Goal: Task Accomplishment & Management: Use online tool/utility

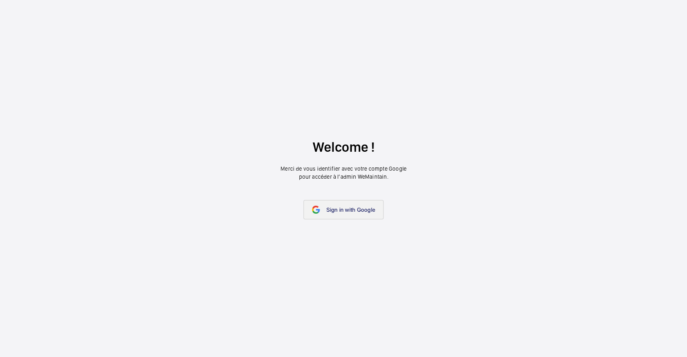
click at [361, 216] on link "Sign in with Google" at bounding box center [344, 209] width 80 height 19
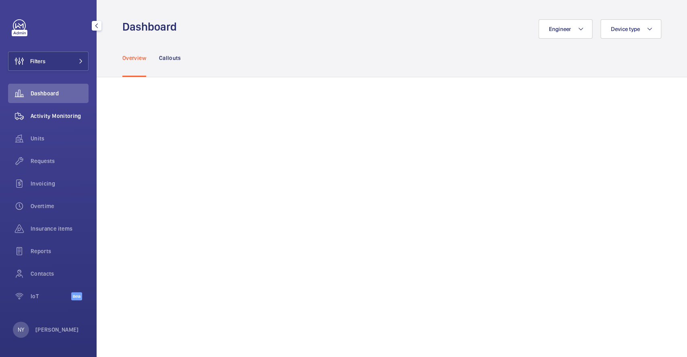
click at [47, 114] on span "Activity Monitoring" at bounding box center [60, 116] width 58 height 8
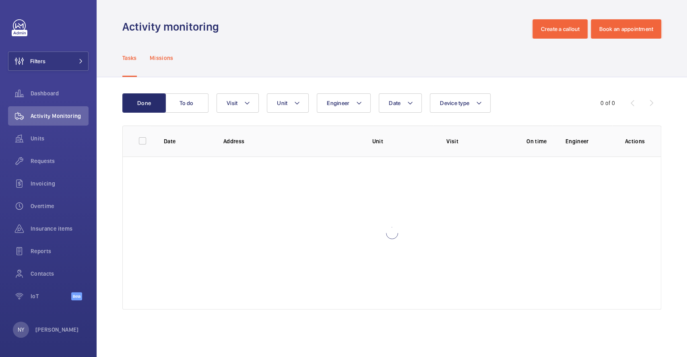
click at [164, 56] on p "Missions" at bounding box center [162, 58] width 24 height 8
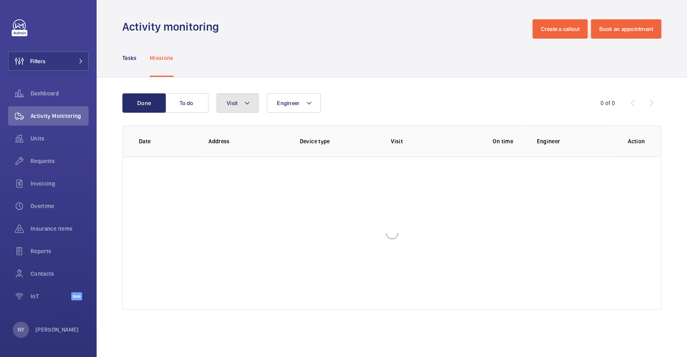
click at [252, 104] on button "Visit" at bounding box center [238, 102] width 42 height 19
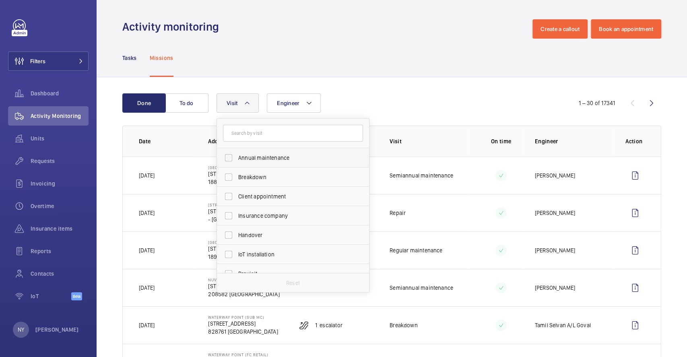
click at [258, 156] on span "Annual maintenance" at bounding box center [293, 158] width 111 height 8
click at [237, 156] on input "Annual maintenance" at bounding box center [229, 158] width 16 height 16
checkbox input "true"
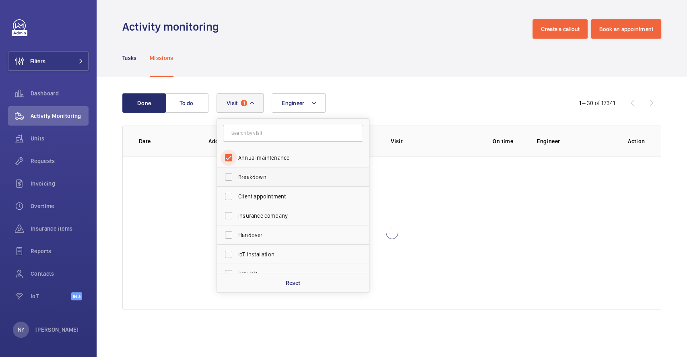
scroll to position [126, 0]
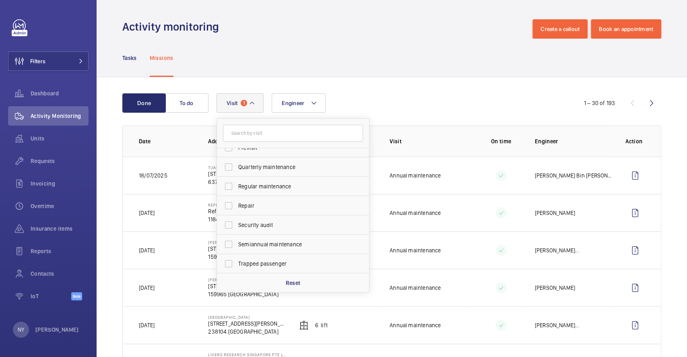
click at [251, 172] on label "Quarterly maintenance" at bounding box center [287, 166] width 140 height 19
click at [237, 172] on input "Quarterly maintenance" at bounding box center [229, 167] width 16 height 16
checkbox input "true"
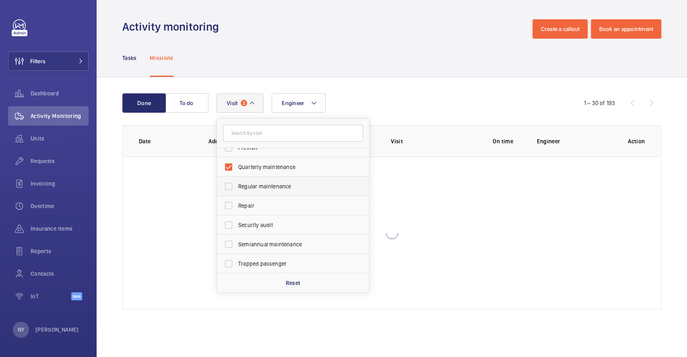
click at [254, 182] on span "Regular maintenance" at bounding box center [293, 186] width 111 height 8
click at [237, 182] on input "Regular maintenance" at bounding box center [229, 186] width 16 height 16
checkbox input "true"
click at [266, 238] on label "Semiannual maintenance" at bounding box center [287, 244] width 140 height 19
click at [237, 238] on input "Semiannual maintenance" at bounding box center [229, 244] width 16 height 16
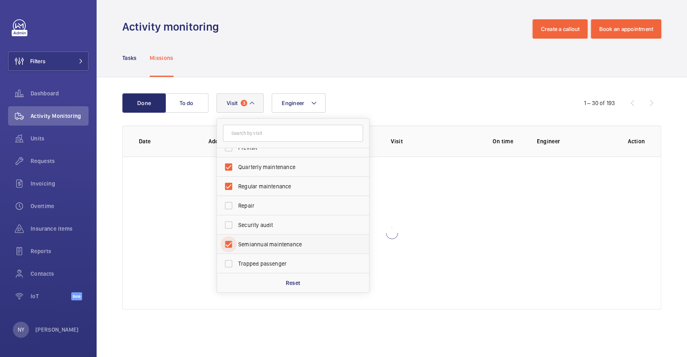
checkbox input "true"
click at [366, 66] on div "Tasks Missions" at bounding box center [391, 58] width 539 height 38
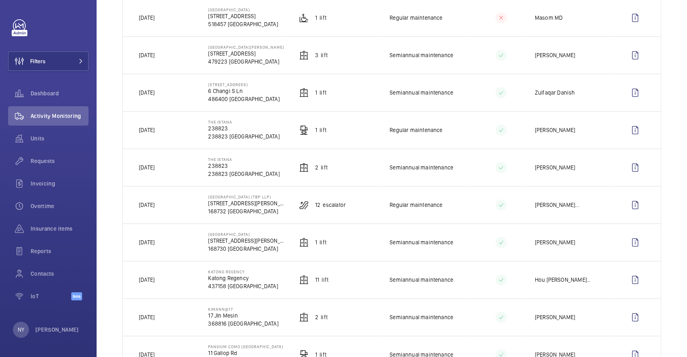
scroll to position [590, 0]
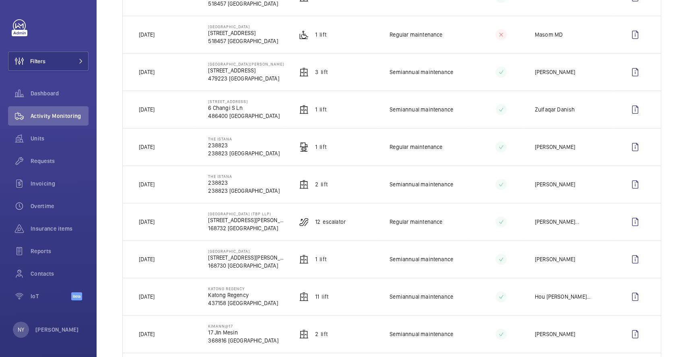
drag, startPoint x: 141, startPoint y: 186, endPoint x: 161, endPoint y: 187, distance: 20.2
click at [155, 187] on p "20/09/2025" at bounding box center [147, 184] width 16 height 8
drag, startPoint x: 207, startPoint y: 177, endPoint x: 244, endPoint y: 180, distance: 37.1
click at [244, 179] on p "The Istana" at bounding box center [243, 176] width 71 height 5
copy p "The Istana"
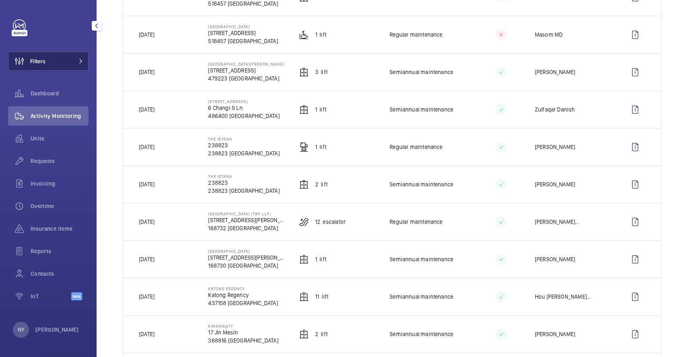
click at [51, 62] on button "Filters" at bounding box center [48, 61] width 81 height 19
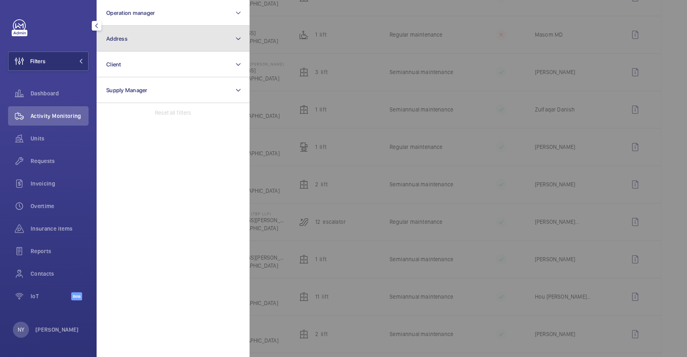
click at [208, 48] on button "Address" at bounding box center [173, 39] width 153 height 26
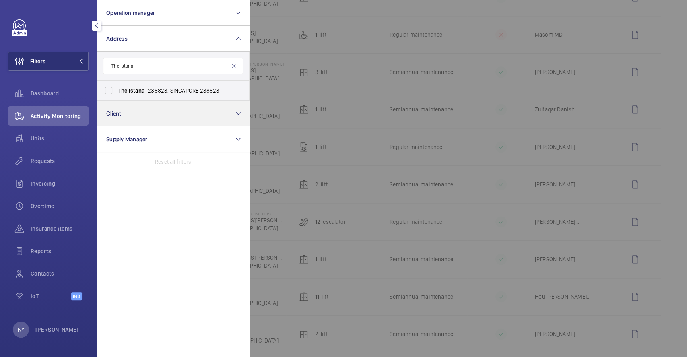
type input "The Istana"
click at [149, 95] on label "The Istana - 238823, SINGAPORE 238823" at bounding box center [167, 90] width 140 height 19
click at [117, 95] on input "The Istana - 238823, SINGAPORE 238823" at bounding box center [109, 91] width 16 height 16
checkbox input "true"
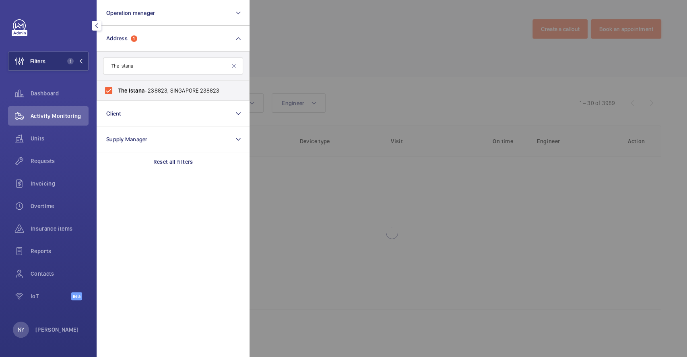
click at [391, 41] on div at bounding box center [593, 178] width 687 height 357
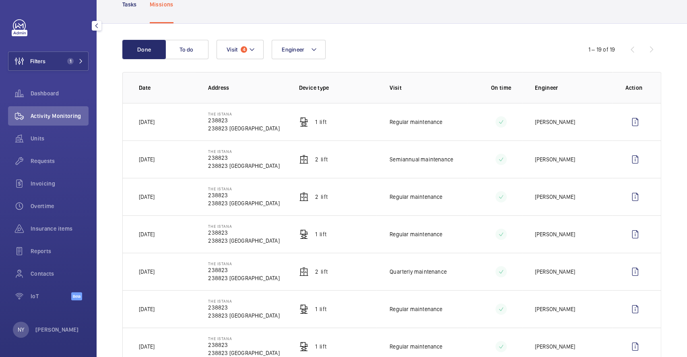
scroll to position [107, 0]
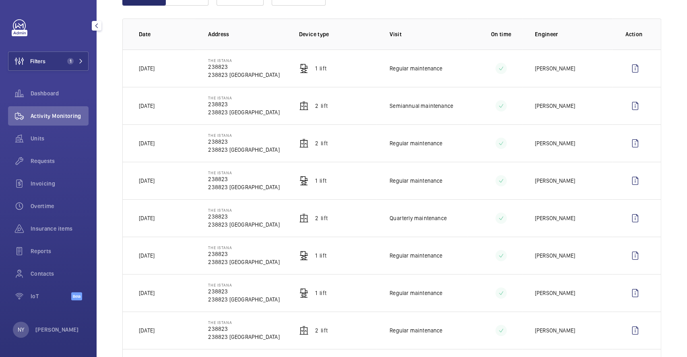
drag, startPoint x: 150, startPoint y: 184, endPoint x: 170, endPoint y: 178, distance: 20.6
click at [170, 178] on td "16/08/2025" at bounding box center [159, 180] width 72 height 37
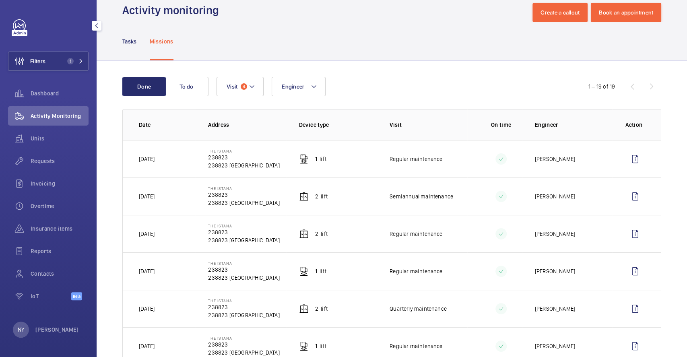
scroll to position [0, 0]
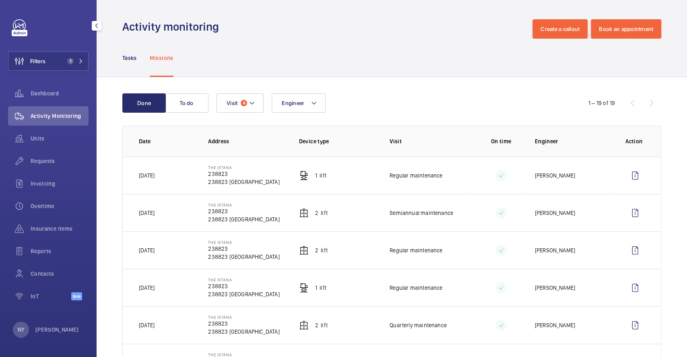
drag, startPoint x: 150, startPoint y: 246, endPoint x: 172, endPoint y: 247, distance: 22.5
click at [172, 247] on td "16/08/2025" at bounding box center [159, 249] width 72 height 37
click at [41, 64] on span "Filters" at bounding box center [37, 61] width 15 height 8
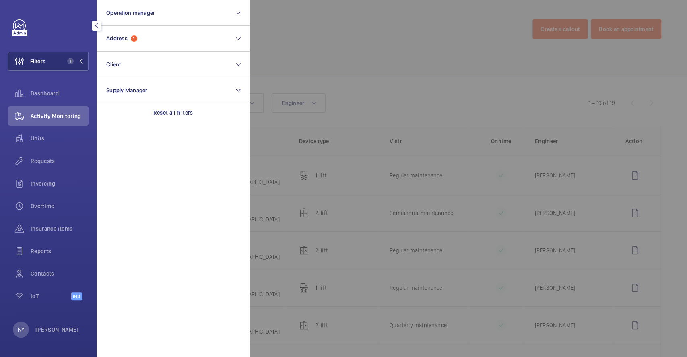
click at [396, 35] on div at bounding box center [593, 178] width 687 height 357
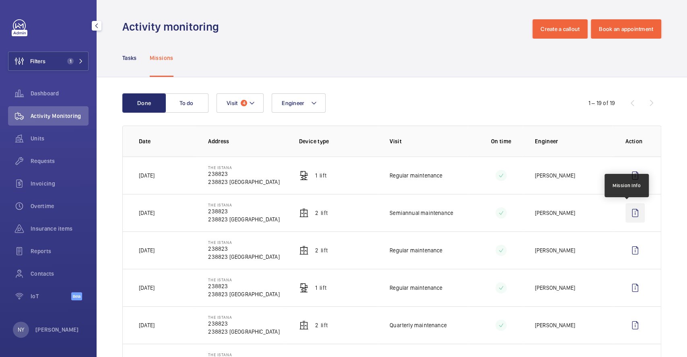
click at [630, 212] on wm-front-icon-button at bounding box center [635, 212] width 19 height 19
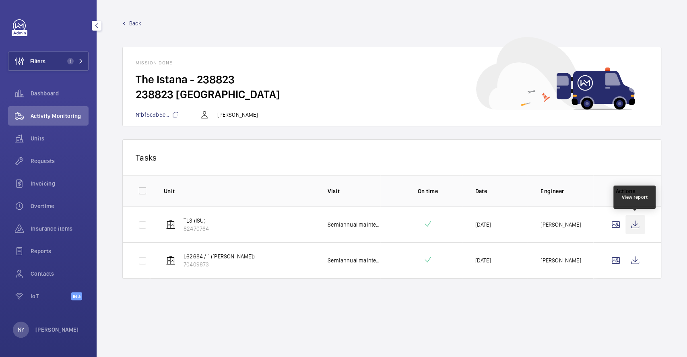
click at [636, 217] on wm-front-icon-button at bounding box center [635, 224] width 19 height 19
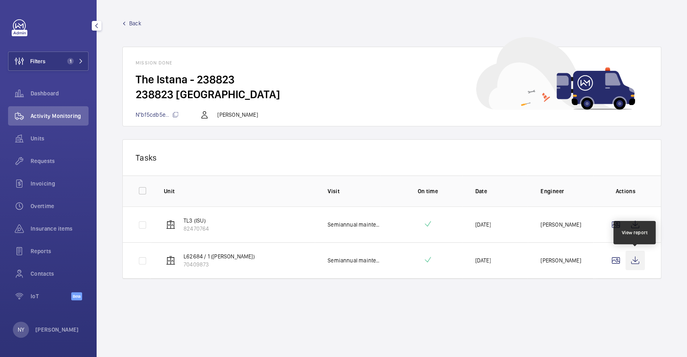
click at [635, 256] on wm-front-icon-button at bounding box center [635, 260] width 19 height 19
click at [134, 21] on span "Back" at bounding box center [135, 23] width 12 height 8
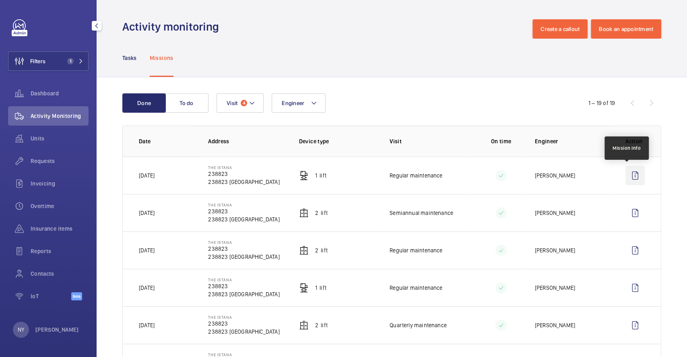
click at [629, 174] on wm-front-icon-button at bounding box center [635, 175] width 19 height 19
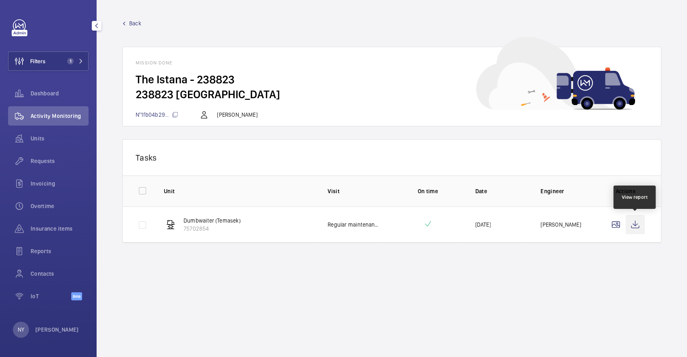
click at [635, 228] on wm-front-icon-button at bounding box center [635, 224] width 19 height 19
click at [126, 18] on wm-front-mission-details "Back Mission done The Istana - 238823 238823 SINGAPORE N°1fb04b29... Li Kuan Ch…" at bounding box center [392, 178] width 591 height 357
click at [132, 24] on span "Back" at bounding box center [135, 23] width 12 height 8
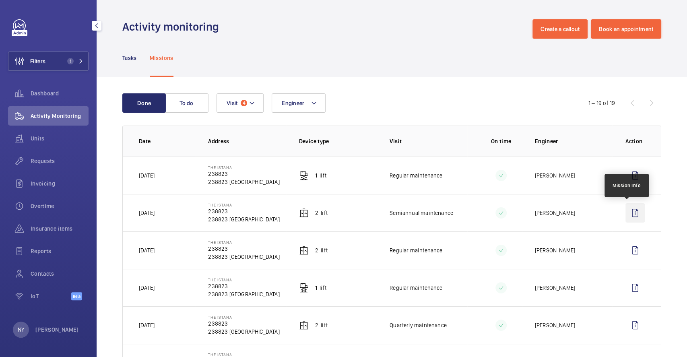
click at [628, 217] on wm-front-icon-button at bounding box center [635, 212] width 19 height 19
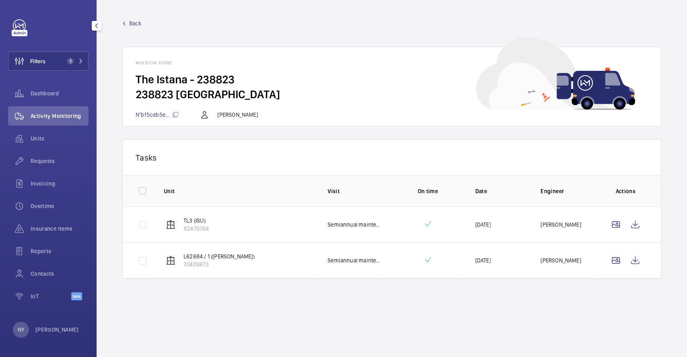
click at [131, 22] on span "Back" at bounding box center [135, 23] width 12 height 8
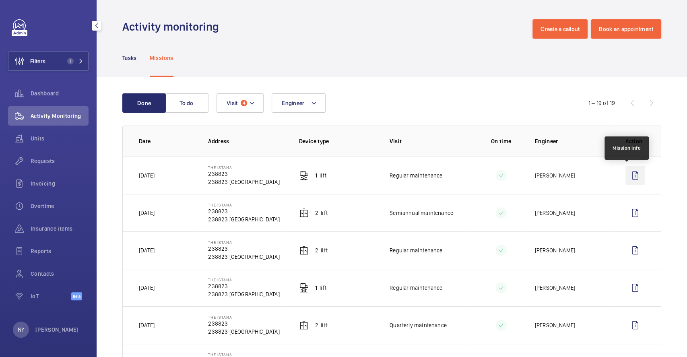
click at [632, 178] on wm-front-icon-button at bounding box center [635, 175] width 19 height 19
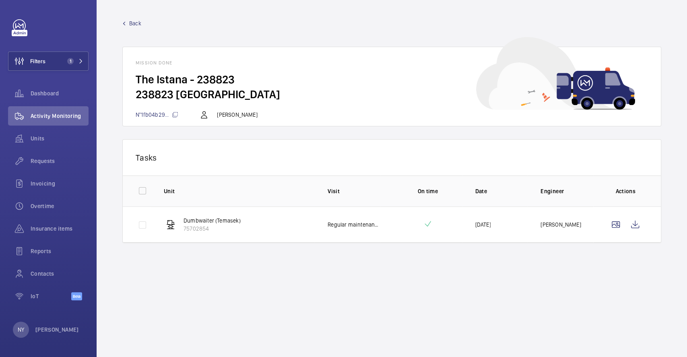
click at [140, 21] on span "Back" at bounding box center [135, 23] width 12 height 8
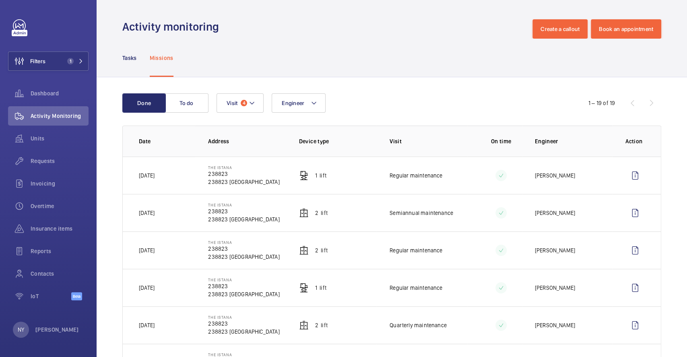
drag, startPoint x: 149, startPoint y: 176, endPoint x: 161, endPoint y: 176, distance: 12.1
click at [155, 176] on p "20/09/2025" at bounding box center [147, 175] width 16 height 8
click at [626, 214] on wm-front-icon-button at bounding box center [635, 212] width 19 height 19
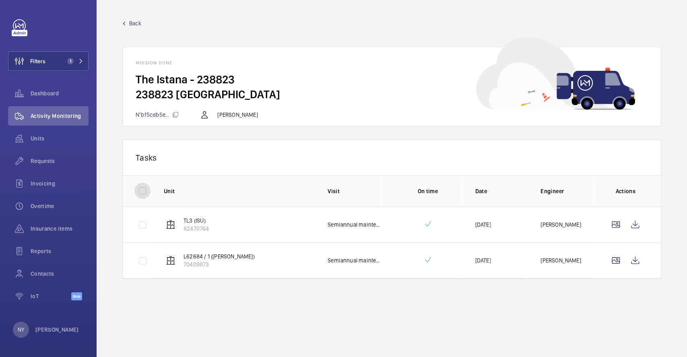
click at [142, 195] on input "checkbox" at bounding box center [142, 191] width 16 height 16
checkbox input "true"
click at [600, 157] on button "Download 2 reports" at bounding box center [614, 157] width 67 height 19
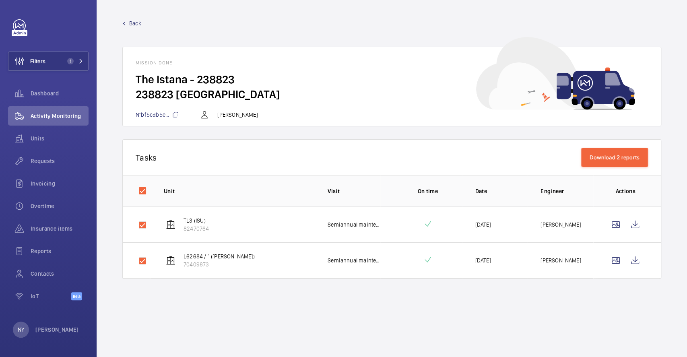
click at [136, 23] on span "Back" at bounding box center [135, 23] width 12 height 8
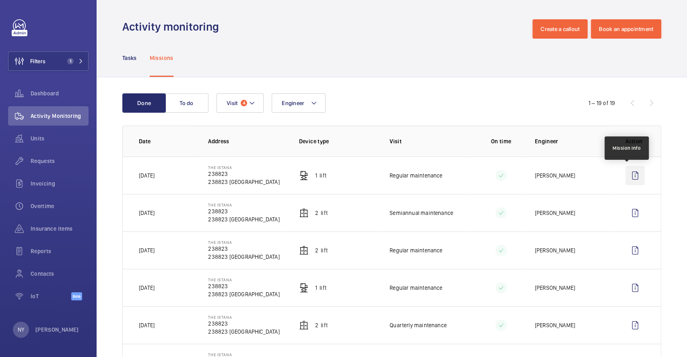
click at [626, 173] on wm-front-icon-button at bounding box center [635, 175] width 19 height 19
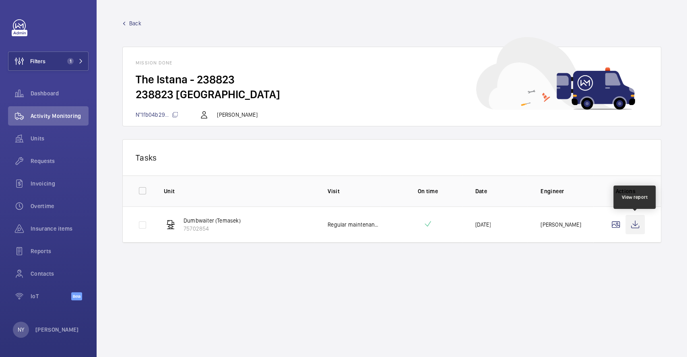
click at [628, 225] on wm-front-icon-button at bounding box center [635, 224] width 19 height 19
click at [135, 25] on span "Back" at bounding box center [135, 23] width 12 height 8
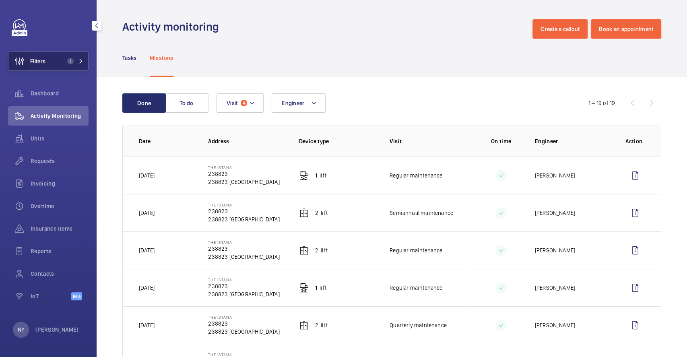
click at [29, 55] on wm-front-icon-button at bounding box center [19, 61] width 22 height 19
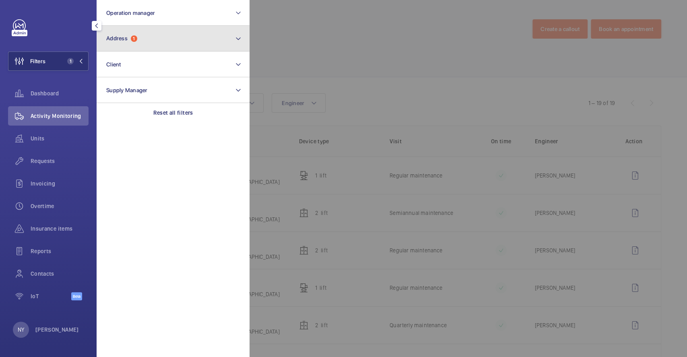
click at [162, 29] on button "Address 1" at bounding box center [173, 39] width 153 height 26
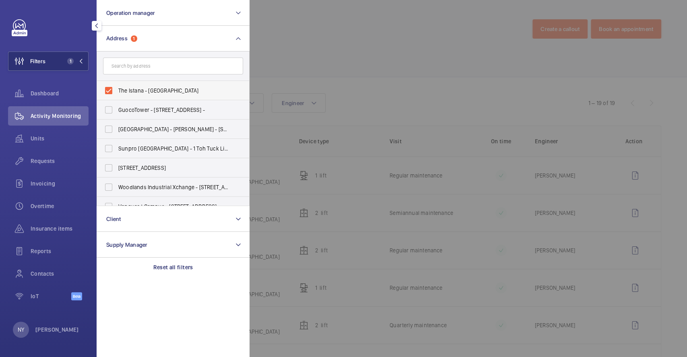
click at [156, 87] on span "The Istana - 238823, SINGAPORE 238823" at bounding box center [173, 91] width 111 height 8
click at [117, 87] on input "The Istana - 238823, SINGAPORE 238823" at bounding box center [109, 91] width 16 height 16
checkbox input "false"
click at [233, 58] on input "text" at bounding box center [173, 66] width 140 height 17
click at [305, 52] on div at bounding box center [593, 178] width 687 height 357
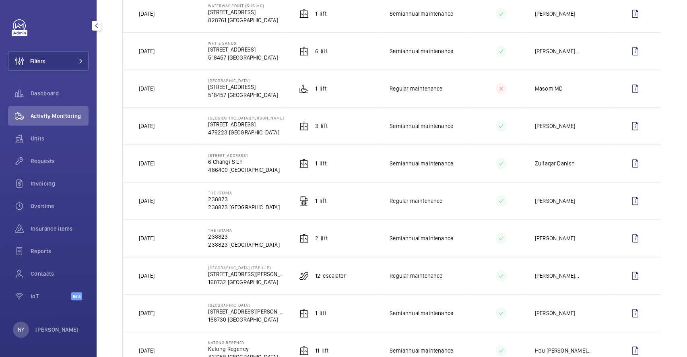
scroll to position [537, 0]
drag, startPoint x: 154, startPoint y: 201, endPoint x: 168, endPoint y: 195, distance: 15.5
click at [168, 195] on td "20/09/2025" at bounding box center [159, 200] width 72 height 37
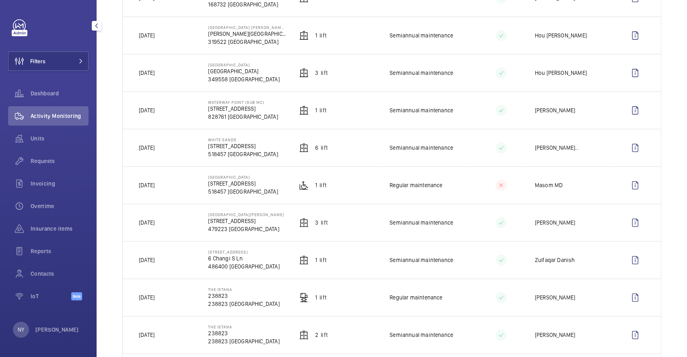
scroll to position [429, 0]
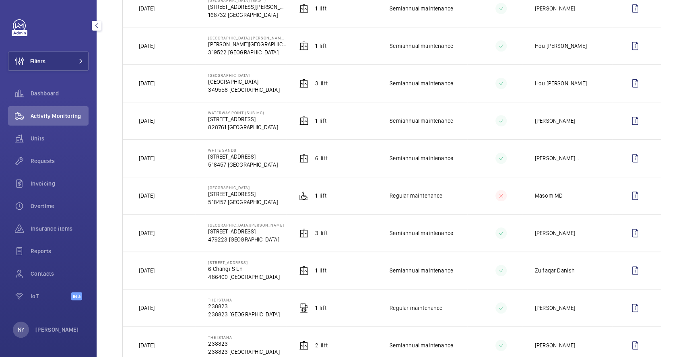
drag, startPoint x: 207, startPoint y: 264, endPoint x: 281, endPoint y: 264, distance: 74.9
click at [281, 264] on td "6 Changi South Lane 6 Changi S Ln 486400 SINGAPORE" at bounding box center [240, 270] width 91 height 37
copy p "6 Changi South Lane"
click at [628, 269] on wm-front-icon-button at bounding box center [635, 270] width 19 height 19
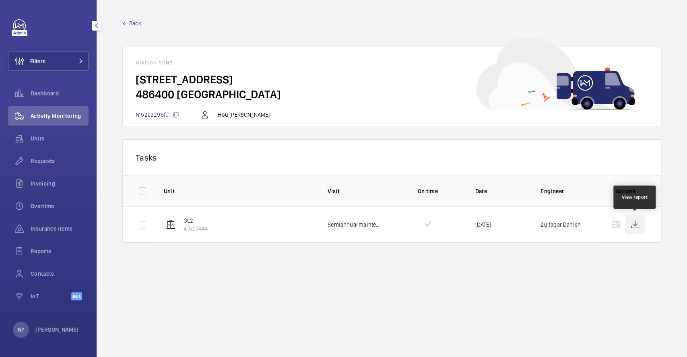
click at [635, 225] on wm-front-icon-button at bounding box center [635, 224] width 19 height 19
click at [140, 23] on span "Back" at bounding box center [135, 23] width 12 height 8
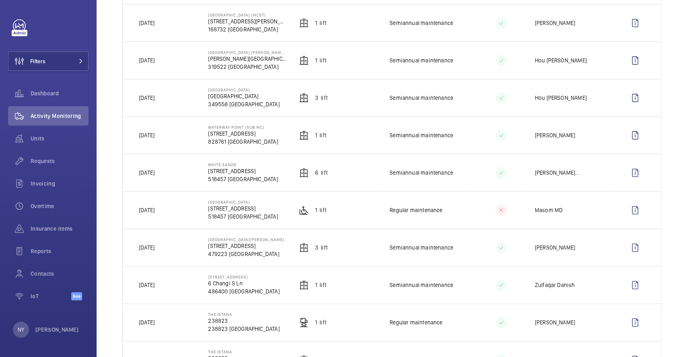
scroll to position [429, 0]
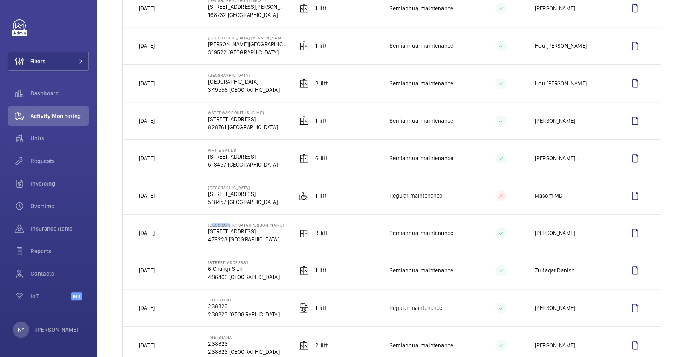
drag, startPoint x: 209, startPoint y: 225, endPoint x: 224, endPoint y: 227, distance: 15.7
click at [224, 227] on p "[GEOGRAPHIC_DATA][PERSON_NAME]" at bounding box center [246, 225] width 76 height 5
copy p "ou Yee"
click at [634, 236] on wm-front-icon-button at bounding box center [635, 232] width 19 height 19
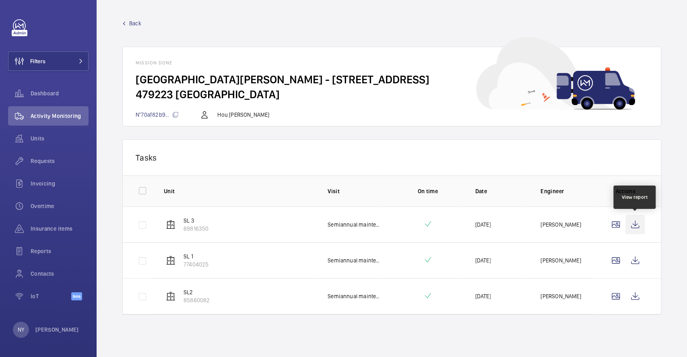
click at [634, 223] on wm-front-icon-button at bounding box center [635, 224] width 19 height 19
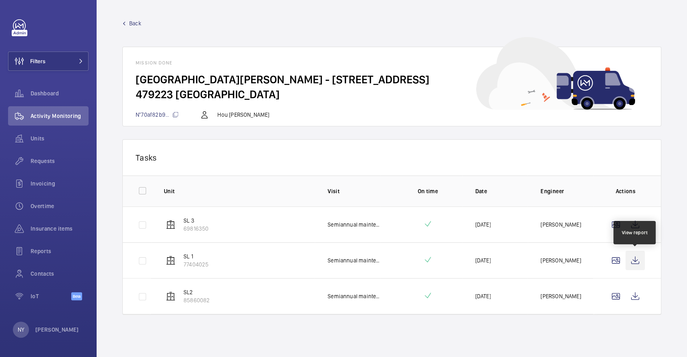
click at [638, 264] on wm-front-icon-button at bounding box center [635, 260] width 19 height 19
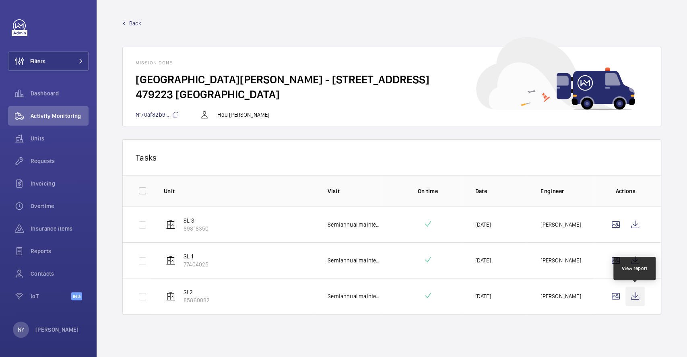
click at [643, 297] on wm-front-icon-button at bounding box center [635, 296] width 19 height 19
click at [132, 24] on span "Back" at bounding box center [135, 23] width 12 height 8
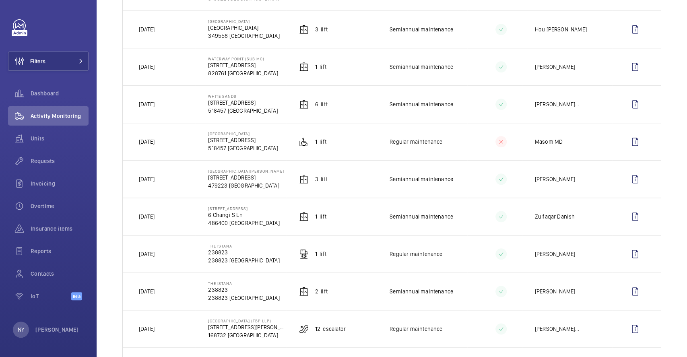
scroll to position [644, 0]
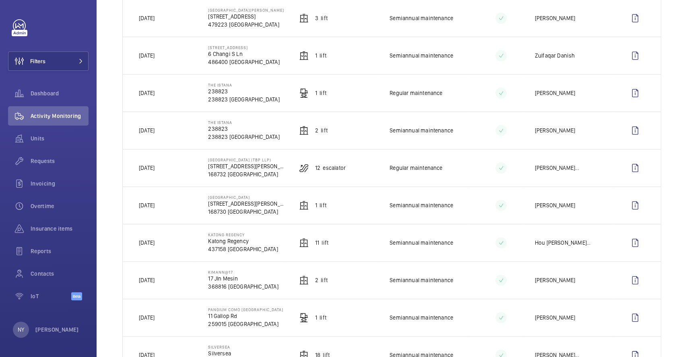
drag, startPoint x: 151, startPoint y: 92, endPoint x: 167, endPoint y: 94, distance: 17.0
click at [155, 94] on p "[DATE]" at bounding box center [147, 93] width 16 height 8
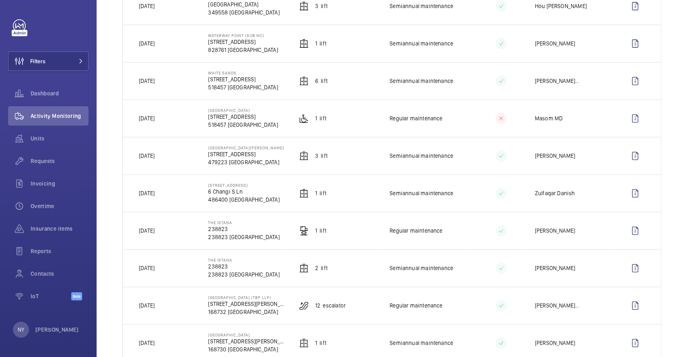
scroll to position [483, 0]
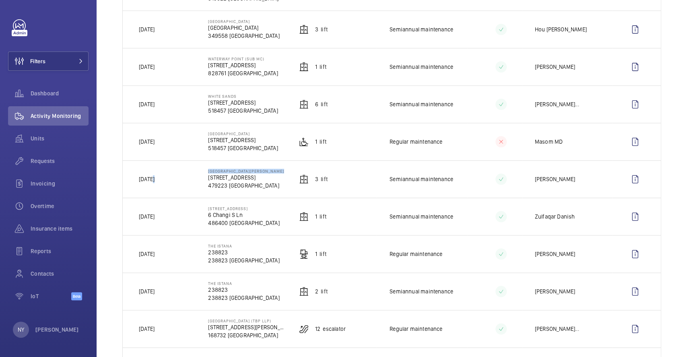
drag, startPoint x: 154, startPoint y: 181, endPoint x: 198, endPoint y: 181, distance: 43.5
click at [0, 0] on tr "20/09/2025 Dou Yee Building 2304 Bedok Reservoir Rd 479223 SINGAPORE 3 Lift Sem…" at bounding box center [0, 0] width 0 height 0
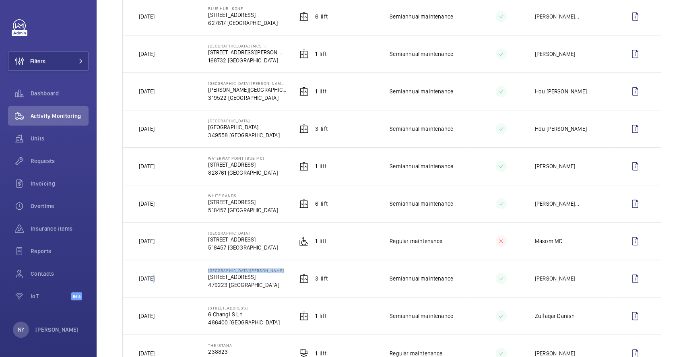
scroll to position [376, 0]
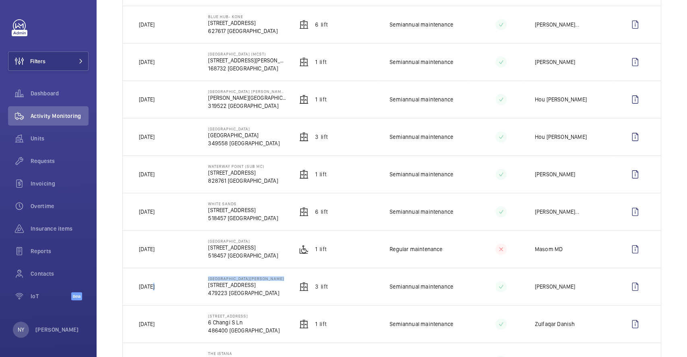
drag, startPoint x: 205, startPoint y: 242, endPoint x: 262, endPoint y: 242, distance: 56.8
click at [262, 242] on td "Pasir Ris Public Library 1 Pasir Ris Central St 3 518457 SINGAPORE" at bounding box center [240, 248] width 91 height 37
click at [626, 248] on wm-front-icon-button at bounding box center [635, 249] width 19 height 19
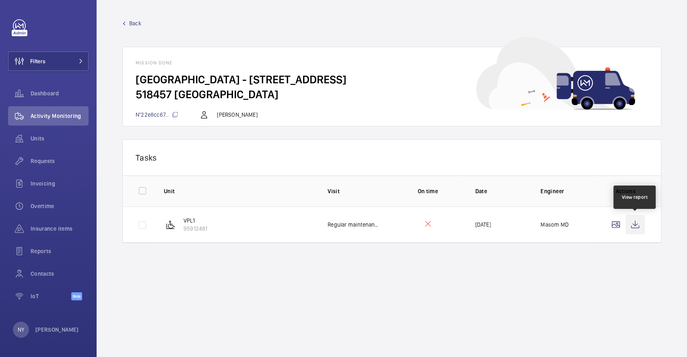
click at [638, 223] on wm-front-icon-button at bounding box center [635, 224] width 19 height 19
click at [128, 21] on link "Back" at bounding box center [391, 23] width 539 height 8
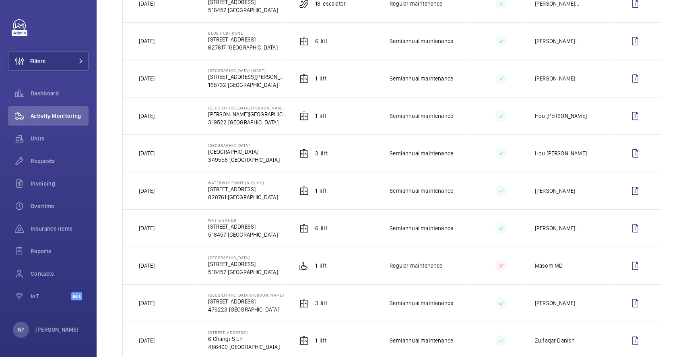
scroll to position [376, 0]
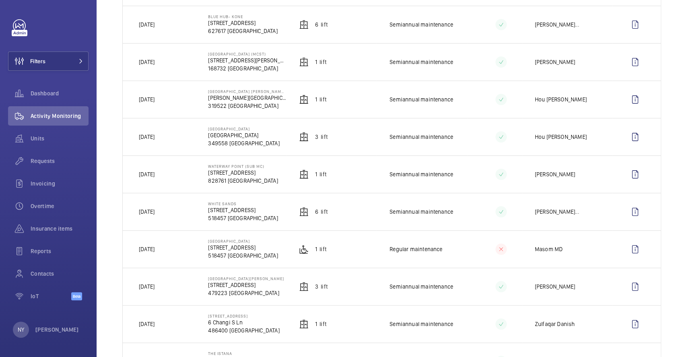
drag, startPoint x: 207, startPoint y: 206, endPoint x: 238, endPoint y: 202, distance: 30.9
click at [238, 202] on p "White Sands" at bounding box center [243, 203] width 70 height 5
copy p "White Sands"
click at [55, 52] on button "Filters" at bounding box center [48, 61] width 81 height 19
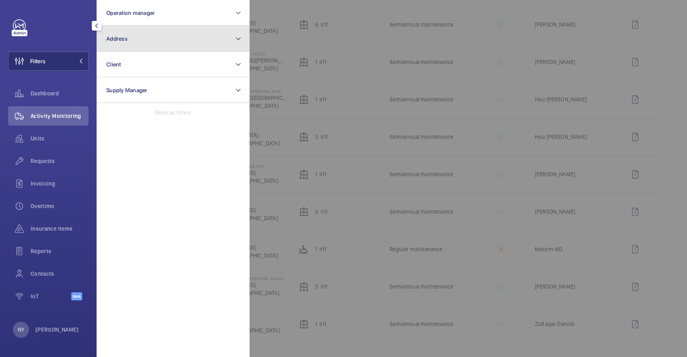
click at [177, 49] on button "Address" at bounding box center [173, 39] width 153 height 26
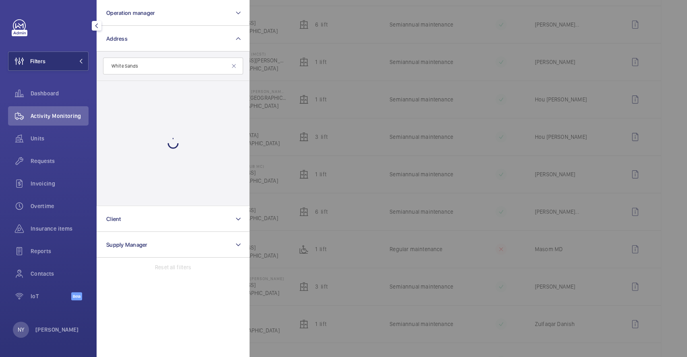
type input "White Sands"
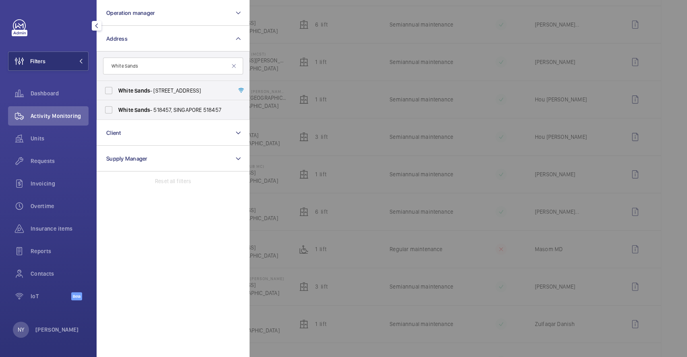
click at [155, 92] on span "White Sands - 1 Pasir Ris Central St 3, SINGAPORE 518457" at bounding box center [173, 91] width 111 height 8
click at [117, 92] on input "White Sands - 1 Pasir Ris Central St 3, SINGAPORE 518457" at bounding box center [109, 91] width 16 height 16
checkbox input "true"
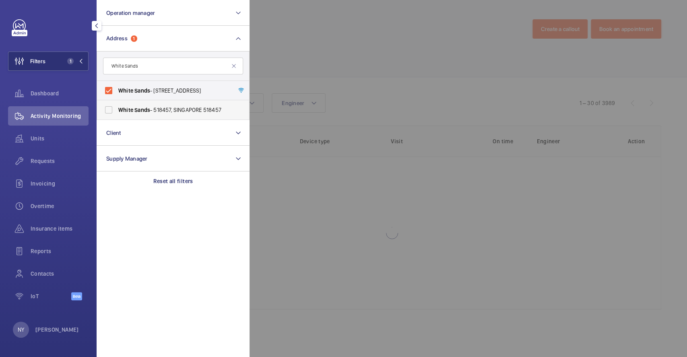
click at [152, 112] on span "White Sands - 518457, SINGAPORE 518457" at bounding box center [173, 110] width 111 height 8
click at [117, 112] on input "White Sands - 518457, SINGAPORE 518457" at bounding box center [109, 110] width 16 height 16
checkbox input "true"
click at [396, 48] on div at bounding box center [593, 178] width 687 height 357
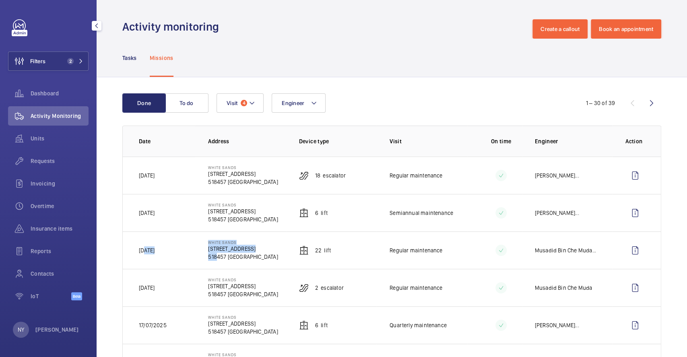
drag, startPoint x: 143, startPoint y: 250, endPoint x: 213, endPoint y: 258, distance: 70.6
click at [0, 0] on tr "27/08/2025 White Sands 1 Pasir Ris Central St 3 518457 SINGAPORE 22 Lift Regula…" at bounding box center [0, 0] width 0 height 0
drag, startPoint x: 312, startPoint y: 213, endPoint x: 328, endPoint y: 213, distance: 16.1
click at [328, 213] on td "6 Lift" at bounding box center [331, 212] width 91 height 37
copy p "6 Lift"
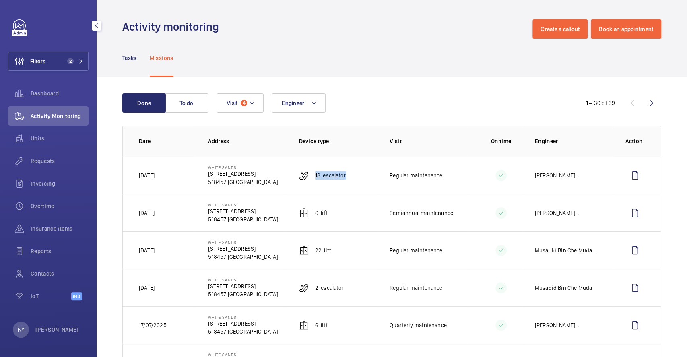
drag, startPoint x: 312, startPoint y: 177, endPoint x: 350, endPoint y: 177, distance: 37.8
click at [350, 177] on td "18 Escalator" at bounding box center [331, 175] width 91 height 37
copy p "18 Escalator"
click at [633, 207] on wm-front-icon-button at bounding box center [635, 212] width 19 height 19
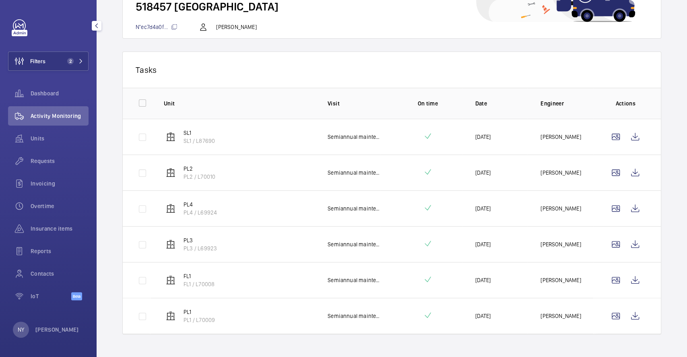
scroll to position [97, 0]
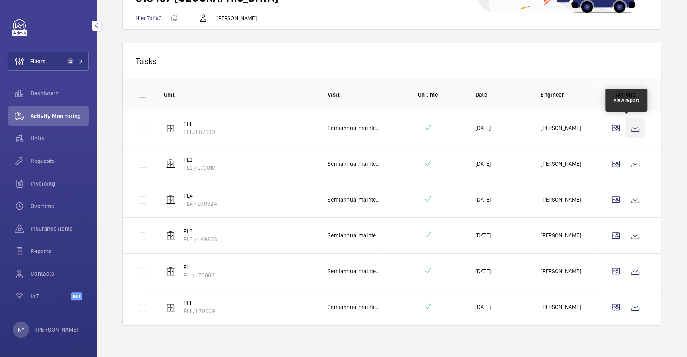
click at [628, 126] on wm-front-icon-button at bounding box center [635, 127] width 19 height 19
click at [631, 167] on wm-front-icon-button at bounding box center [635, 163] width 19 height 19
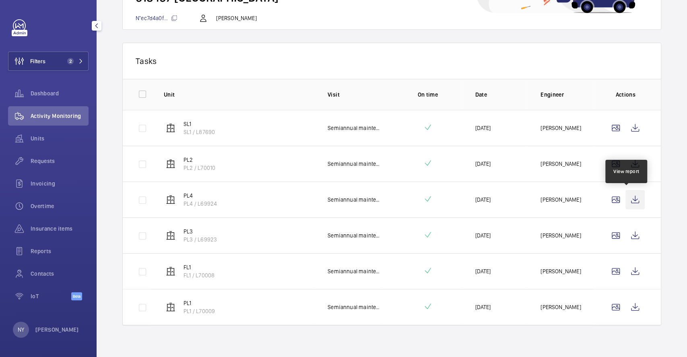
click at [628, 201] on wm-front-icon-button at bounding box center [635, 199] width 19 height 19
click at [626, 238] on wm-front-icon-button at bounding box center [635, 235] width 19 height 19
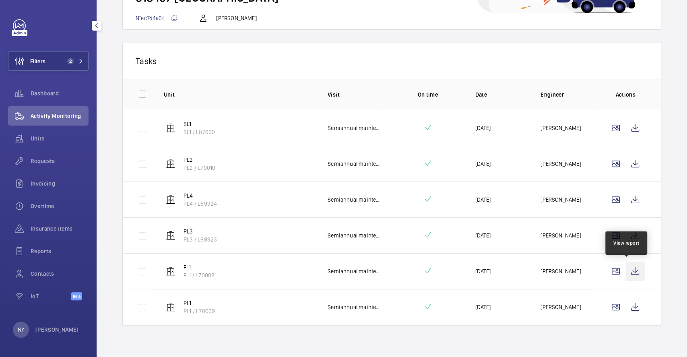
click at [628, 264] on wm-front-icon-button at bounding box center [635, 271] width 19 height 19
click at [629, 307] on wm-front-icon-button at bounding box center [635, 306] width 19 height 19
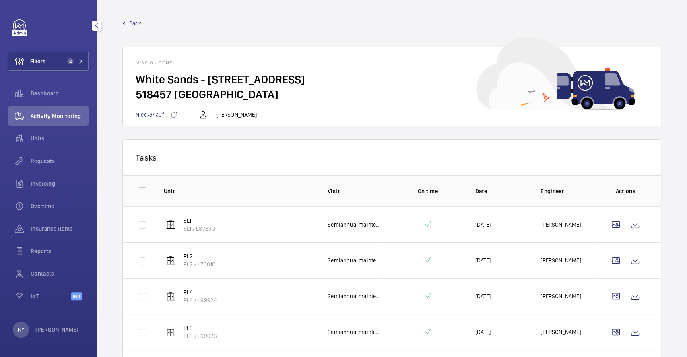
click at [128, 23] on link "Back" at bounding box center [391, 23] width 539 height 8
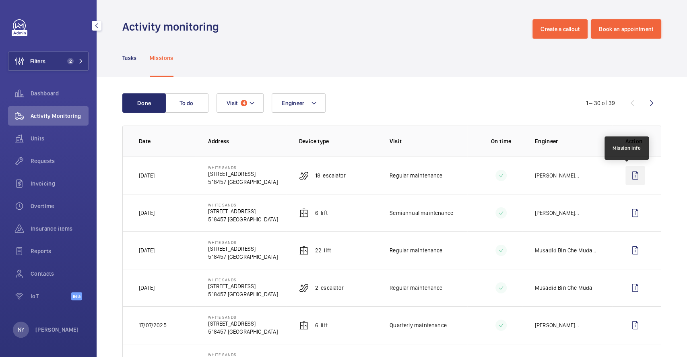
click at [626, 170] on wm-front-icon-button at bounding box center [635, 175] width 19 height 19
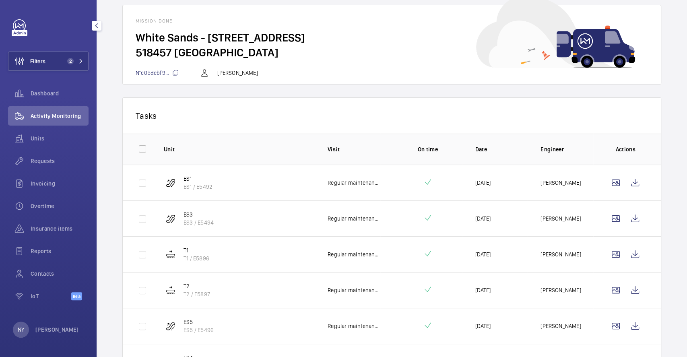
scroll to position [107, 0]
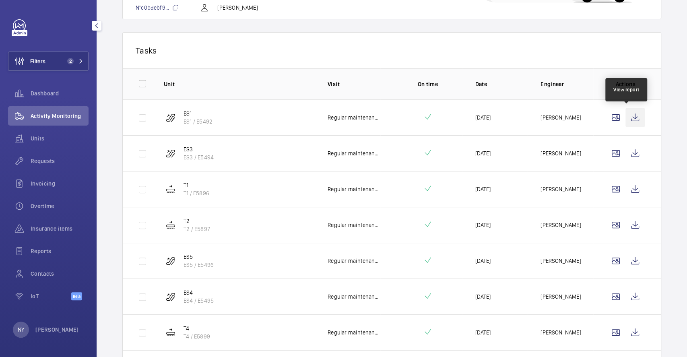
click at [628, 114] on wm-front-icon-button at bounding box center [635, 117] width 19 height 19
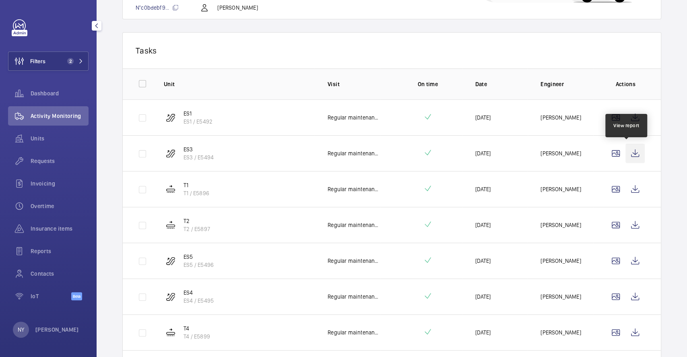
click at [628, 147] on wm-front-icon-button at bounding box center [635, 153] width 19 height 19
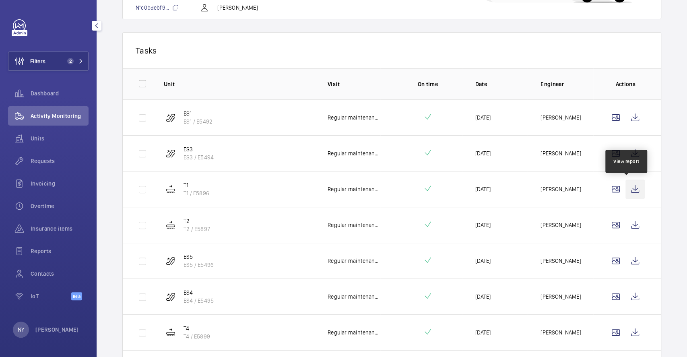
click at [626, 186] on wm-front-icon-button at bounding box center [635, 189] width 19 height 19
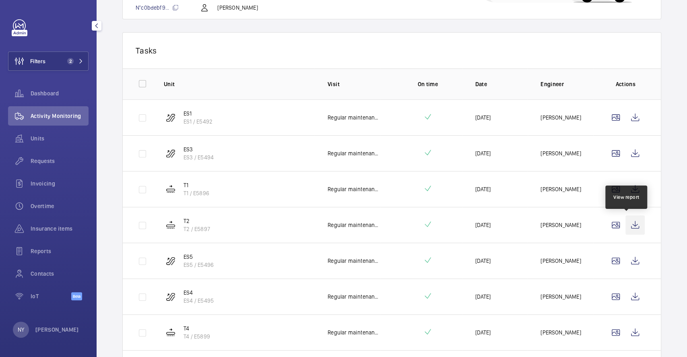
click at [629, 225] on wm-front-icon-button at bounding box center [635, 224] width 19 height 19
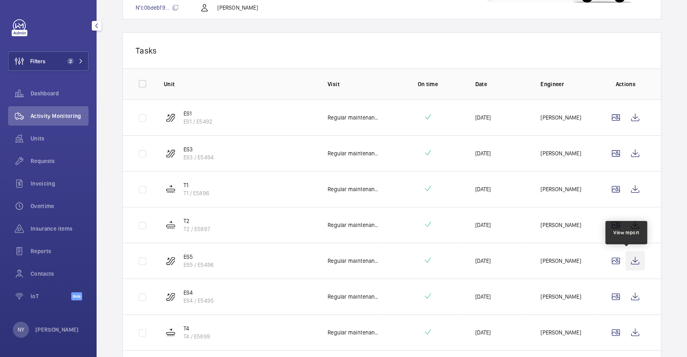
click at [626, 259] on wm-front-icon-button at bounding box center [635, 260] width 19 height 19
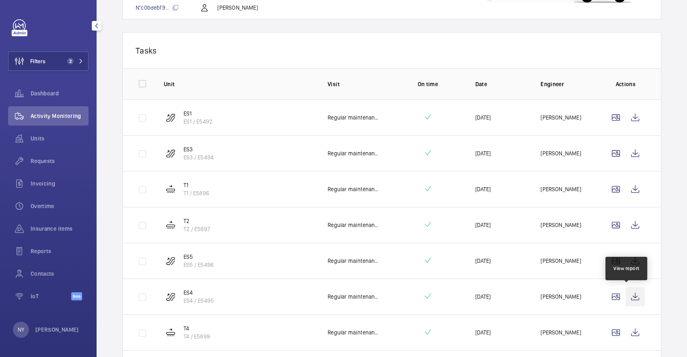
click at [626, 303] on wm-front-icon-button at bounding box center [635, 296] width 19 height 19
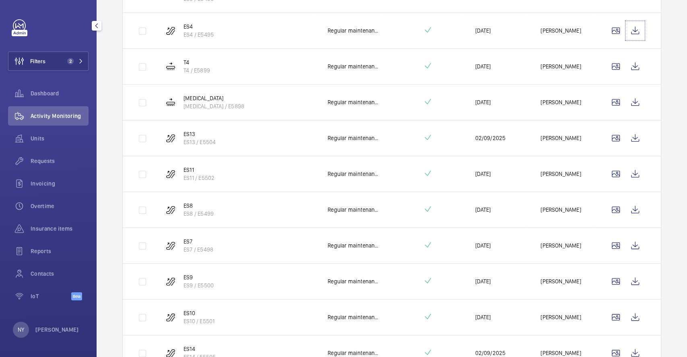
scroll to position [322, 0]
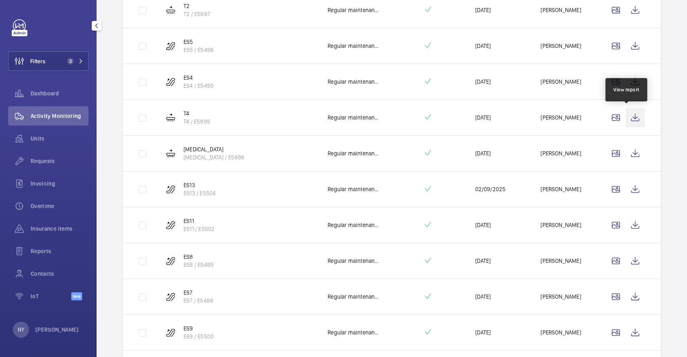
click at [626, 113] on wm-front-icon-button at bounding box center [635, 117] width 19 height 19
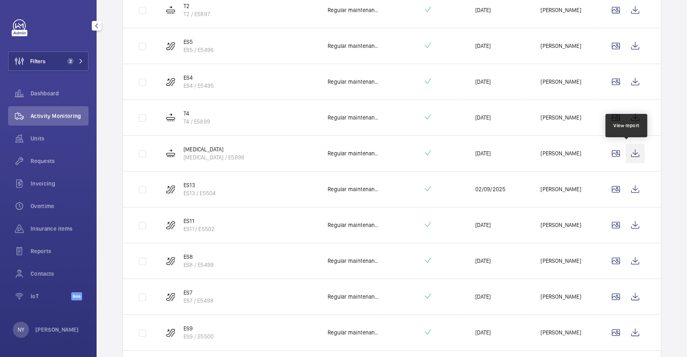
click at [634, 159] on wm-front-icon-button at bounding box center [635, 153] width 19 height 19
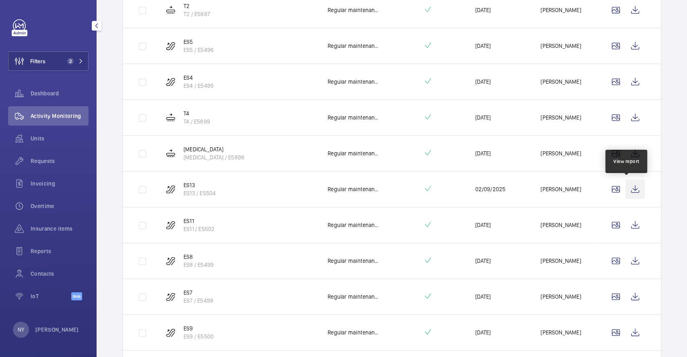
click at [626, 183] on wm-front-icon-button at bounding box center [635, 189] width 19 height 19
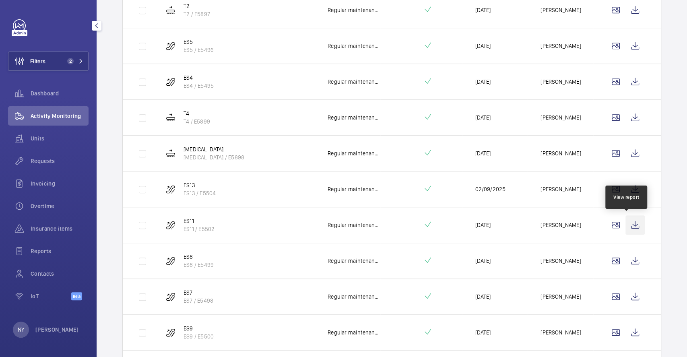
click at [626, 219] on wm-front-icon-button at bounding box center [635, 224] width 19 height 19
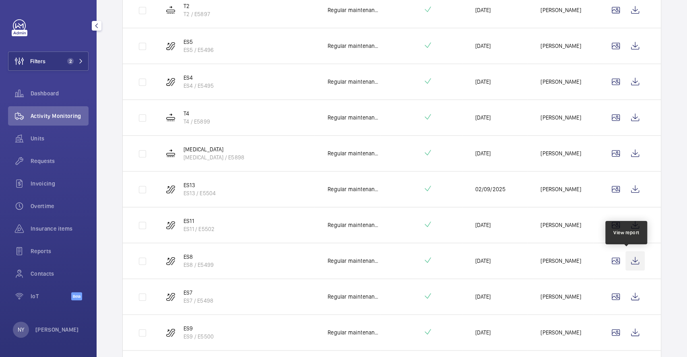
click at [626, 256] on wm-front-icon-button at bounding box center [635, 260] width 19 height 19
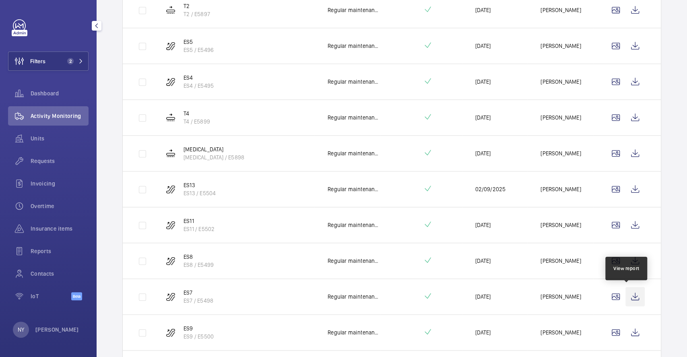
click at [628, 293] on wm-front-icon-button at bounding box center [635, 296] width 19 height 19
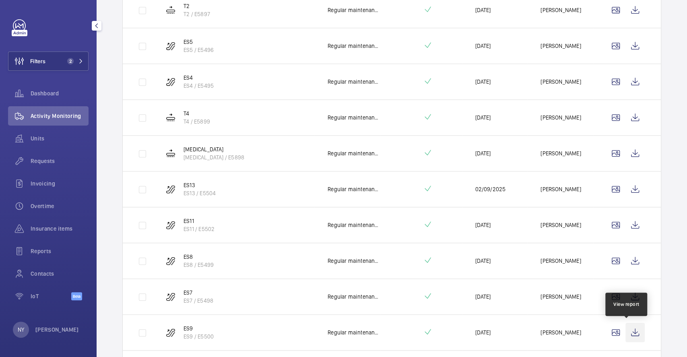
click at [632, 334] on wm-front-icon-button at bounding box center [635, 332] width 19 height 19
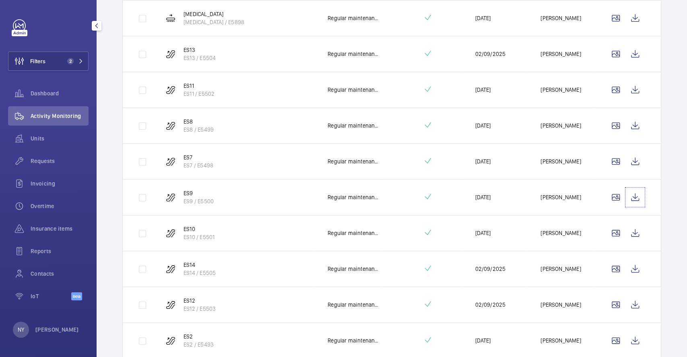
scroll to position [526, 0]
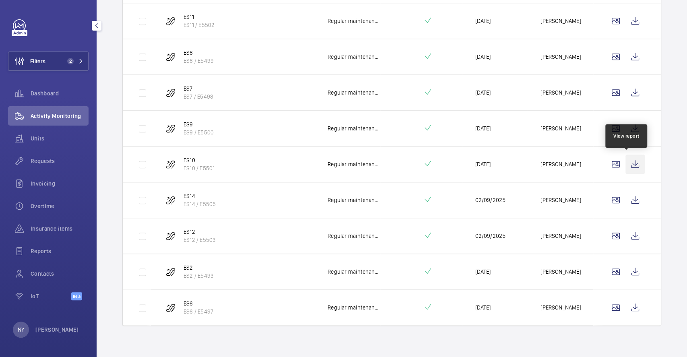
click at [626, 163] on wm-front-icon-button at bounding box center [635, 164] width 19 height 19
click at [633, 198] on wm-front-icon-button at bounding box center [635, 199] width 19 height 19
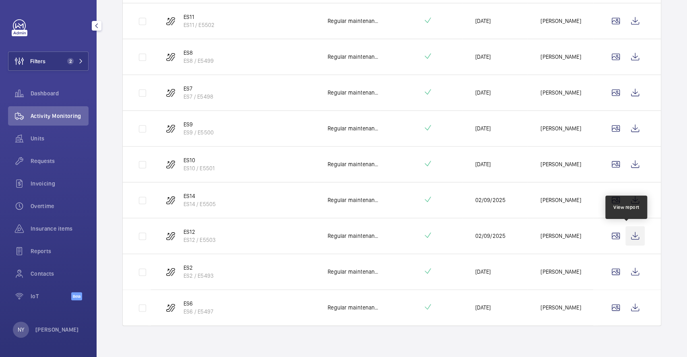
click at [626, 234] on wm-front-icon-button at bounding box center [635, 235] width 19 height 19
click at [629, 266] on wm-front-icon-button at bounding box center [635, 271] width 19 height 19
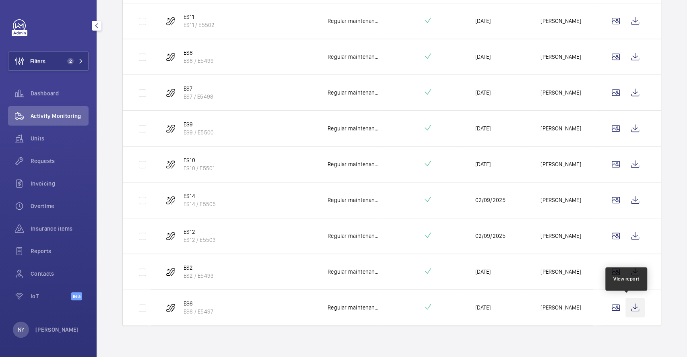
click at [631, 301] on wm-front-icon-button at bounding box center [635, 307] width 19 height 19
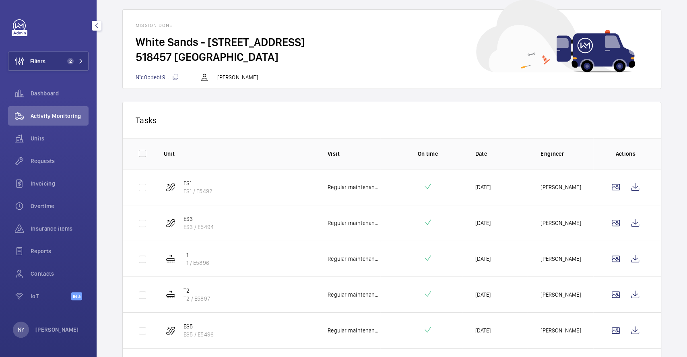
scroll to position [0, 0]
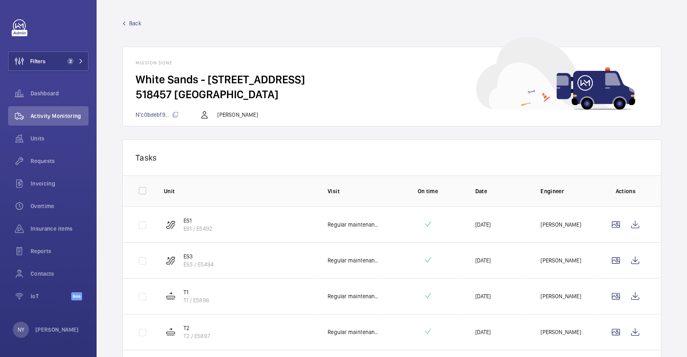
click at [133, 25] on span "Back" at bounding box center [135, 23] width 12 height 8
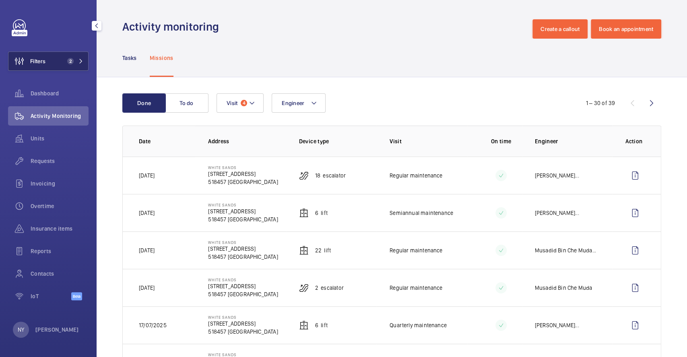
click at [37, 59] on span "Filters" at bounding box center [37, 61] width 15 height 8
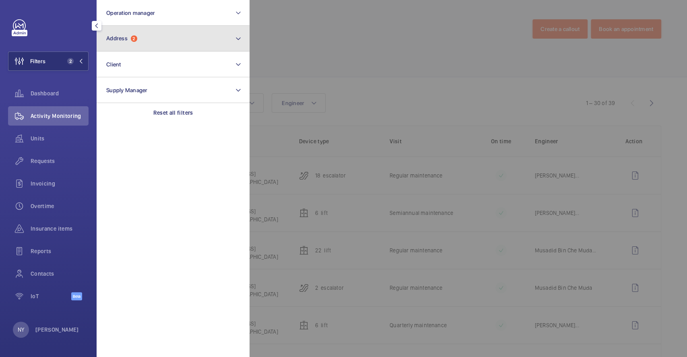
click at [199, 35] on button "Address 2" at bounding box center [173, 39] width 153 height 26
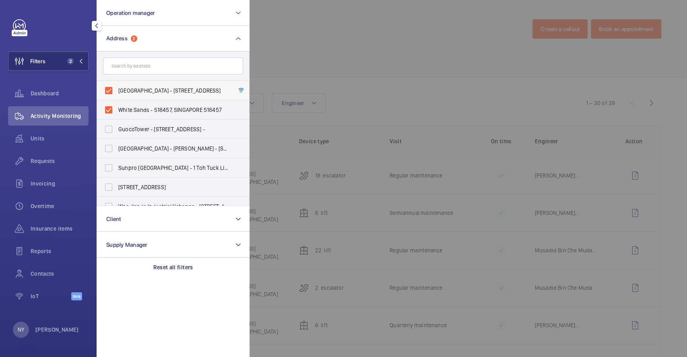
click at [164, 89] on span "White Sands - 1 Pasir Ris Central St 3, SINGAPORE 518457" at bounding box center [173, 91] width 111 height 8
click at [117, 89] on input "White Sands - 1 Pasir Ris Central St 3, SINGAPORE 518457" at bounding box center [109, 91] width 16 height 16
checkbox input "false"
click at [171, 105] on label "White Sands - 518457, SINGAPORE 518457" at bounding box center [167, 109] width 140 height 19
click at [117, 105] on input "White Sands - 518457, SINGAPORE 518457" at bounding box center [109, 110] width 16 height 16
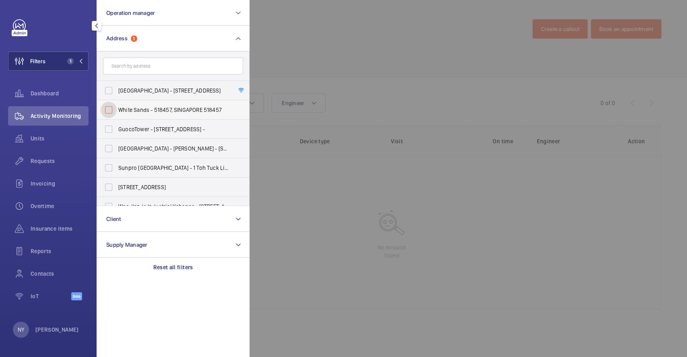
checkbox input "false"
click at [370, 43] on div at bounding box center [593, 178] width 687 height 357
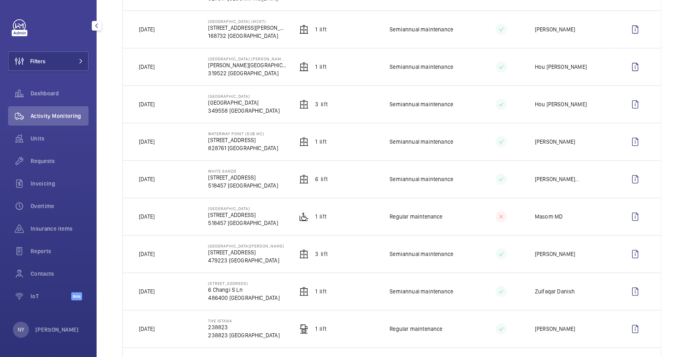
scroll to position [429, 0]
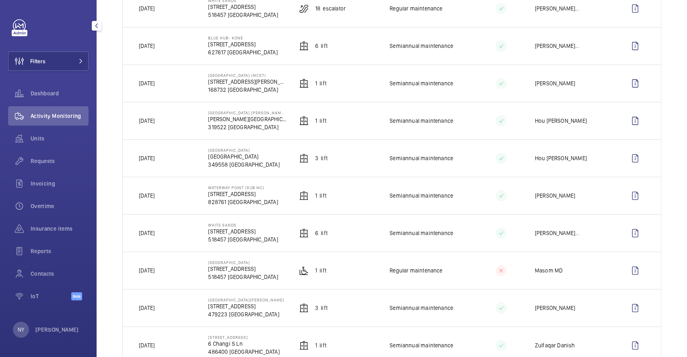
drag, startPoint x: 213, startPoint y: 227, endPoint x: 254, endPoint y: 233, distance: 42.2
click at [254, 233] on div "White Sands 1 Pasir Ris Central St 3 518457 SINGAPORE" at bounding box center [243, 233] width 70 height 21
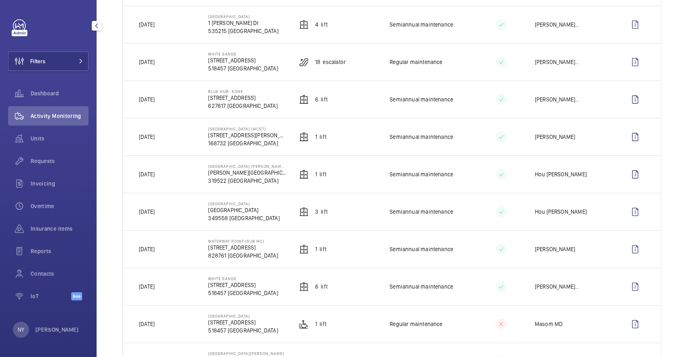
drag, startPoint x: 209, startPoint y: 241, endPoint x: 273, endPoint y: 237, distance: 64.2
click at [280, 240] on td "Waterway Point (Sub MC) 83 Punggol Central 828761 SINGAPORE" at bounding box center [240, 248] width 91 height 37
click at [204, 253] on td "Waterway Point (Sub MC) 83 Punggol Central 828761 SINGAPORE" at bounding box center [240, 248] width 91 height 37
drag, startPoint x: 208, startPoint y: 240, endPoint x: 269, endPoint y: 243, distance: 60.5
click at [269, 243] on td "Waterway Point (Sub MC) 83 Punggol Central 828761 SINGAPORE" at bounding box center [240, 248] width 91 height 37
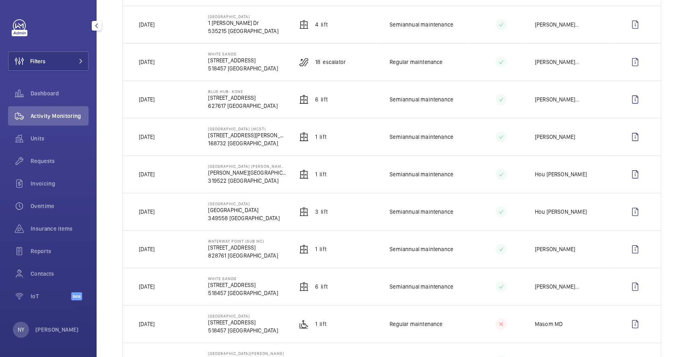
copy p "Waterway Point (Sub MC)"
click at [49, 62] on button "Filters" at bounding box center [48, 61] width 81 height 19
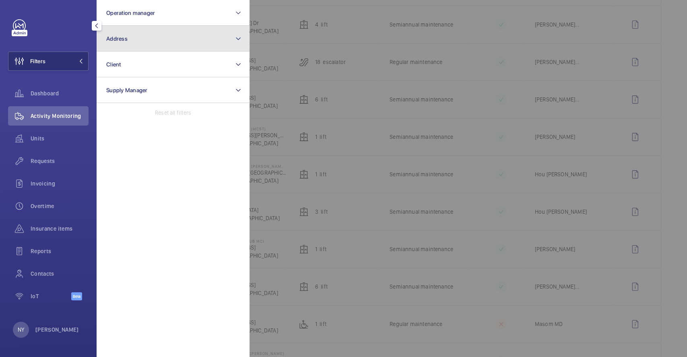
click at [149, 39] on button "Address" at bounding box center [173, 39] width 153 height 26
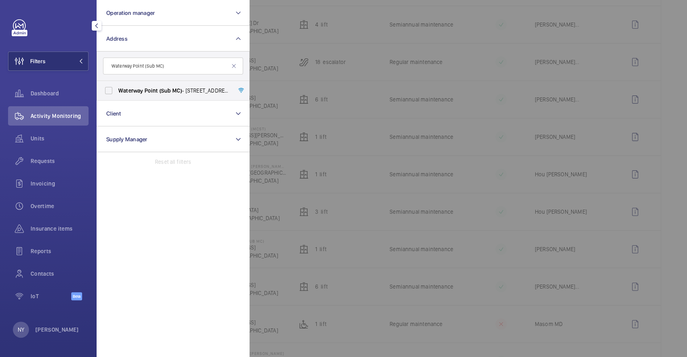
type input "Waterway Point (Sub MC)"
click at [149, 84] on label "Waterway Point (Sub MC) - 83 Punggol Central, SINGAPORE 828761" at bounding box center [167, 90] width 140 height 19
click at [117, 84] on input "Waterway Point (Sub MC) - 83 Punggol Central, SINGAPORE 828761" at bounding box center [109, 91] width 16 height 16
checkbox input "true"
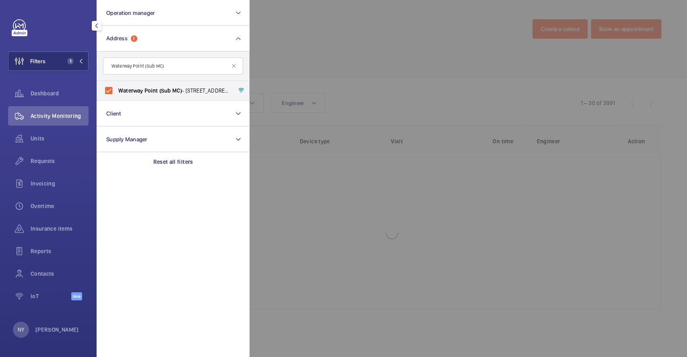
click at [275, 7] on div at bounding box center [593, 178] width 687 height 357
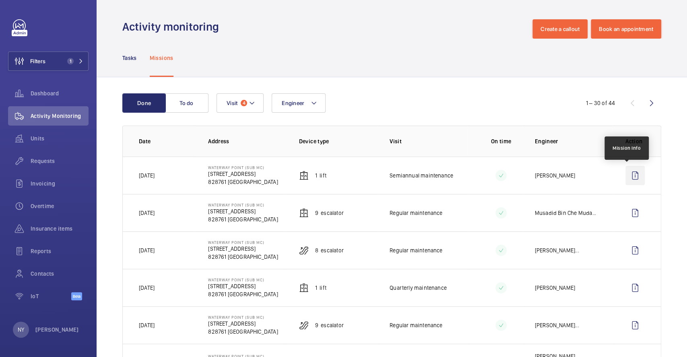
click at [628, 176] on wm-front-icon-button at bounding box center [635, 175] width 19 height 19
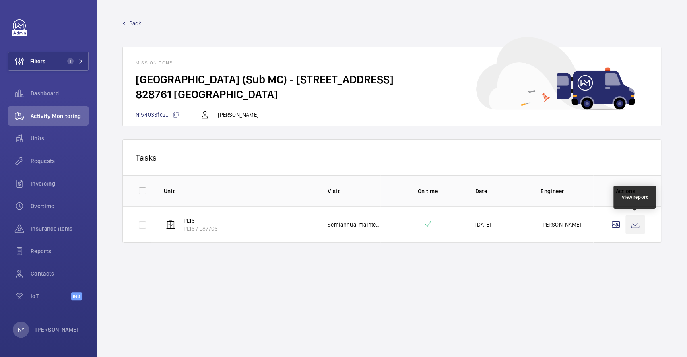
click at [640, 222] on wm-front-icon-button at bounding box center [635, 224] width 19 height 19
click at [140, 24] on span "Back" at bounding box center [135, 23] width 12 height 8
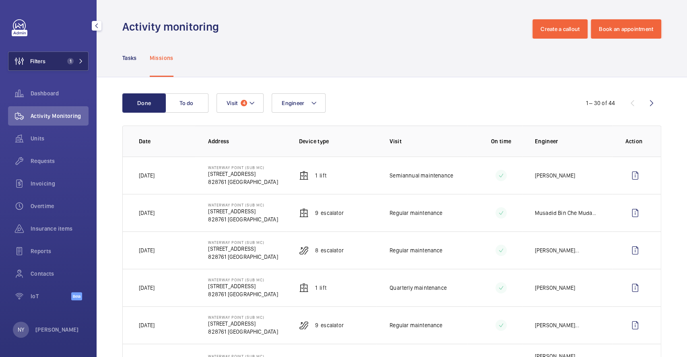
click at [50, 60] on button "Filters 1" at bounding box center [48, 61] width 81 height 19
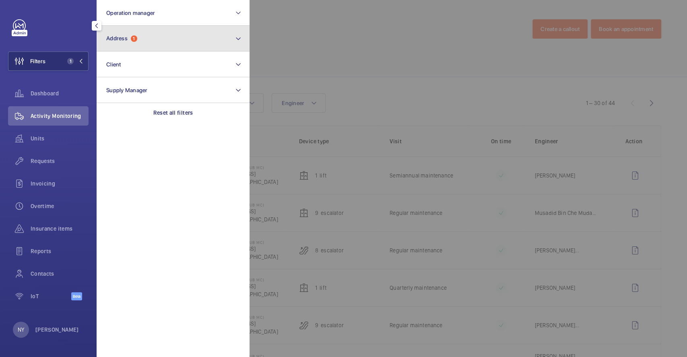
click at [132, 40] on span "1" at bounding box center [134, 38] width 6 height 6
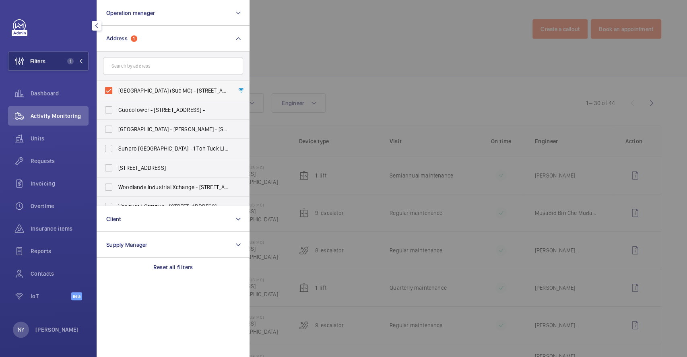
click at [154, 89] on span "Waterway Point (Sub MC) - 83 Punggol Central, SINGAPORE 828761" at bounding box center [173, 91] width 111 height 8
click at [117, 89] on input "Waterway Point (Sub MC) - 83 Punggol Central, SINGAPORE 828761" at bounding box center [109, 91] width 16 height 16
checkbox input "false"
click at [362, 42] on div at bounding box center [593, 178] width 687 height 357
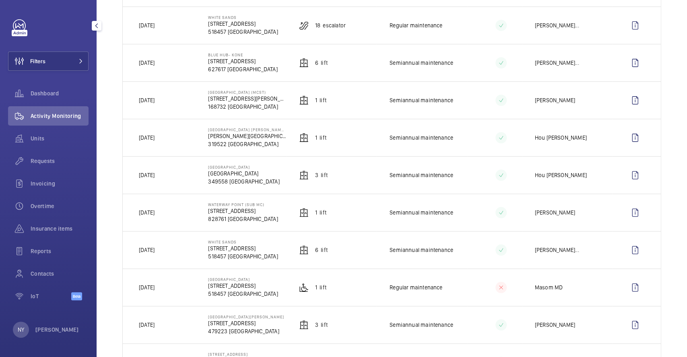
scroll to position [429, 0]
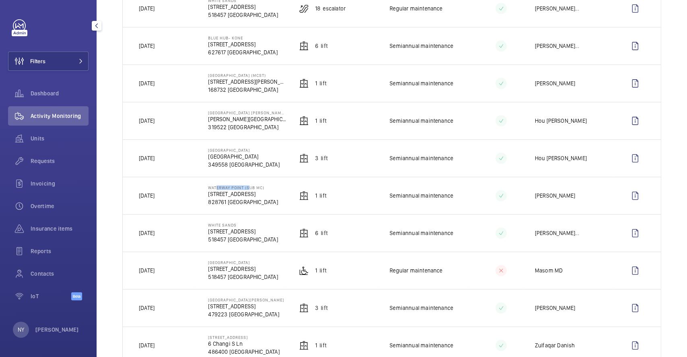
drag, startPoint x: 213, startPoint y: 186, endPoint x: 247, endPoint y: 188, distance: 34.3
click at [247, 187] on p "Waterway Point (Sub MC)" at bounding box center [243, 187] width 70 height 5
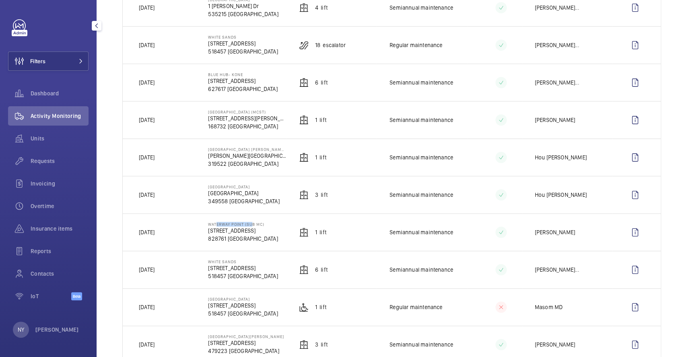
scroll to position [376, 0]
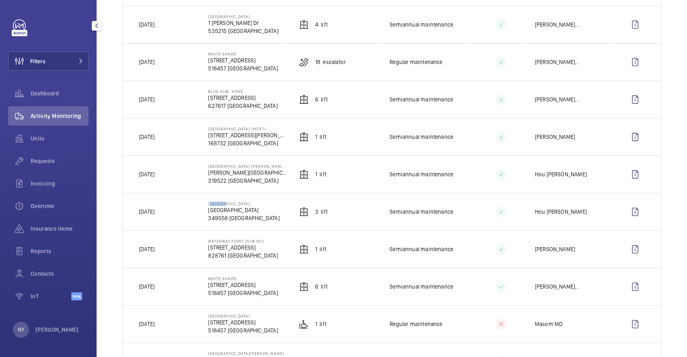
drag, startPoint x: 207, startPoint y: 205, endPoint x: 221, endPoint y: 205, distance: 14.5
click at [221, 205] on p "[GEOGRAPHIC_DATA]" at bounding box center [243, 203] width 71 height 5
copy p "Cideco"
click at [626, 246] on wm-front-icon-button at bounding box center [635, 249] width 19 height 19
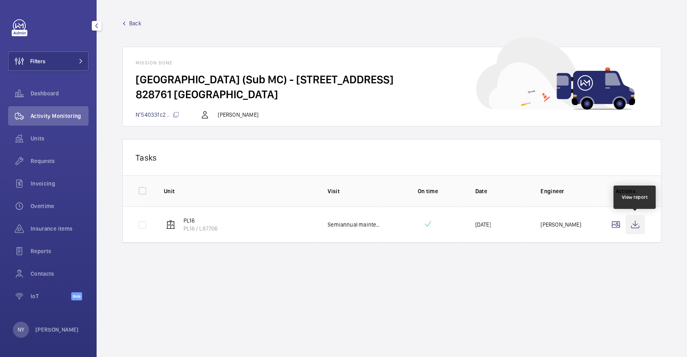
click at [631, 221] on wm-front-icon-button at bounding box center [635, 224] width 19 height 19
click at [133, 23] on span "Back" at bounding box center [135, 23] width 12 height 8
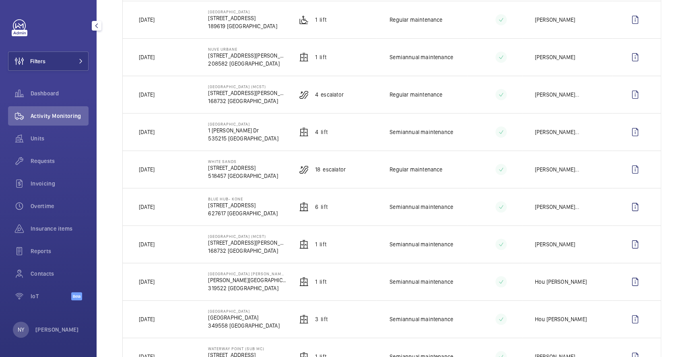
scroll to position [322, 0]
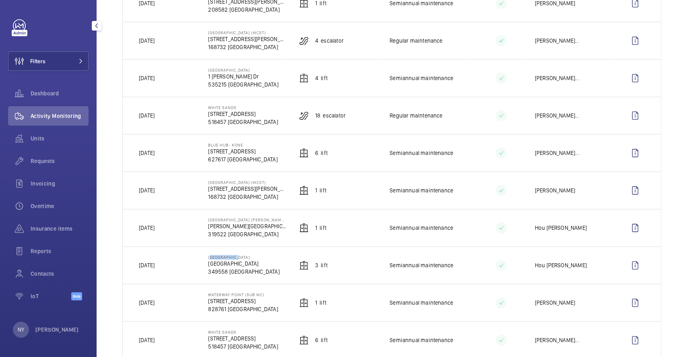
drag, startPoint x: 207, startPoint y: 259, endPoint x: 234, endPoint y: 259, distance: 27.0
click at [234, 259] on p "[GEOGRAPHIC_DATA]" at bounding box center [243, 257] width 71 height 5
click at [626, 265] on wm-front-icon-button at bounding box center [635, 265] width 19 height 19
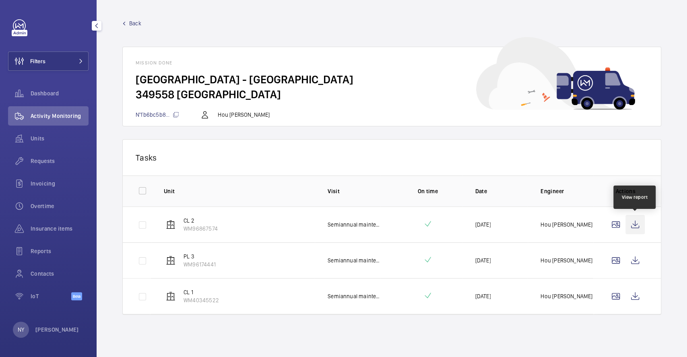
click at [638, 227] on wm-front-icon-button at bounding box center [635, 224] width 19 height 19
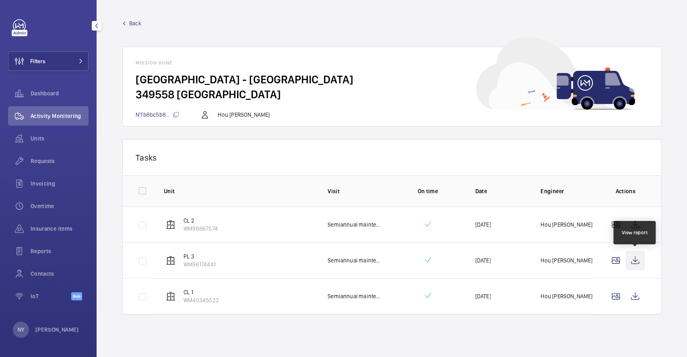
click at [638, 251] on wm-front-icon-button at bounding box center [635, 260] width 19 height 19
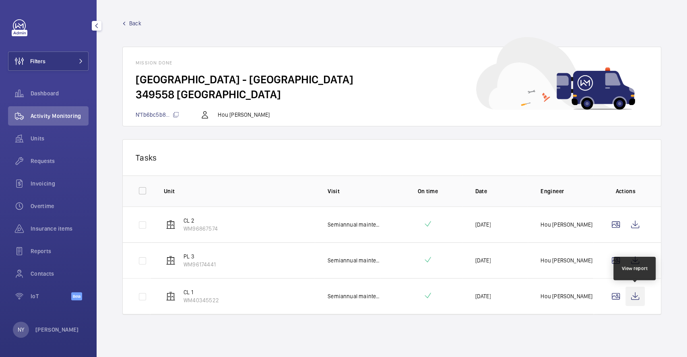
click at [644, 294] on wm-front-icon-button at bounding box center [635, 296] width 19 height 19
click at [136, 21] on span "Back" at bounding box center [135, 23] width 12 height 8
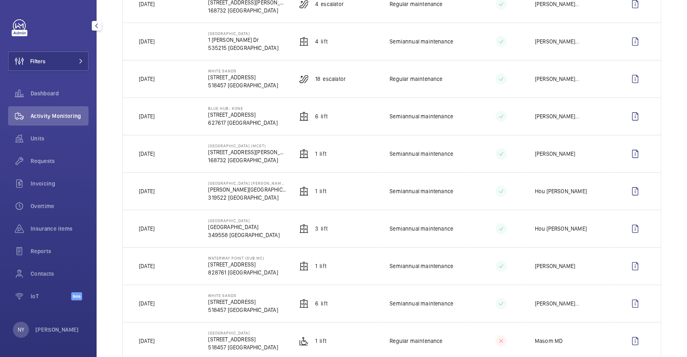
scroll to position [376, 0]
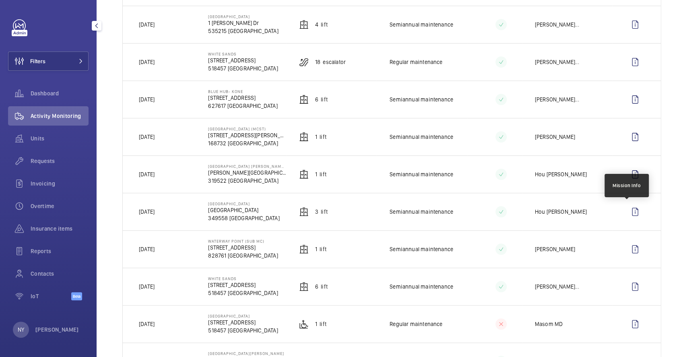
click at [638, 215] on td at bounding box center [637, 211] width 48 height 37
click at [635, 215] on wm-front-icon-button at bounding box center [635, 211] width 19 height 19
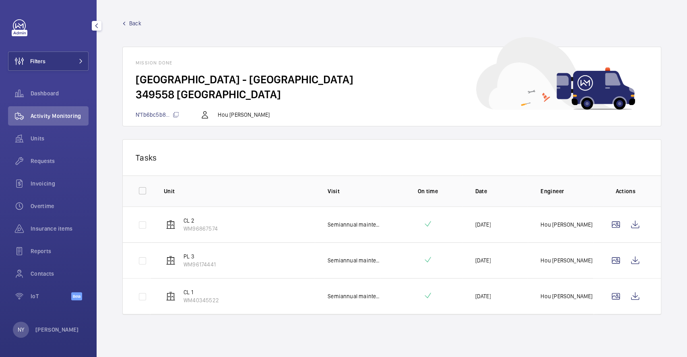
click at [135, 24] on span "Back" at bounding box center [135, 23] width 12 height 8
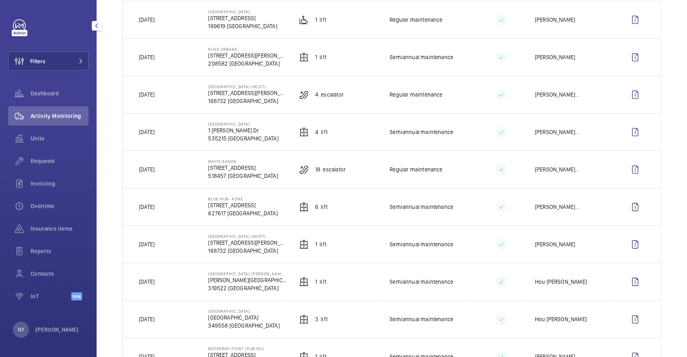
scroll to position [322, 0]
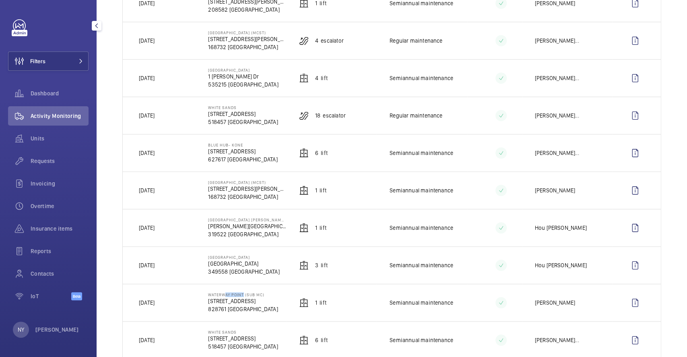
drag, startPoint x: 220, startPoint y: 297, endPoint x: 241, endPoint y: 296, distance: 20.9
click at [241, 296] on p "Waterway Point (Sub MC)" at bounding box center [243, 294] width 70 height 5
drag, startPoint x: 224, startPoint y: 259, endPoint x: 271, endPoint y: 259, distance: 47.1
click at [271, 259] on p "[GEOGRAPHIC_DATA]" at bounding box center [243, 257] width 71 height 5
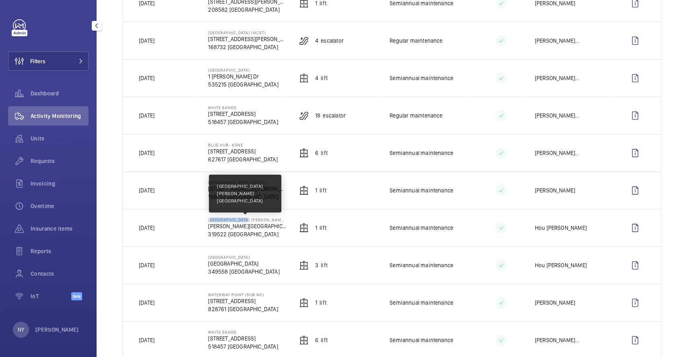
drag, startPoint x: 207, startPoint y: 222, endPoint x: 247, endPoint y: 222, distance: 39.9
click at [247, 222] on p "[GEOGRAPHIC_DATA] [PERSON_NAME][GEOGRAPHIC_DATA]" at bounding box center [247, 219] width 78 height 5
copy p "Singapore Chung"
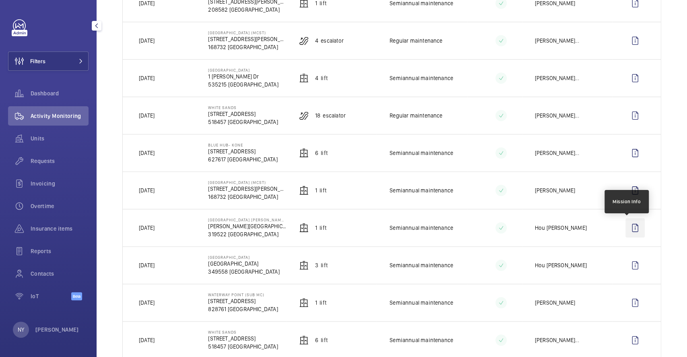
click at [627, 229] on wm-front-icon-button at bounding box center [635, 227] width 19 height 19
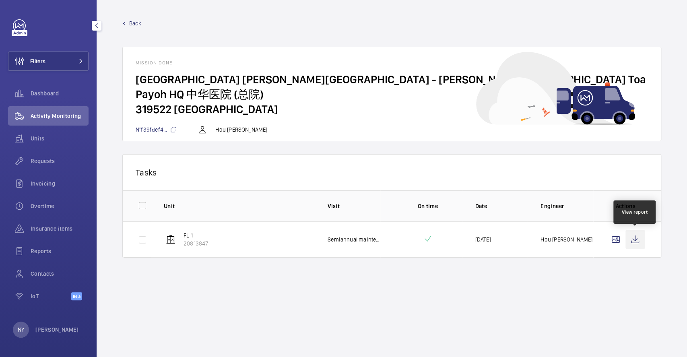
click at [641, 237] on wm-front-icon-button at bounding box center [635, 239] width 19 height 19
click at [136, 20] on span "Back" at bounding box center [135, 23] width 12 height 8
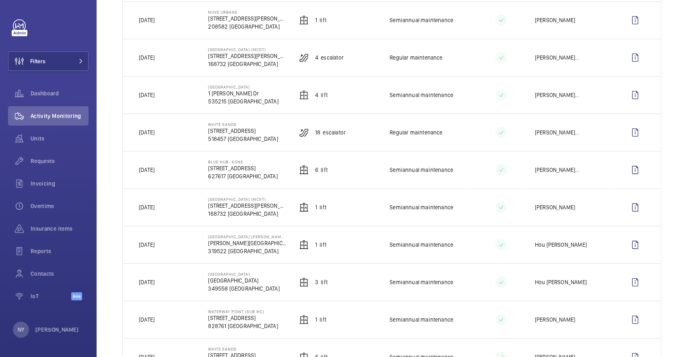
scroll to position [322, 0]
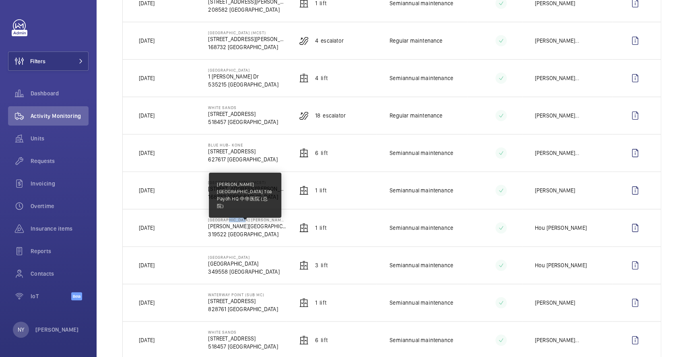
drag, startPoint x: 225, startPoint y: 223, endPoint x: 242, endPoint y: 223, distance: 17.3
click at [242, 223] on div "Singapore Chung Hwa Medical Institution Chung Hwa Medical Institution Toa Payoh…" at bounding box center [247, 227] width 78 height 21
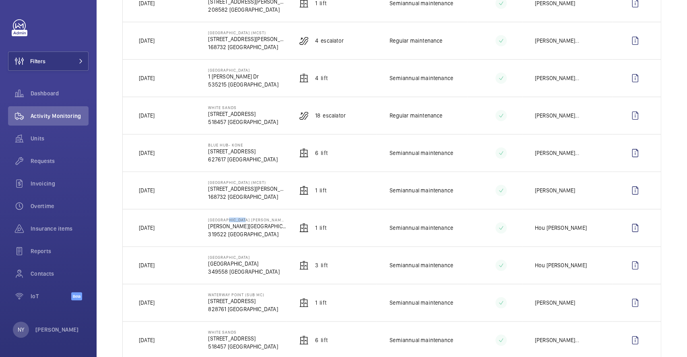
drag, startPoint x: 208, startPoint y: 184, endPoint x: 273, endPoint y: 182, distance: 65.2
click at [273, 182] on td "Tiong Bahru Plaza (MCST) 302 Tiong Bahru Rd 168732 SINGAPORE" at bounding box center [240, 189] width 91 height 37
copy p "[GEOGRAPHIC_DATA] (MCST)"
click at [31, 60] on span "Filters" at bounding box center [37, 61] width 15 height 8
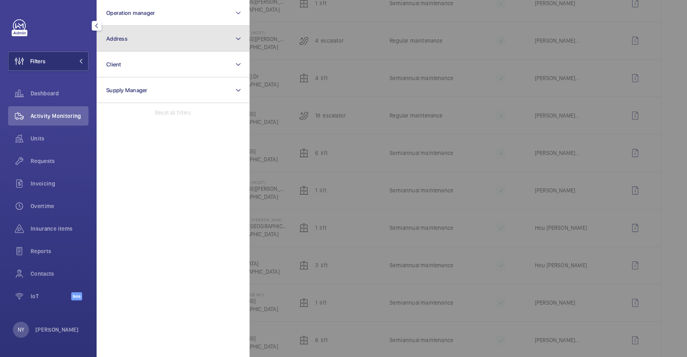
click at [167, 39] on button "Address" at bounding box center [173, 39] width 153 height 26
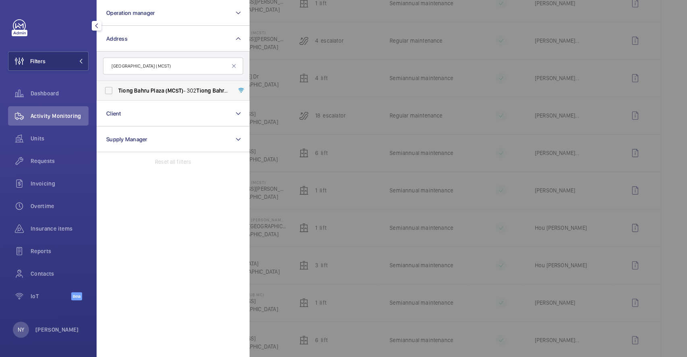
type input "[GEOGRAPHIC_DATA] (MCST)"
click at [158, 89] on span "Plaza" at bounding box center [158, 90] width 14 height 6
click at [117, 89] on input "Tiong Bahru Plaza (MCST) - 302 Tiong Bahru Rd, SINGAPORE 168732" at bounding box center [109, 91] width 16 height 16
checkbox input "true"
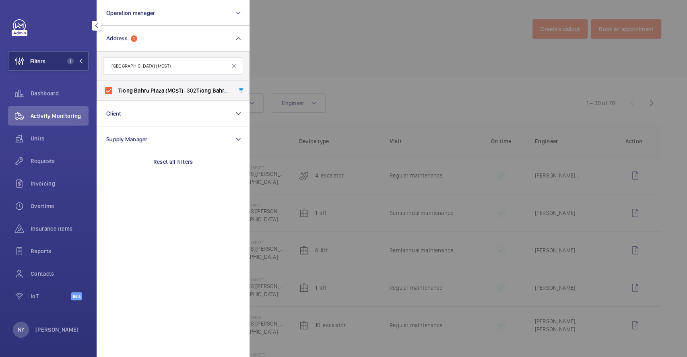
click at [339, 103] on div at bounding box center [593, 178] width 687 height 357
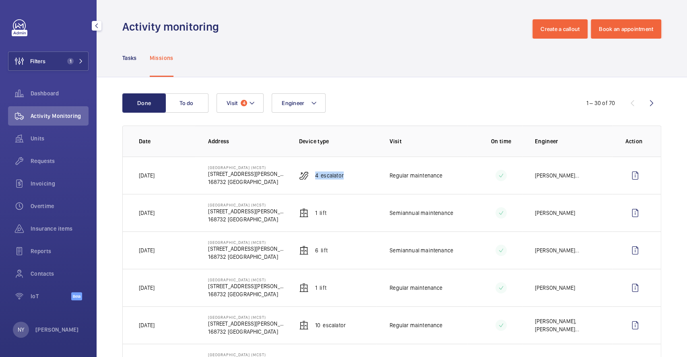
drag, startPoint x: 311, startPoint y: 175, endPoint x: 354, endPoint y: 178, distance: 43.2
click at [354, 178] on td "4 Escalator" at bounding box center [331, 175] width 91 height 37
click at [626, 215] on wm-front-icon-button at bounding box center [635, 212] width 19 height 19
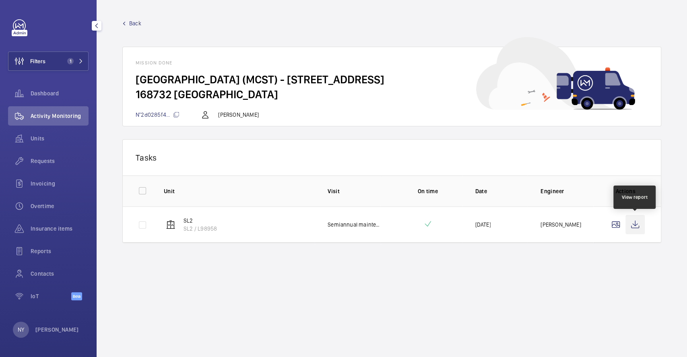
click at [633, 229] on wm-front-icon-button at bounding box center [635, 224] width 19 height 19
click at [134, 23] on span "Back" at bounding box center [135, 23] width 12 height 8
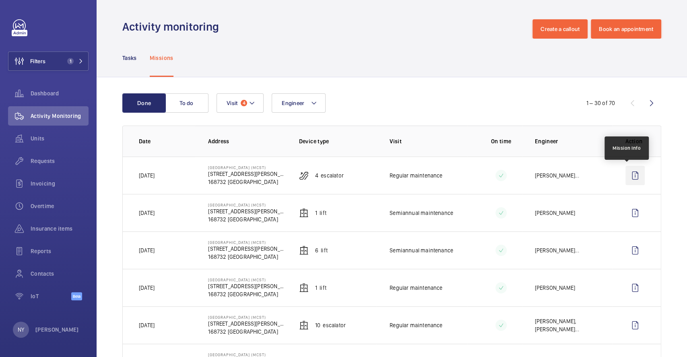
click at [626, 176] on wm-front-icon-button at bounding box center [635, 175] width 19 height 19
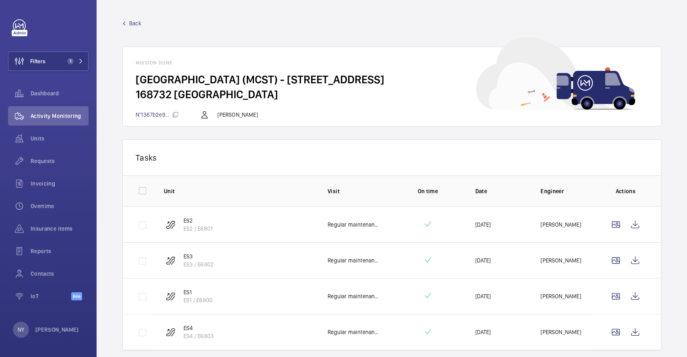
scroll to position [25, 0]
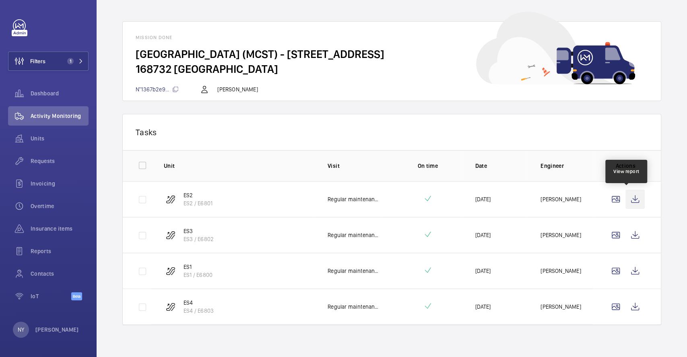
click at [635, 197] on wm-front-icon-button at bounding box center [635, 199] width 19 height 19
click at [626, 224] on td at bounding box center [627, 235] width 68 height 36
click at [628, 228] on wm-front-icon-button at bounding box center [635, 234] width 19 height 19
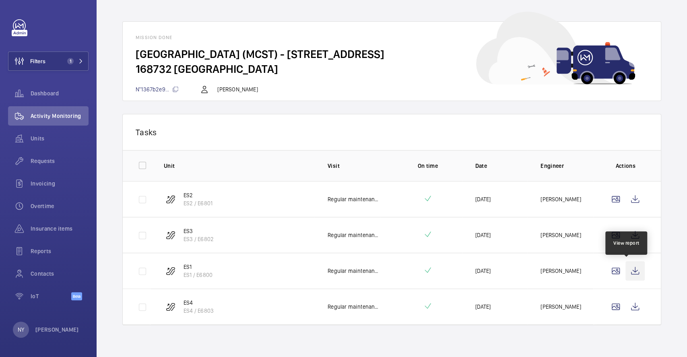
click at [628, 263] on wm-front-icon-button at bounding box center [635, 270] width 19 height 19
click at [632, 301] on wm-front-icon-button at bounding box center [635, 306] width 19 height 19
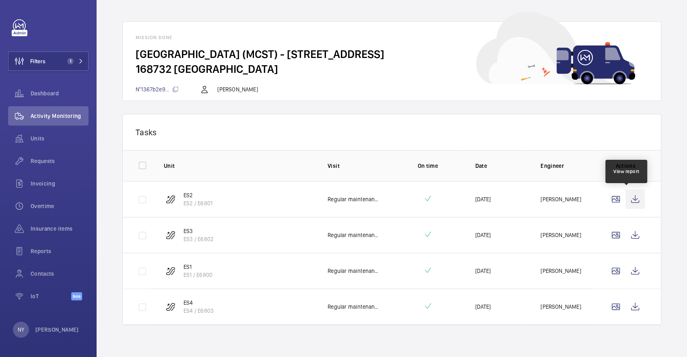
click at [633, 201] on wm-front-icon-button at bounding box center [635, 199] width 19 height 19
click at [629, 238] on wm-front-icon-button at bounding box center [635, 234] width 19 height 19
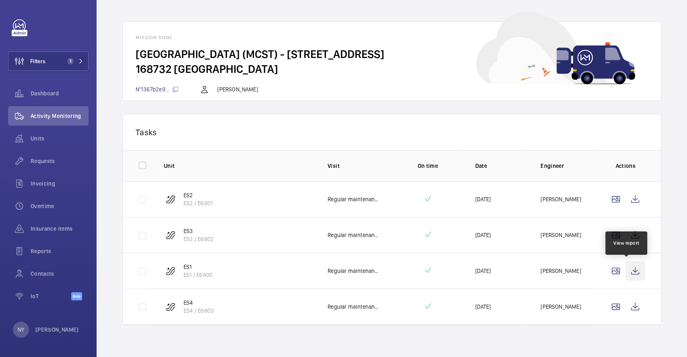
click at [626, 272] on wm-front-icon-button at bounding box center [635, 270] width 19 height 19
click at [626, 304] on wm-front-icon-button at bounding box center [635, 306] width 19 height 19
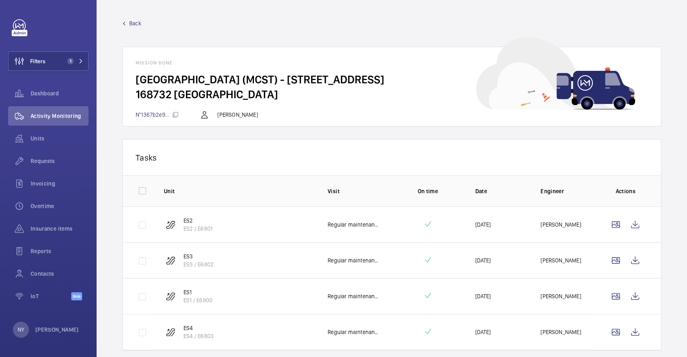
click at [136, 20] on span "Back" at bounding box center [135, 23] width 12 height 8
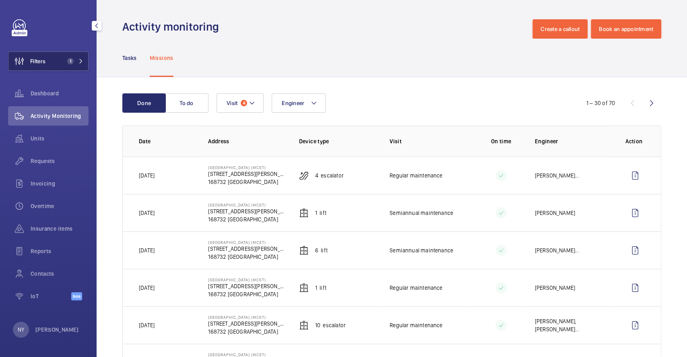
click at [52, 62] on button "Filters 1" at bounding box center [48, 61] width 81 height 19
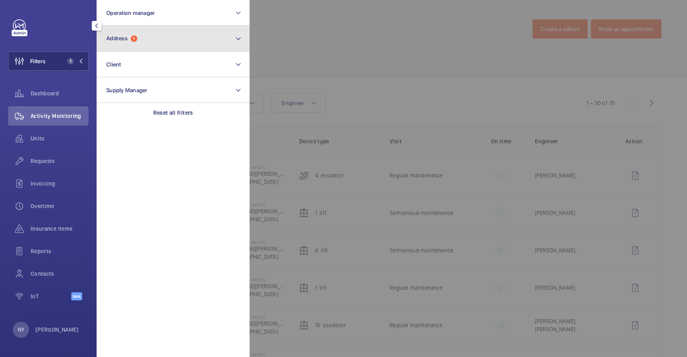
click at [160, 45] on button "Address 1" at bounding box center [173, 39] width 153 height 26
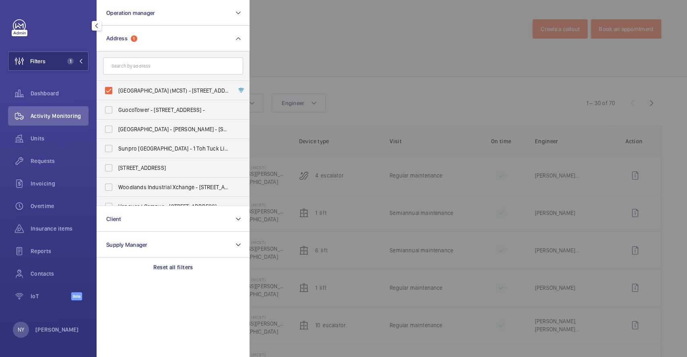
click at [148, 87] on span "Tiong Bahru Plaza (MCST) - 302 Tiong Bahru Rd, SINGAPORE 168732" at bounding box center [173, 91] width 111 height 8
click at [117, 87] on input "Tiong Bahru Plaza (MCST) - 302 Tiong Bahru Rd, SINGAPORE 168732" at bounding box center [109, 91] width 16 height 16
checkbox input "false"
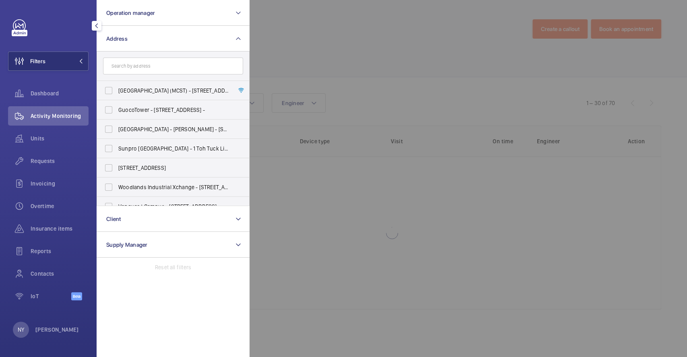
click at [387, 73] on div at bounding box center [593, 178] width 687 height 357
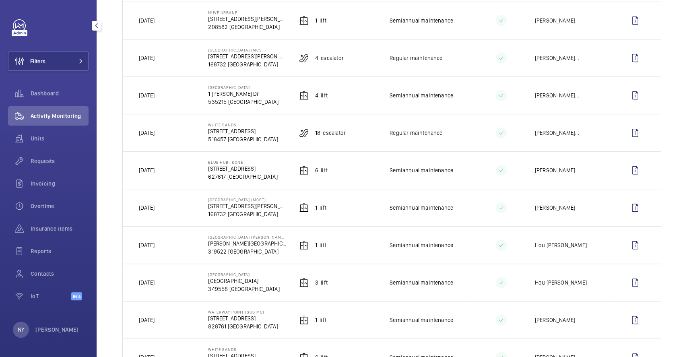
scroll to position [322, 0]
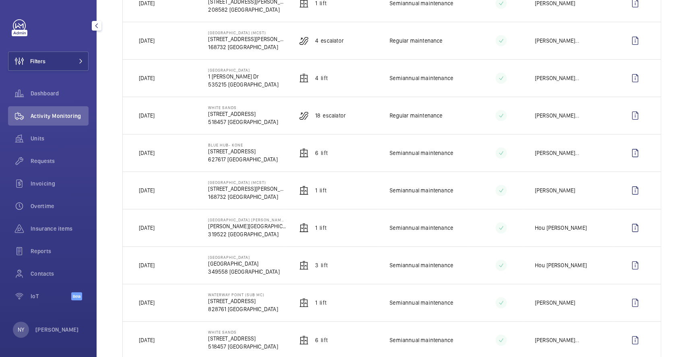
drag, startPoint x: 220, startPoint y: 183, endPoint x: 271, endPoint y: 185, distance: 51.2
click at [271, 185] on td "Tiong Bahru Plaza (MCST) 302 Tiong Bahru Rd 168732 SINGAPORE" at bounding box center [240, 189] width 91 height 37
drag, startPoint x: 208, startPoint y: 145, endPoint x: 242, endPoint y: 148, distance: 34.8
click at [242, 148] on div "Blue Hub- Kone 10 Sunview Rd 627617 SINGAPORE" at bounding box center [242, 153] width 69 height 21
click at [627, 153] on wm-front-icon-button at bounding box center [635, 152] width 19 height 19
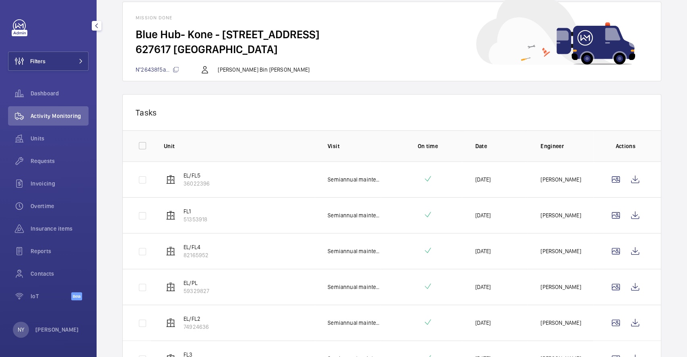
scroll to position [97, 0]
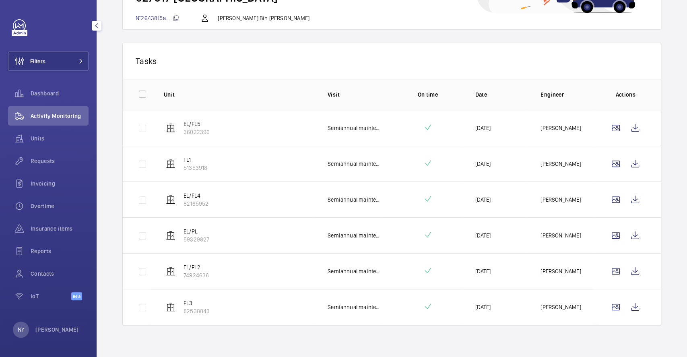
click at [151, 89] on th "Unit" at bounding box center [233, 94] width 164 height 31
click at [146, 91] on input "checkbox" at bounding box center [142, 94] width 16 height 16
checkbox input "true"
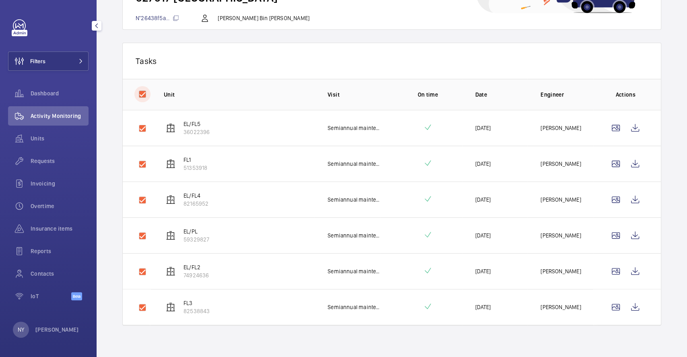
checkbox input "true"
click at [600, 54] on button "Download 6 reports" at bounding box center [615, 60] width 68 height 19
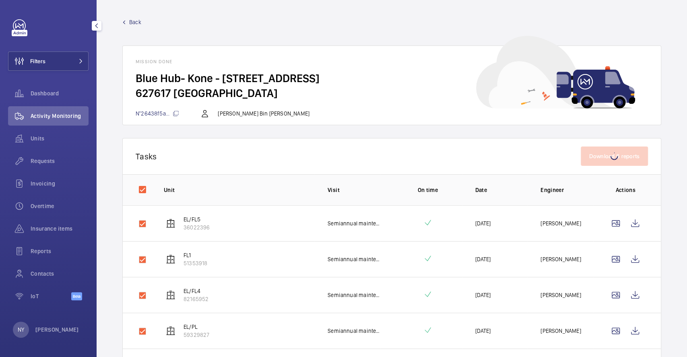
scroll to position [0, 0]
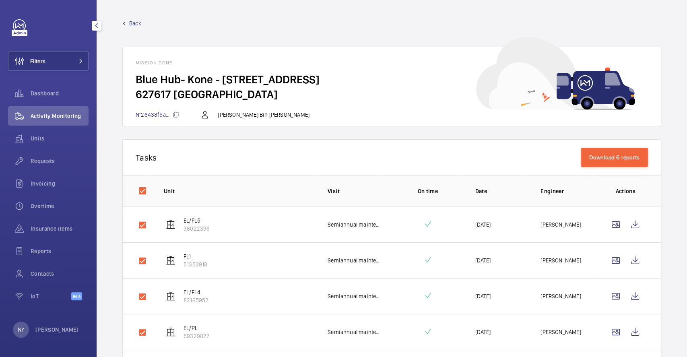
click at [134, 20] on span "Back" at bounding box center [135, 23] width 12 height 8
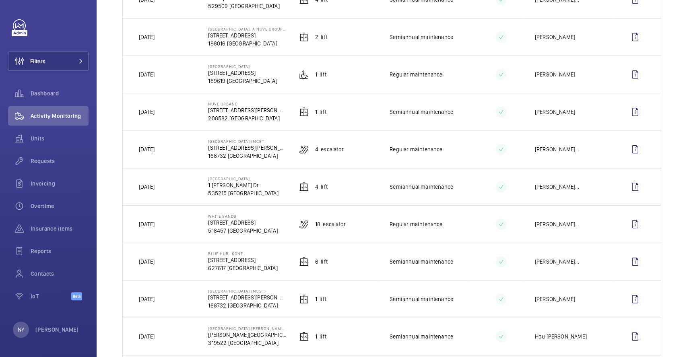
scroll to position [215, 0]
click at [626, 261] on wm-front-icon-button at bounding box center [635, 260] width 19 height 19
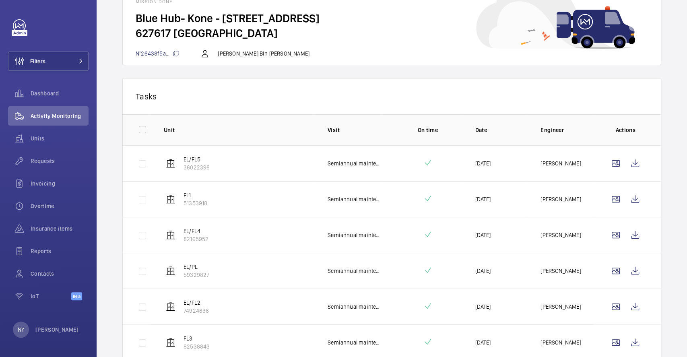
scroll to position [97, 0]
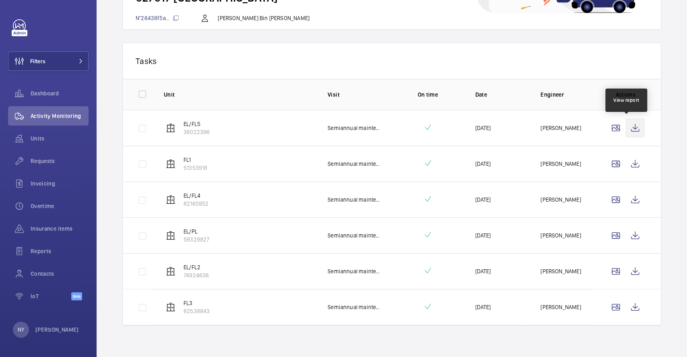
click at [627, 123] on wm-front-icon-button at bounding box center [635, 127] width 19 height 19
click at [626, 171] on wm-front-icon-button at bounding box center [635, 163] width 19 height 19
click at [638, 195] on td at bounding box center [627, 200] width 68 height 36
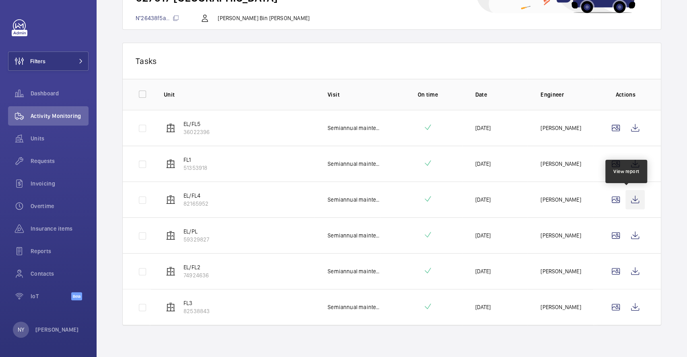
click at [631, 194] on wm-front-icon-button at bounding box center [635, 199] width 19 height 19
click at [628, 226] on wm-front-icon-button at bounding box center [635, 235] width 19 height 19
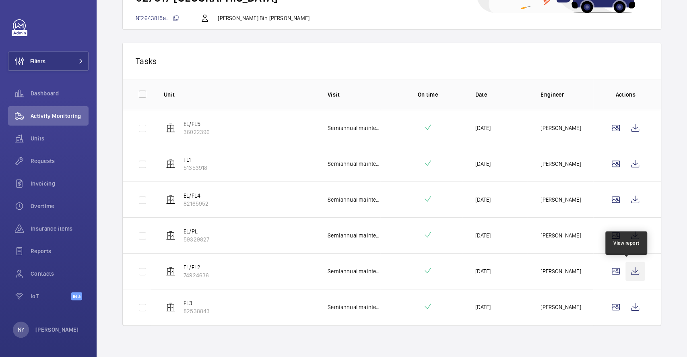
click at [626, 272] on wm-front-icon-button at bounding box center [635, 271] width 19 height 19
click at [631, 299] on wm-front-icon-button at bounding box center [635, 306] width 19 height 19
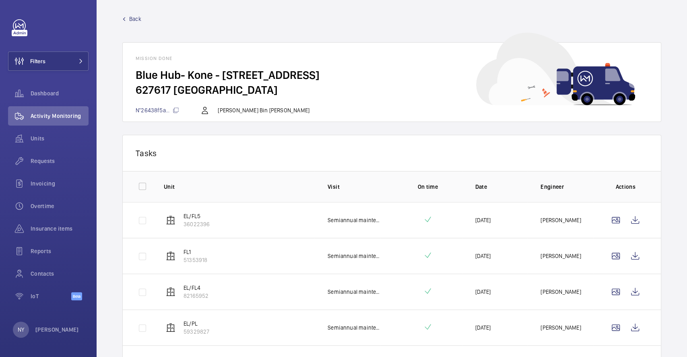
scroll to position [0, 0]
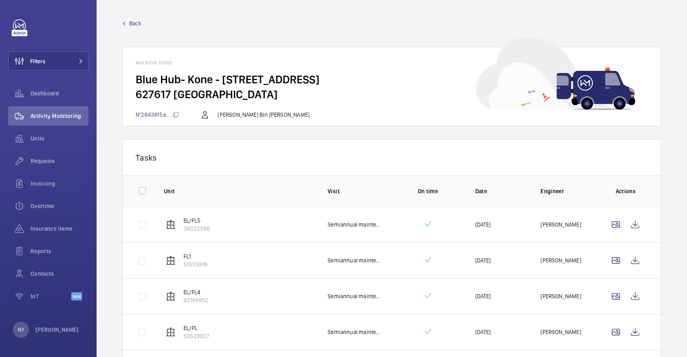
click at [140, 24] on span "Back" at bounding box center [135, 23] width 12 height 8
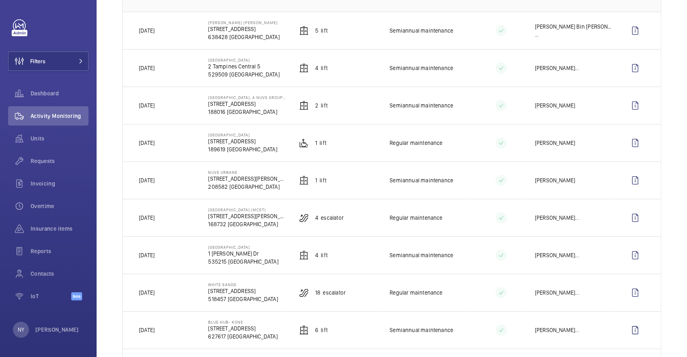
scroll to position [161, 0]
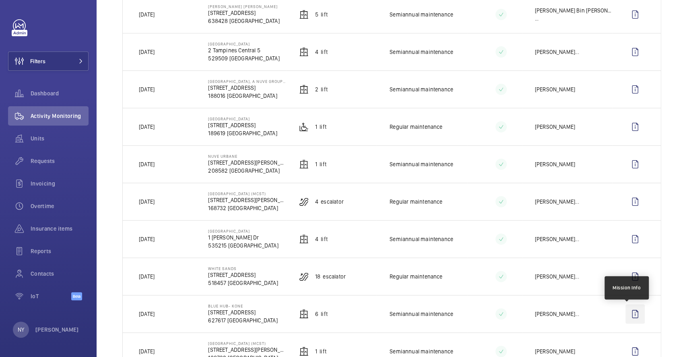
click at [630, 312] on wm-front-icon-button at bounding box center [635, 313] width 19 height 19
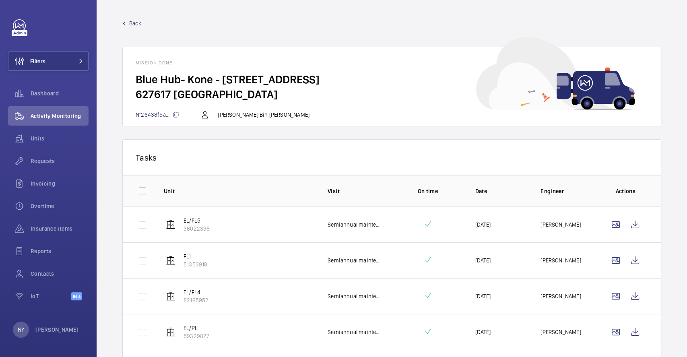
click at [135, 20] on span "Back" at bounding box center [135, 23] width 12 height 8
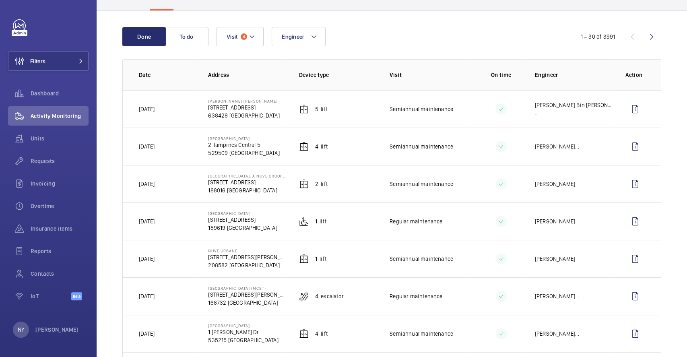
scroll to position [215, 0]
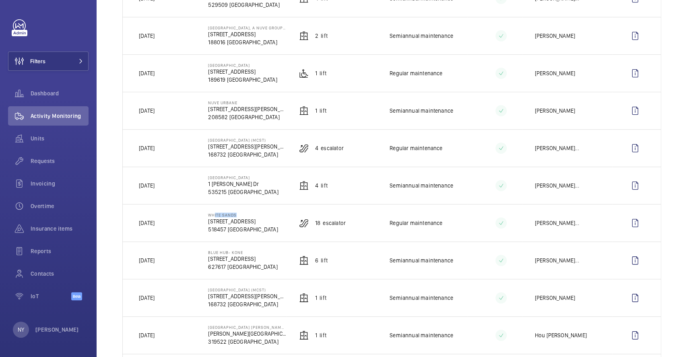
drag, startPoint x: 210, startPoint y: 214, endPoint x: 232, endPoint y: 214, distance: 22.5
click at [232, 214] on p "White Sands" at bounding box center [243, 215] width 70 height 5
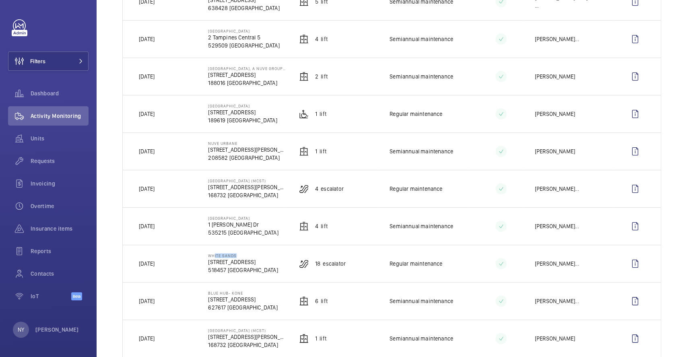
scroll to position [161, 0]
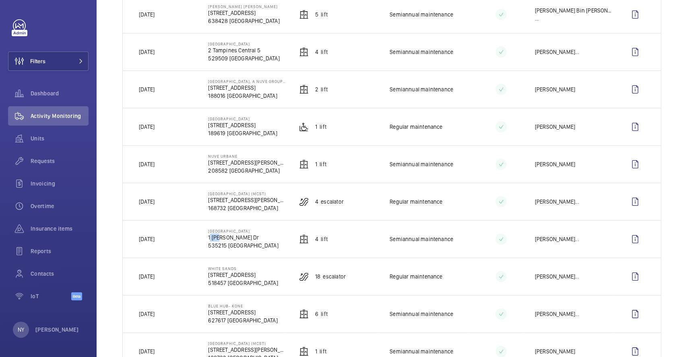
drag, startPoint x: 207, startPoint y: 235, endPoint x: 215, endPoint y: 234, distance: 7.3
click at [215, 234] on p "1 [PERSON_NAME] Dr" at bounding box center [243, 237] width 70 height 8
drag, startPoint x: 209, startPoint y: 230, endPoint x: 217, endPoint y: 230, distance: 8.9
click at [217, 230] on p "[GEOGRAPHIC_DATA]" at bounding box center [243, 231] width 70 height 5
drag, startPoint x: 206, startPoint y: 231, endPoint x: 215, endPoint y: 231, distance: 8.5
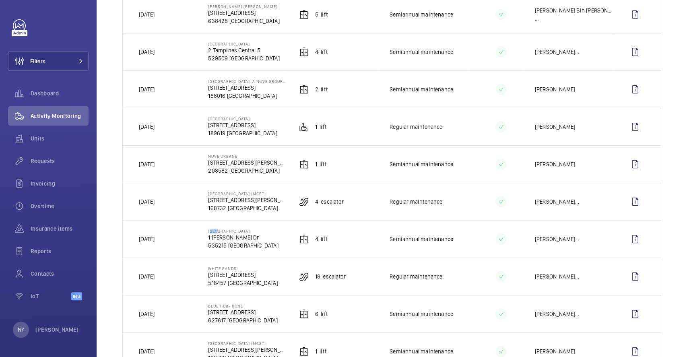
click at [215, 231] on td "DHL Air Express Centre 1 Tai Seng Dr 535215 SINGAPORE" at bounding box center [240, 238] width 91 height 37
click at [626, 238] on wm-front-icon-button at bounding box center [635, 238] width 19 height 19
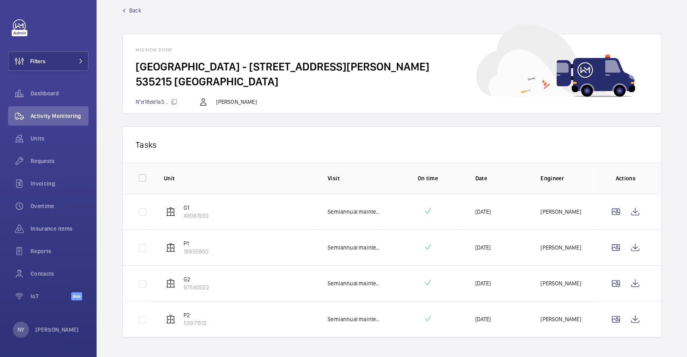
scroll to position [25, 0]
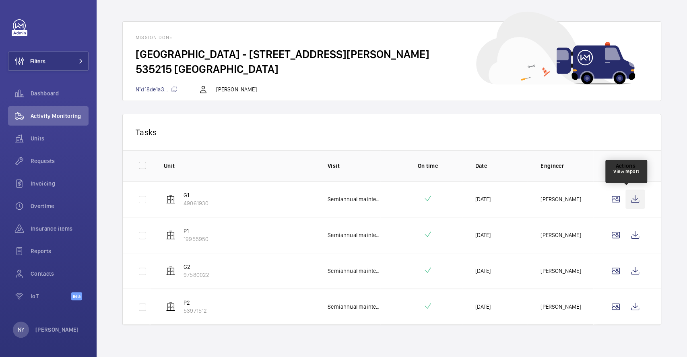
click at [626, 205] on wm-front-icon-button at bounding box center [635, 199] width 19 height 19
click at [632, 233] on wm-front-icon-button at bounding box center [635, 234] width 19 height 19
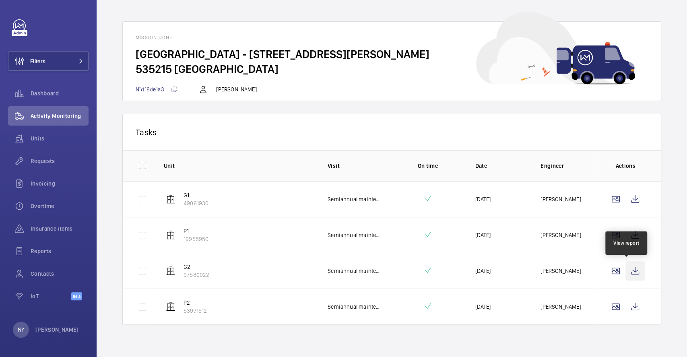
click at [628, 266] on wm-front-icon-button at bounding box center [635, 270] width 19 height 19
click at [626, 299] on wm-front-icon-button at bounding box center [635, 306] width 19 height 19
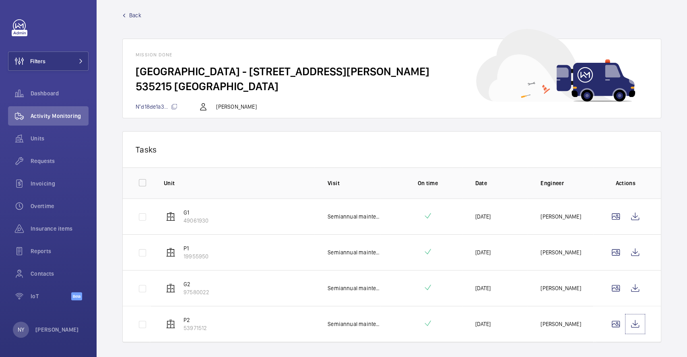
scroll to position [0, 0]
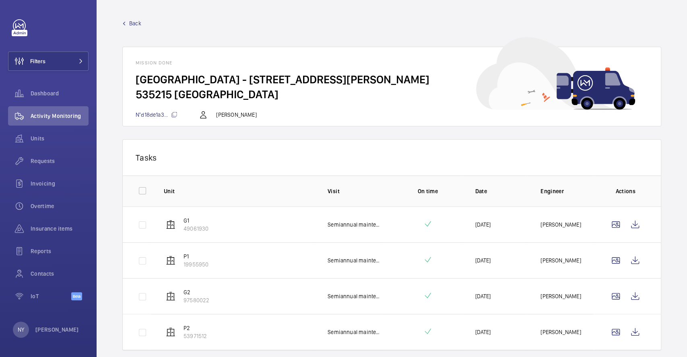
click at [132, 22] on span "Back" at bounding box center [135, 23] width 12 height 8
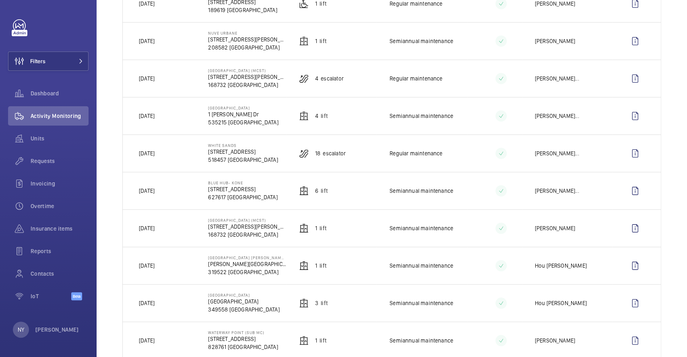
scroll to position [268, 0]
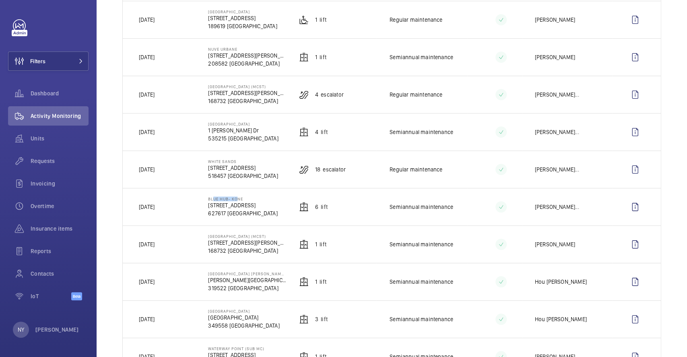
drag, startPoint x: 209, startPoint y: 198, endPoint x: 233, endPoint y: 196, distance: 25.1
click at [233, 196] on td "Blue Hub- Kone 10 Sunview Rd 627617 SINGAPORE" at bounding box center [240, 206] width 91 height 37
drag, startPoint x: 217, startPoint y: 121, endPoint x: 237, endPoint y: 121, distance: 19.7
click at [237, 121] on td "DHL Air Express Centre 1 Tai Seng Dr 535215 SINGAPORE" at bounding box center [240, 131] width 91 height 37
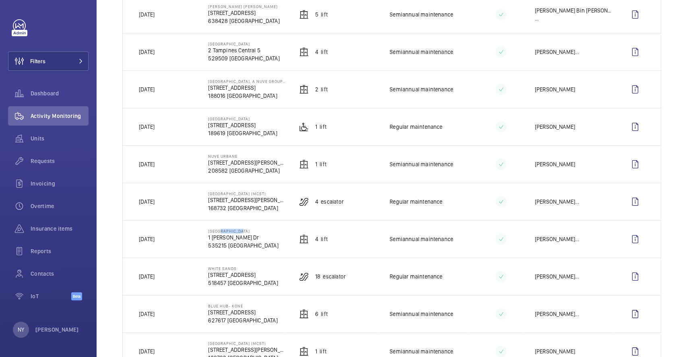
drag, startPoint x: 209, startPoint y: 195, endPoint x: 267, endPoint y: 191, distance: 58.1
click at [267, 191] on td "Tiong Bahru Plaza (MCST) 302 Tiong Bahru Rd 168732 SINGAPORE" at bounding box center [240, 201] width 91 height 37
drag, startPoint x: 207, startPoint y: 157, endPoint x: 240, endPoint y: 155, distance: 32.3
click at [240, 155] on p "Nuve Urbane" at bounding box center [247, 156] width 78 height 5
drag, startPoint x: 215, startPoint y: 192, endPoint x: 240, endPoint y: 189, distance: 24.7
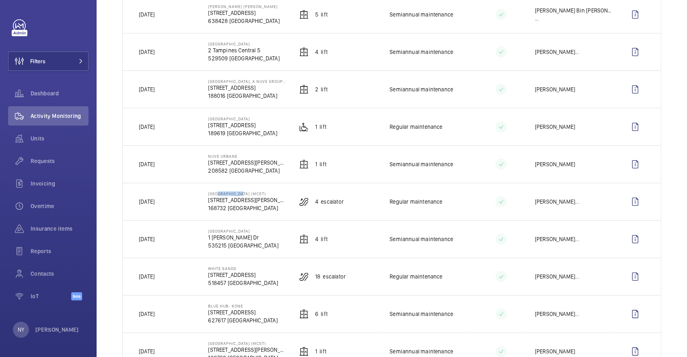
click at [240, 189] on td "Tiong Bahru Plaza (MCST) 302 Tiong Bahru Rd 168732 SINGAPORE" at bounding box center [240, 201] width 91 height 37
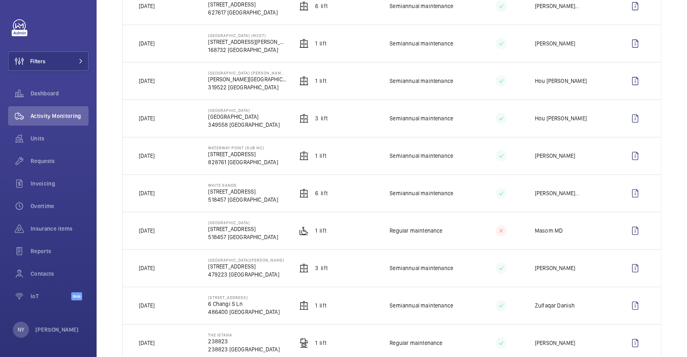
scroll to position [483, 0]
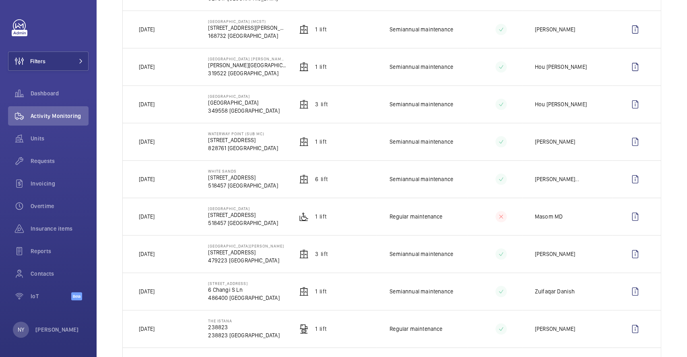
drag, startPoint x: 147, startPoint y: 143, endPoint x: 165, endPoint y: 143, distance: 17.7
click at [165, 143] on td "[DATE]" at bounding box center [159, 141] width 72 height 37
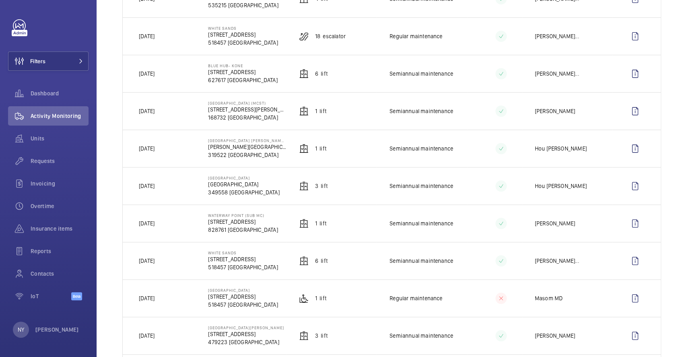
scroll to position [376, 0]
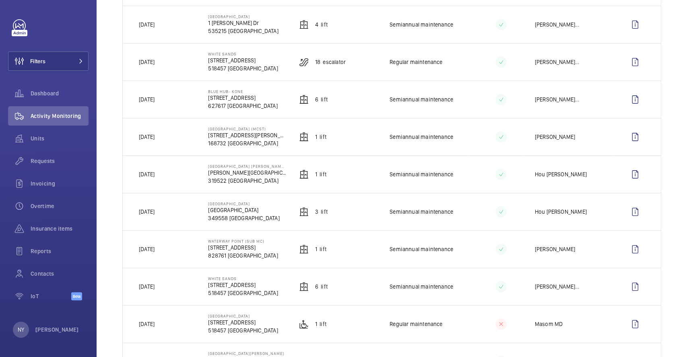
drag, startPoint x: 157, startPoint y: 141, endPoint x: 167, endPoint y: 141, distance: 9.7
click at [167, 141] on td "[DATE]" at bounding box center [159, 136] width 72 height 37
drag, startPoint x: 152, startPoint y: 26, endPoint x: 169, endPoint y: 26, distance: 16.9
click at [169, 26] on td "[DATE]" at bounding box center [159, 24] width 72 height 37
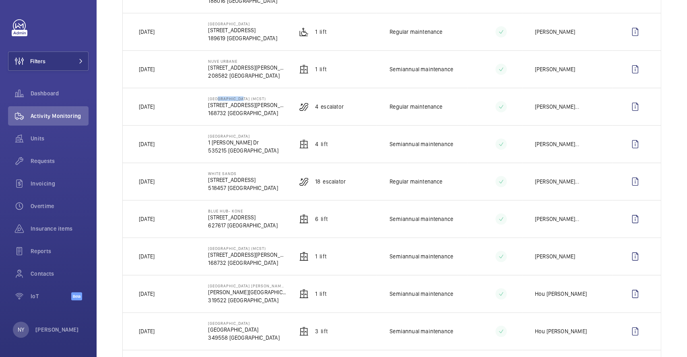
scroll to position [215, 0]
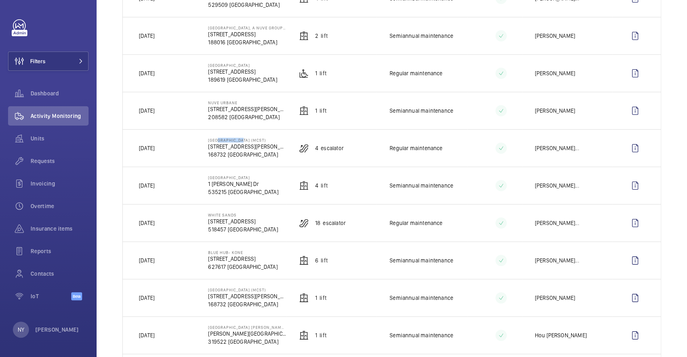
drag, startPoint x: 153, startPoint y: 149, endPoint x: 171, endPoint y: 149, distance: 17.3
click at [171, 149] on td "[DATE]" at bounding box center [159, 147] width 72 height 37
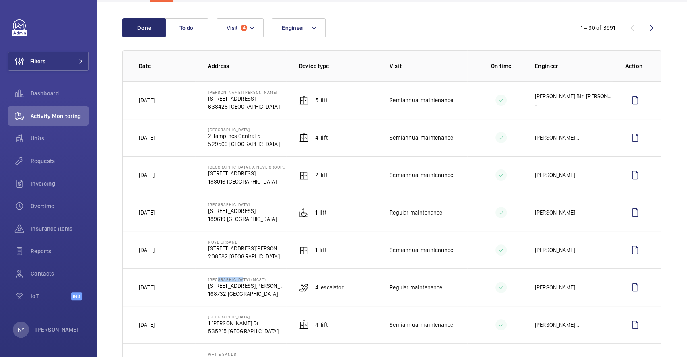
scroll to position [54, 0]
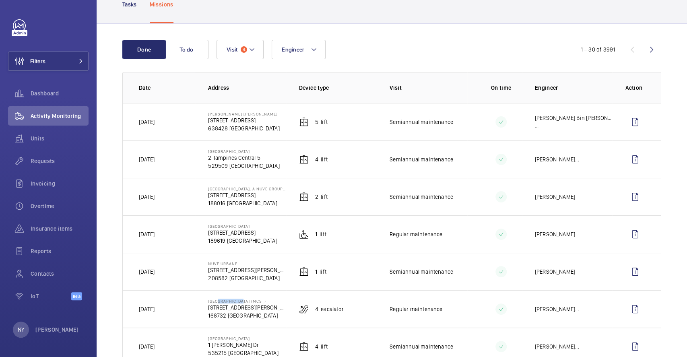
drag, startPoint x: 207, startPoint y: 264, endPoint x: 237, endPoint y: 262, distance: 29.5
click at [237, 262] on p "Nuve Urbane" at bounding box center [247, 263] width 78 height 5
click at [630, 272] on wm-front-icon-button at bounding box center [635, 271] width 19 height 19
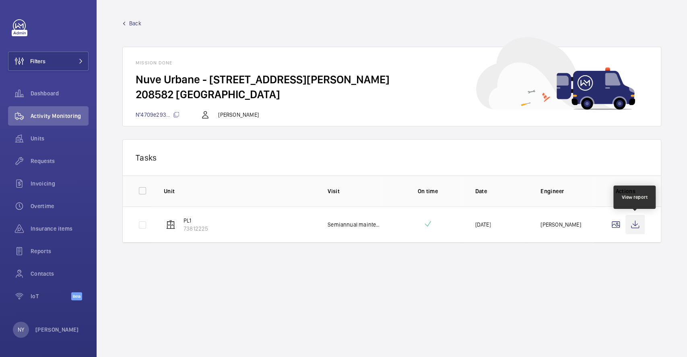
click at [637, 227] on wm-front-icon-button at bounding box center [635, 224] width 19 height 19
click at [134, 23] on span "Back" at bounding box center [135, 23] width 12 height 8
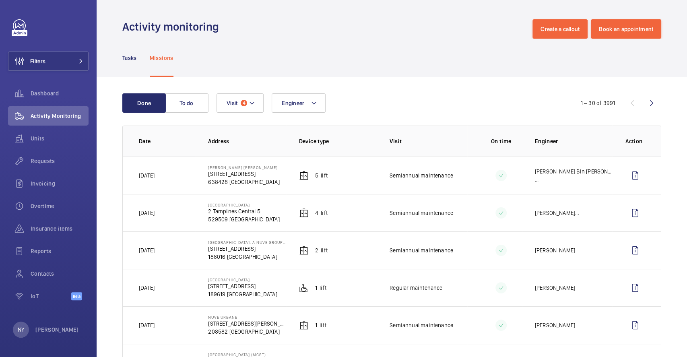
scroll to position [54, 0]
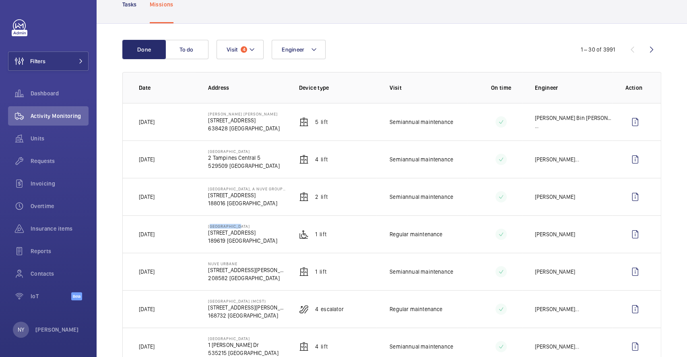
drag, startPoint x: 207, startPoint y: 224, endPoint x: 248, endPoint y: 219, distance: 41.4
click at [248, 219] on td "Strand Hotel 25 Bencoolen St 189619 SINGAPORE" at bounding box center [240, 233] width 91 height 37
click at [628, 227] on wm-front-icon-button at bounding box center [635, 234] width 19 height 19
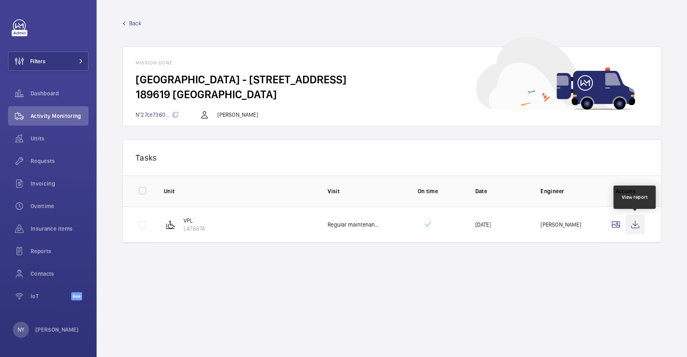
click at [635, 216] on wm-front-icon-button at bounding box center [635, 224] width 19 height 19
click at [138, 23] on span "Back" at bounding box center [135, 23] width 12 height 8
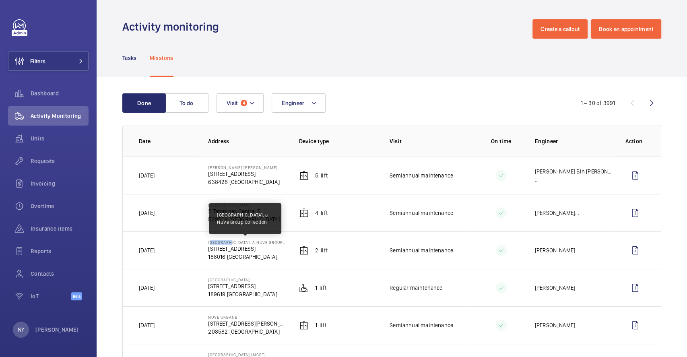
drag, startPoint x: 206, startPoint y: 242, endPoint x: 225, endPoint y: 242, distance: 19.7
click at [225, 242] on td "Victoria Hotel, a NuVe Group Collection 87 Victoria St 188016 SINGAPORE" at bounding box center [240, 249] width 91 height 37
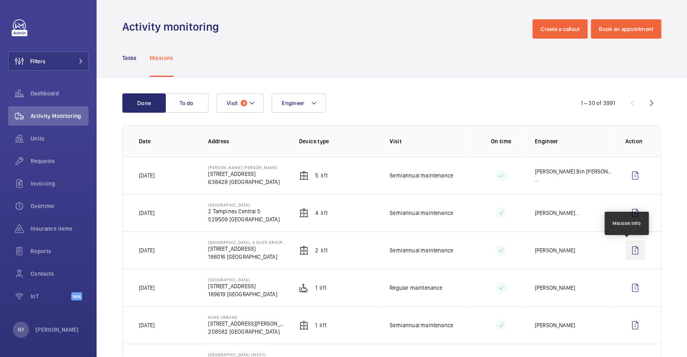
click at [632, 253] on wm-front-icon-button at bounding box center [635, 250] width 19 height 19
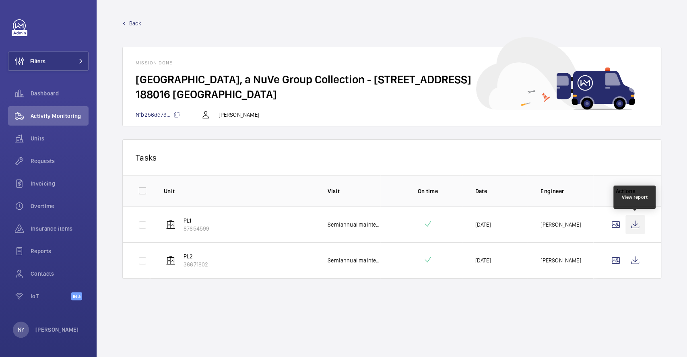
click at [638, 227] on wm-front-icon-button at bounding box center [635, 224] width 19 height 19
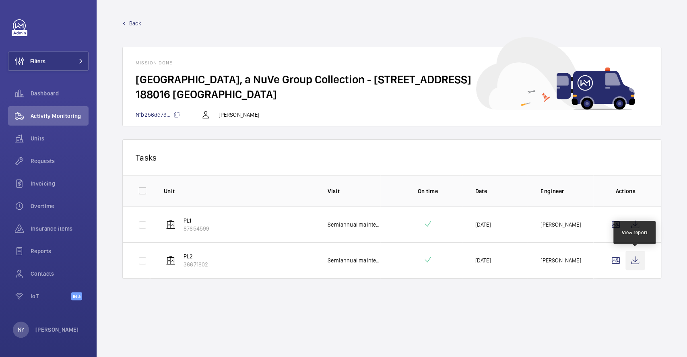
click at [632, 264] on wm-front-icon-button at bounding box center [635, 260] width 19 height 19
click at [126, 20] on link "Back" at bounding box center [391, 23] width 539 height 8
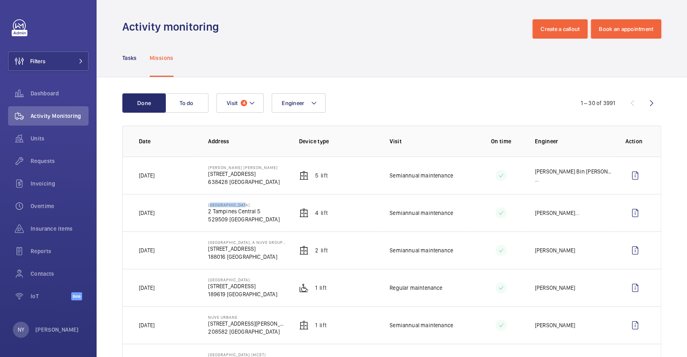
drag, startPoint x: 208, startPoint y: 202, endPoint x: 252, endPoint y: 202, distance: 43.9
click at [252, 202] on td "Century Square 2 Tampines Central 5 529509 SINGAPORE" at bounding box center [240, 212] width 91 height 37
click at [37, 56] on span "Filters" at bounding box center [26, 61] width 37 height 19
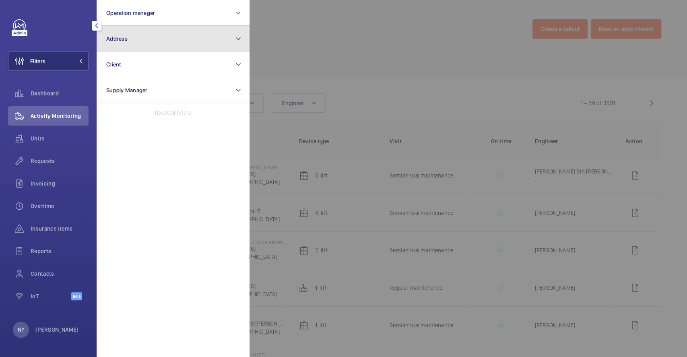
click at [154, 39] on button "Address" at bounding box center [173, 39] width 153 height 26
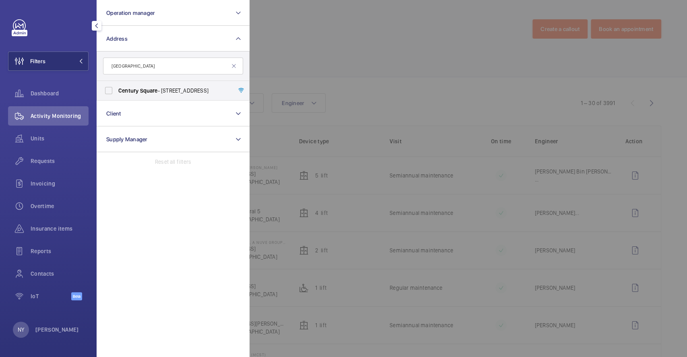
type input "[GEOGRAPHIC_DATA]"
click at [151, 87] on span "Square" at bounding box center [149, 90] width 18 height 6
click at [117, 87] on input "Century Square - 2 Tampines Central 5, SINGAPORE 529509" at bounding box center [109, 91] width 16 height 16
checkbox input "true"
click at [357, 54] on div at bounding box center [593, 178] width 687 height 357
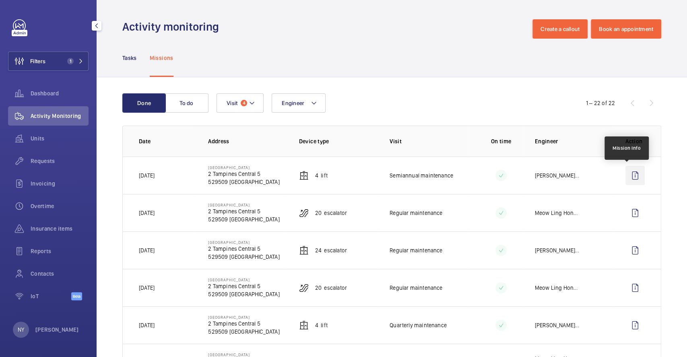
click at [629, 175] on wm-front-icon-button at bounding box center [635, 175] width 19 height 19
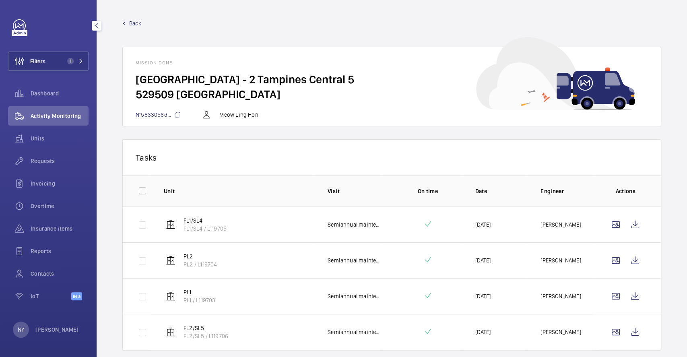
scroll to position [25, 0]
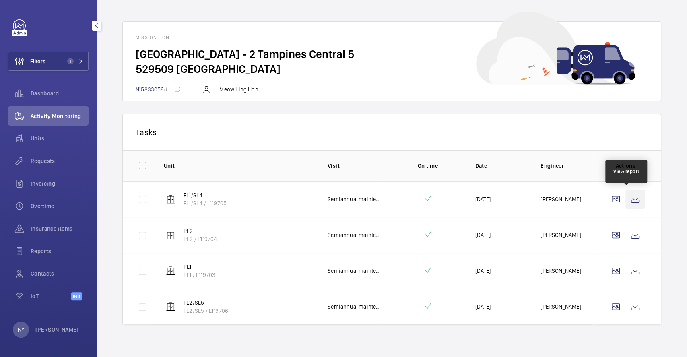
click at [626, 203] on wm-front-icon-button at bounding box center [635, 199] width 19 height 19
click at [628, 236] on wm-front-icon-button at bounding box center [635, 234] width 19 height 19
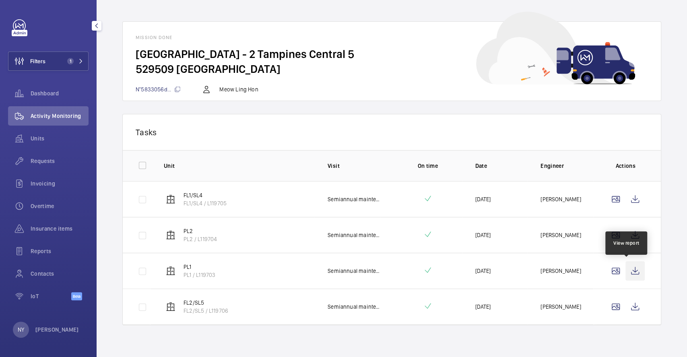
click at [631, 274] on wm-front-icon-button at bounding box center [635, 270] width 19 height 19
click at [626, 305] on wm-front-icon-button at bounding box center [635, 306] width 19 height 19
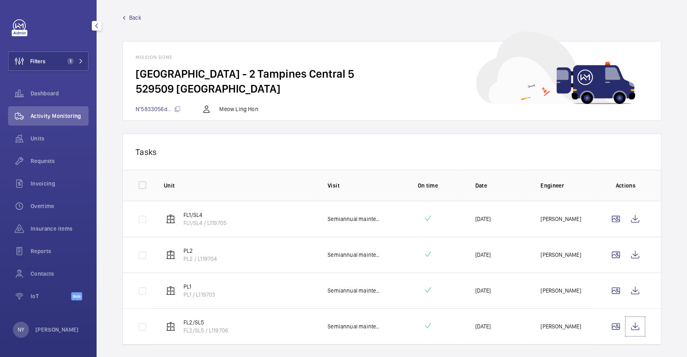
scroll to position [0, 0]
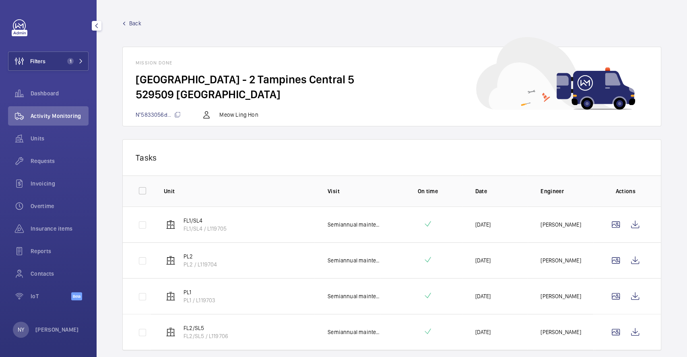
click at [139, 27] on span "Back" at bounding box center [135, 23] width 12 height 8
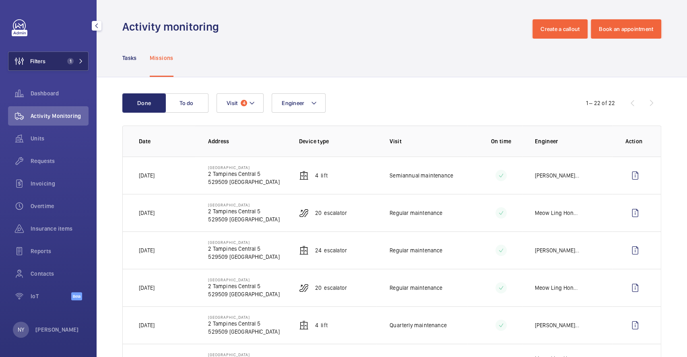
click at [48, 57] on button "Filters 1" at bounding box center [48, 61] width 81 height 19
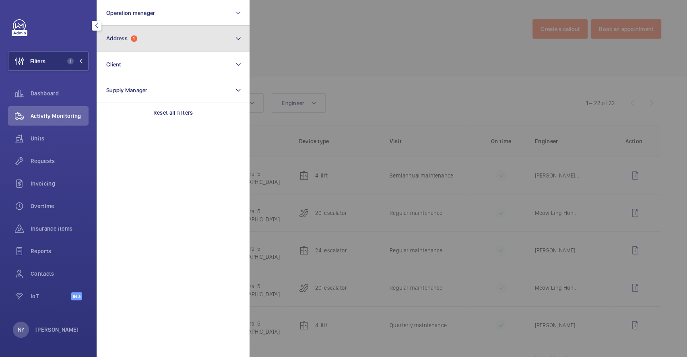
click at [145, 45] on button "Address 1" at bounding box center [173, 39] width 153 height 26
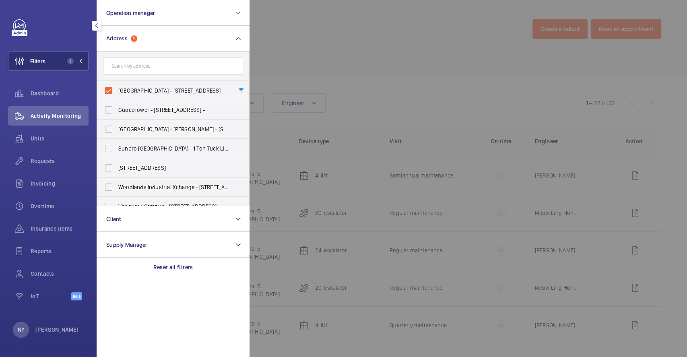
click at [416, 74] on div at bounding box center [593, 178] width 687 height 357
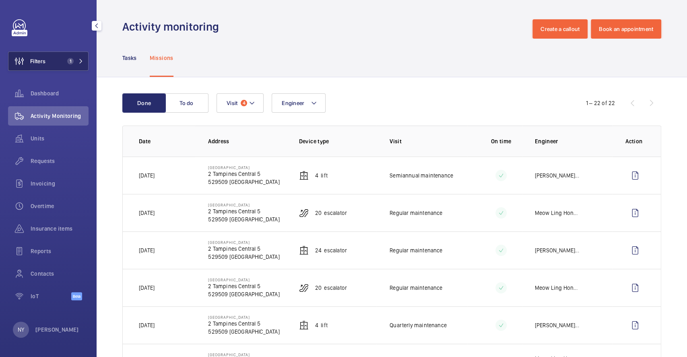
click at [26, 62] on wm-front-icon-button at bounding box center [19, 61] width 22 height 19
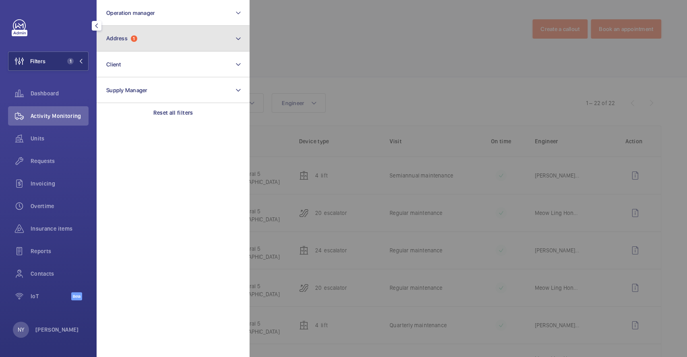
click at [116, 39] on span "Address" at bounding box center [116, 38] width 21 height 6
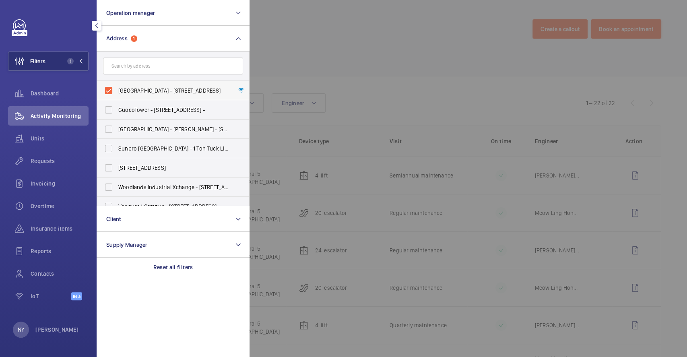
click at [151, 92] on span "Century Square - 2 Tampines Central 5, SINGAPORE 529509" at bounding box center [173, 91] width 111 height 8
click at [117, 92] on input "Century Square - 2 Tampines Central 5, SINGAPORE 529509" at bounding box center [109, 91] width 16 height 16
checkbox input "false"
click at [374, 69] on div at bounding box center [593, 178] width 687 height 357
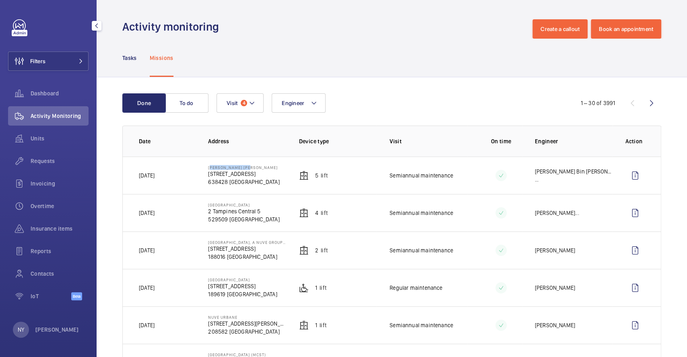
drag, startPoint x: 207, startPoint y: 166, endPoint x: 269, endPoint y: 166, distance: 62.0
click at [269, 166] on td "Peck Tiong Choon 39 Tuas W Ave 638428 SINGAPORE" at bounding box center [240, 175] width 91 height 37
click at [628, 176] on wm-front-icon-button at bounding box center [635, 175] width 19 height 19
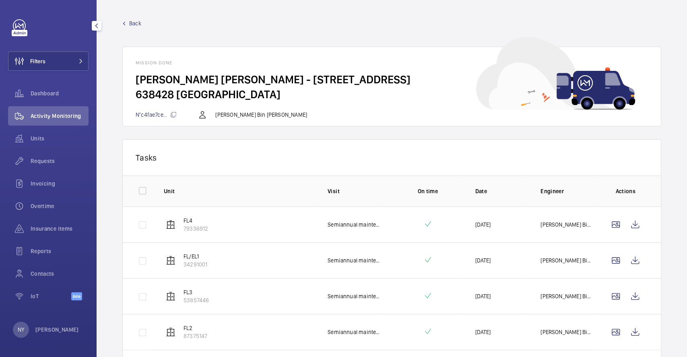
scroll to position [61, 0]
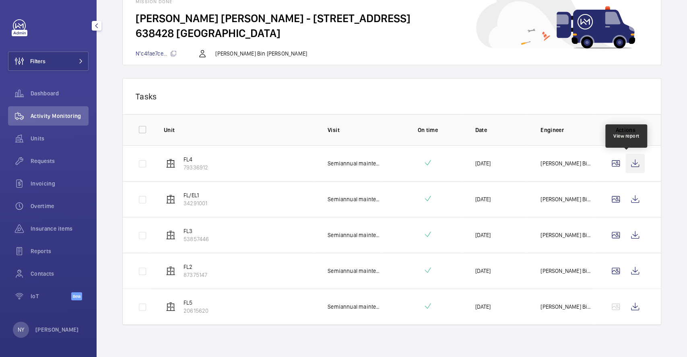
click at [626, 164] on wm-front-icon-button at bounding box center [635, 163] width 19 height 19
click at [628, 199] on wm-front-icon-button at bounding box center [635, 199] width 19 height 19
click at [625, 223] on td at bounding box center [627, 235] width 68 height 36
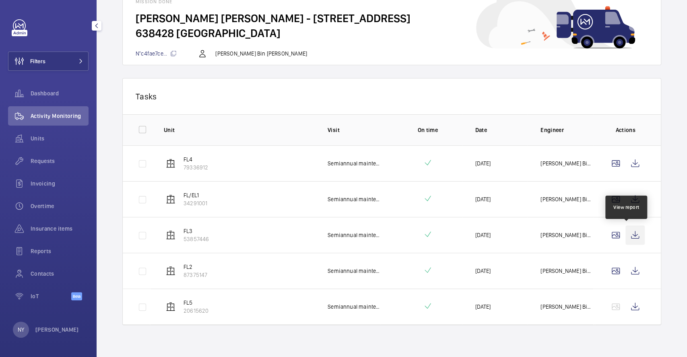
click at [632, 229] on wm-front-icon-button at bounding box center [635, 234] width 19 height 19
click at [627, 272] on wm-front-icon-button at bounding box center [635, 270] width 19 height 19
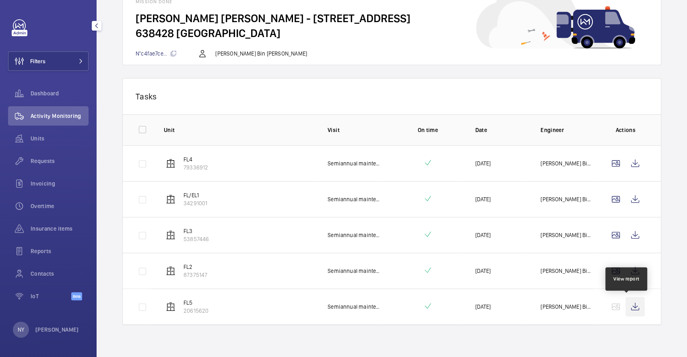
click at [626, 304] on wm-front-icon-button at bounding box center [635, 306] width 19 height 19
click at [632, 312] on wm-front-icon-button at bounding box center [635, 306] width 19 height 19
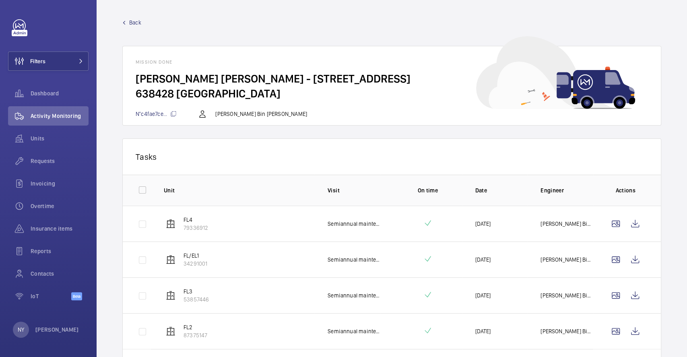
scroll to position [0, 0]
click at [133, 21] on span "Back" at bounding box center [135, 23] width 12 height 8
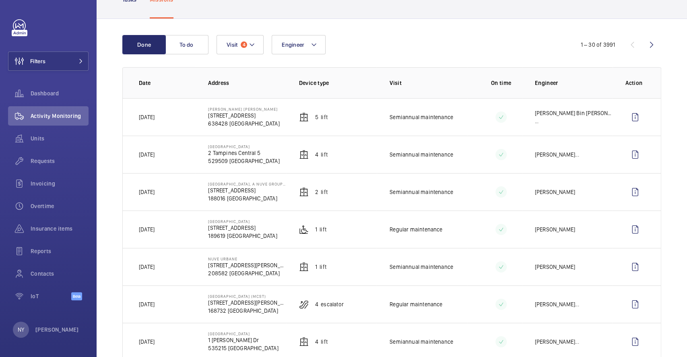
scroll to position [54, 0]
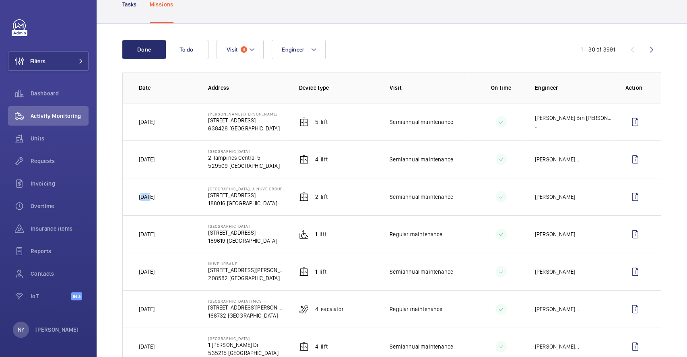
drag, startPoint x: 140, startPoint y: 198, endPoint x: 151, endPoint y: 197, distance: 11.3
click at [151, 197] on p "[DATE]" at bounding box center [147, 197] width 16 height 8
drag, startPoint x: 144, startPoint y: 122, endPoint x: 165, endPoint y: 121, distance: 21.4
click at [165, 121] on td "[DATE]" at bounding box center [159, 121] width 72 height 37
click at [52, 55] on button "Filters" at bounding box center [48, 61] width 81 height 19
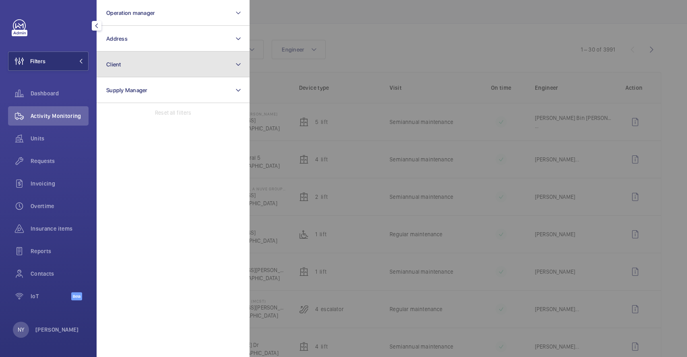
click at [147, 56] on button "Client" at bounding box center [173, 65] width 153 height 26
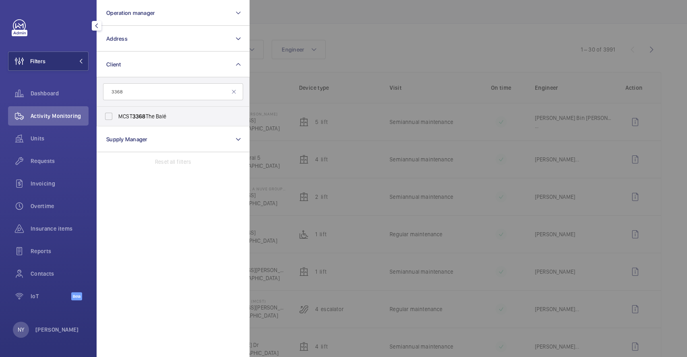
type input "3368"
click at [135, 118] on span "3368" at bounding box center [138, 116] width 13 height 6
click at [117, 118] on input "MCST 3368 The Balé" at bounding box center [109, 116] width 16 height 16
checkbox input "true"
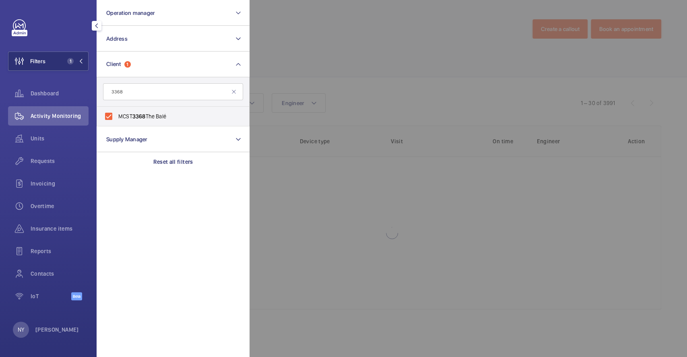
click at [302, 67] on div at bounding box center [593, 178] width 687 height 357
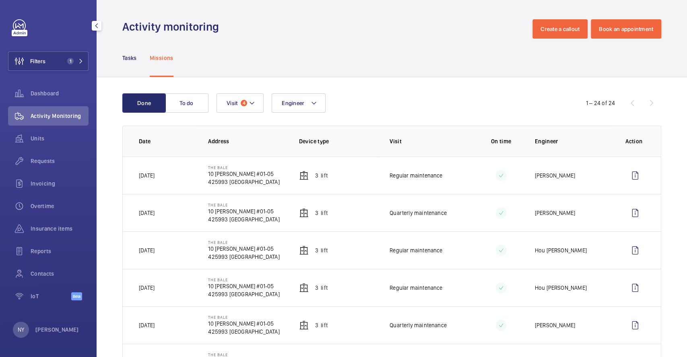
drag, startPoint x: 152, startPoint y: 175, endPoint x: 161, endPoint y: 175, distance: 9.7
click at [155, 175] on p "[DATE]" at bounding box center [147, 175] width 16 height 8
drag, startPoint x: 268, startPoint y: 171, endPoint x: 302, endPoint y: 173, distance: 34.7
click at [0, 0] on tr "18/08/2025 The Bale 10 Lorong H Telok Kurau #01-05 425993 SINGAPORE 3 Lift Regu…" at bounding box center [0, 0] width 0 height 0
click at [286, 248] on td "3 Lift" at bounding box center [331, 249] width 91 height 37
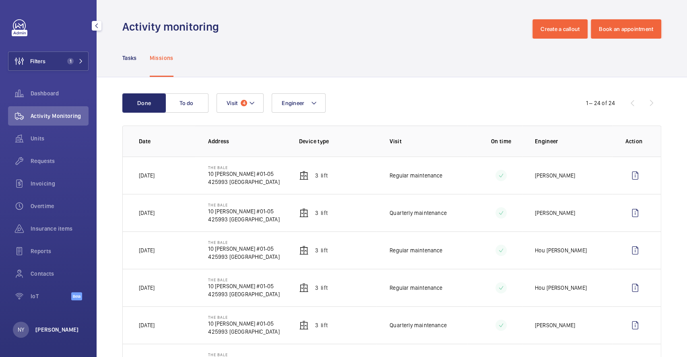
click at [43, 327] on p "[PERSON_NAME]" at bounding box center [56, 330] width 43 height 8
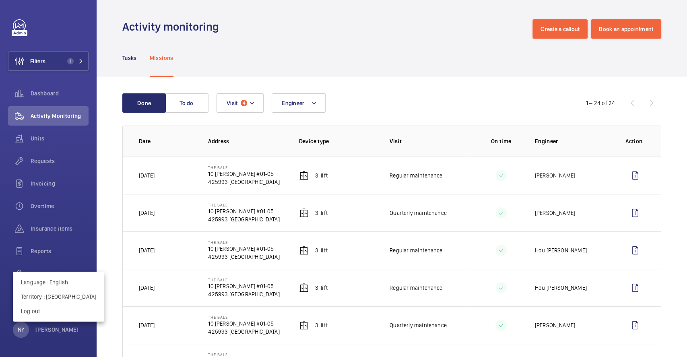
click at [231, 38] on div at bounding box center [343, 178] width 687 height 357
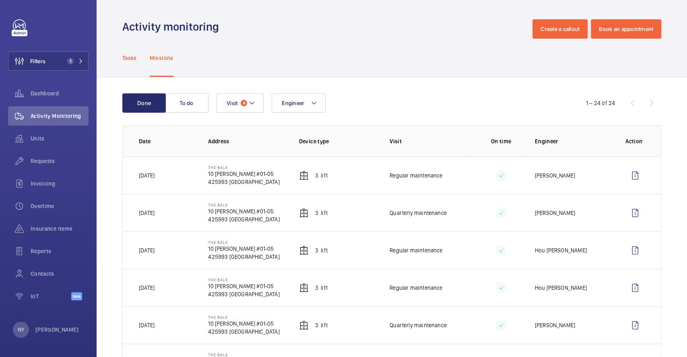
click at [135, 62] on div "Tasks" at bounding box center [129, 58] width 14 height 38
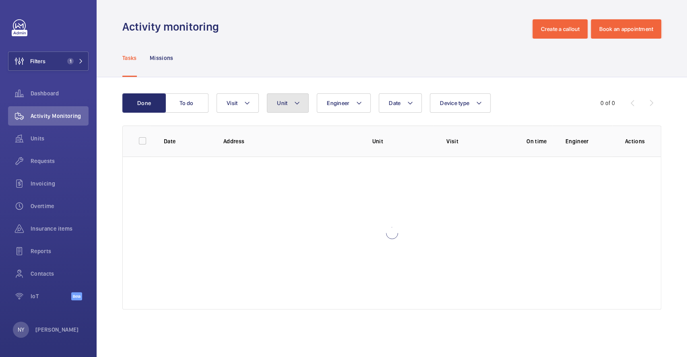
click at [278, 104] on span "Unit" at bounding box center [282, 103] width 10 height 6
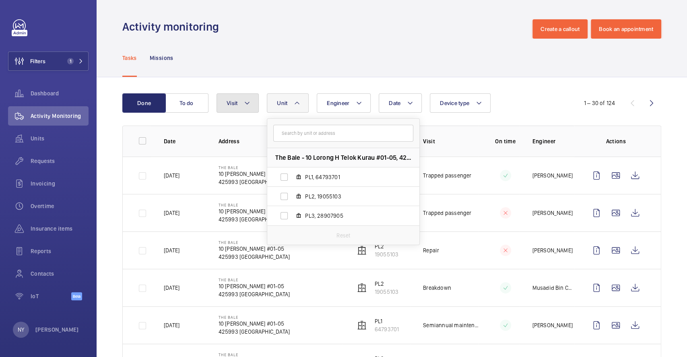
click at [246, 101] on mat-icon at bounding box center [247, 103] width 6 height 10
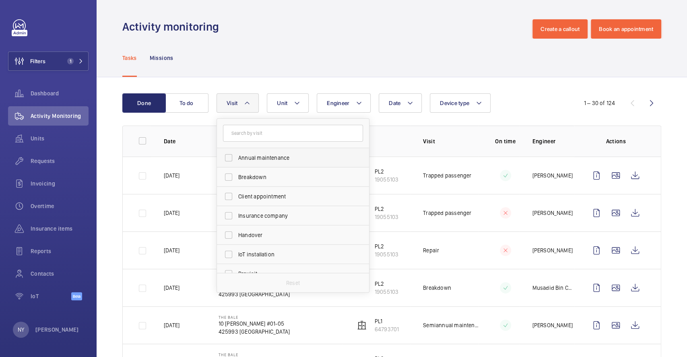
click at [287, 150] on label "Annual maintenance" at bounding box center [287, 157] width 140 height 19
click at [237, 150] on input "Annual maintenance" at bounding box center [229, 158] width 16 height 16
checkbox input "true"
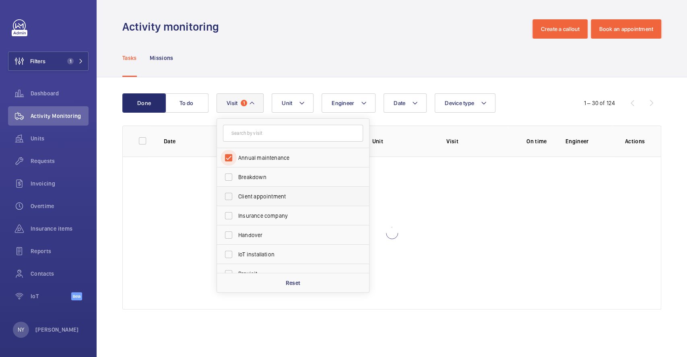
scroll to position [126, 0]
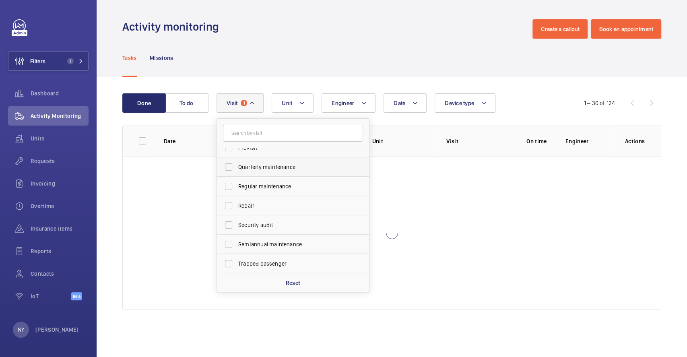
click at [280, 161] on label "Quarterly maintenance" at bounding box center [287, 166] width 140 height 19
click at [237, 161] on input "Quarterly maintenance" at bounding box center [229, 167] width 16 height 16
checkbox input "true"
drag, startPoint x: 286, startPoint y: 184, endPoint x: 291, endPoint y: 228, distance: 44.5
click at [286, 186] on span "Regular maintenance" at bounding box center [293, 186] width 111 height 8
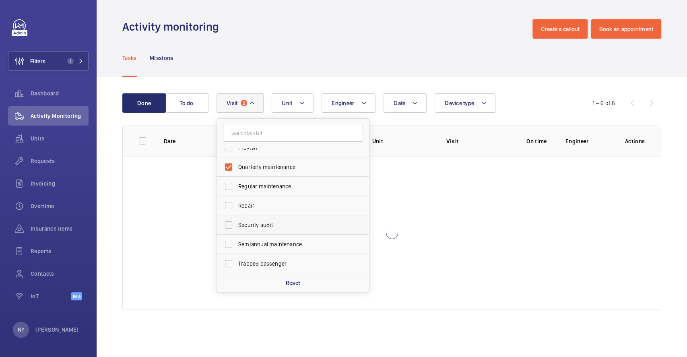
click at [237, 186] on input "Regular maintenance" at bounding box center [229, 186] width 16 height 16
checkbox input "true"
click at [291, 241] on span "Semiannual maintenance" at bounding box center [293, 244] width 111 height 8
click at [237, 241] on input "Semiannual maintenance" at bounding box center [229, 244] width 16 height 16
checkbox input "true"
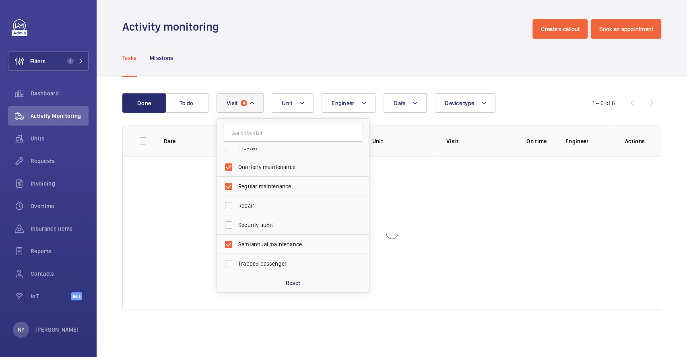
click at [302, 36] on div "Activity monitoring Create a callout Book an appointment" at bounding box center [391, 28] width 539 height 19
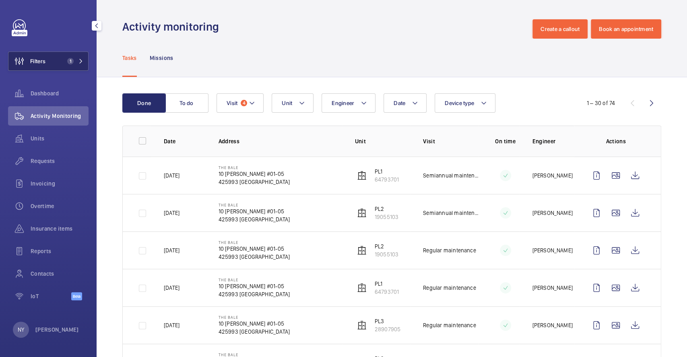
click at [48, 52] on button "Filters 1" at bounding box center [48, 61] width 81 height 19
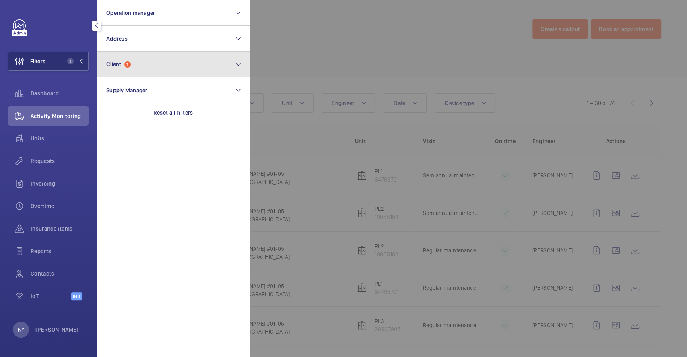
click at [144, 64] on button "Client 1" at bounding box center [173, 65] width 153 height 26
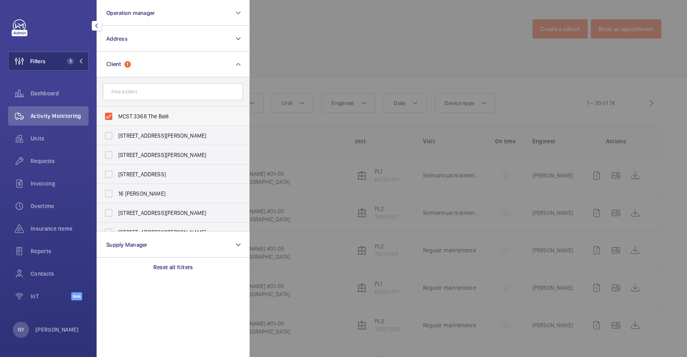
click at [149, 113] on span "MCST 3368 The Balé" at bounding box center [173, 116] width 111 height 8
click at [117, 113] on input "MCST 3368 The Balé" at bounding box center [109, 116] width 16 height 16
checkbox input "false"
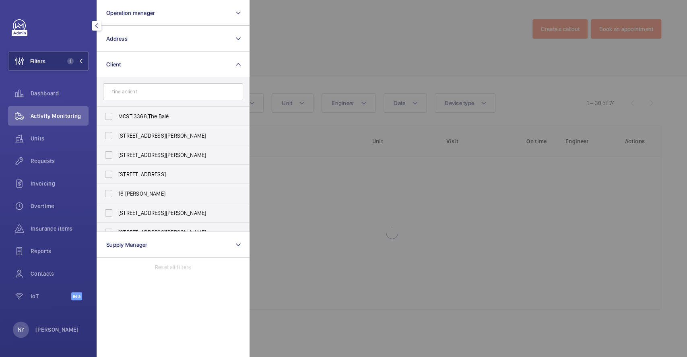
click at [421, 34] on div at bounding box center [593, 178] width 687 height 357
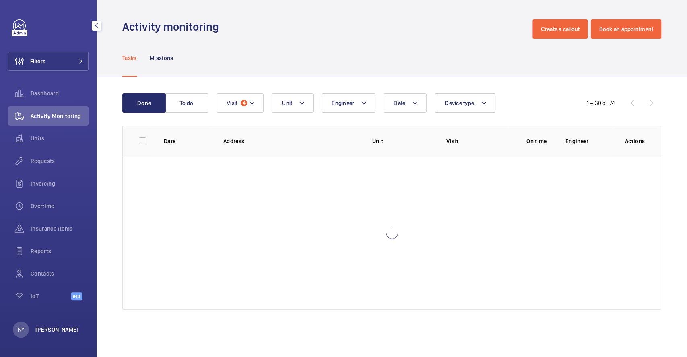
click at [40, 332] on p "[PERSON_NAME]" at bounding box center [56, 330] width 43 height 8
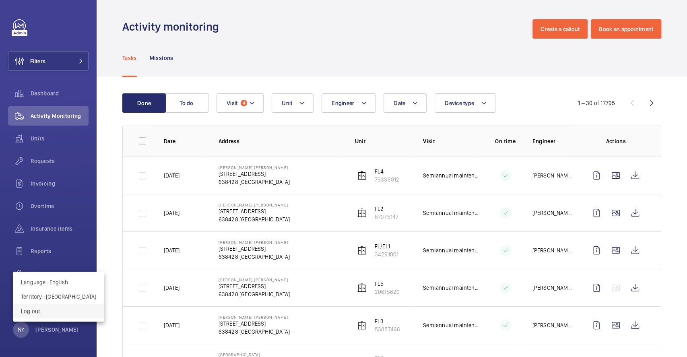
click at [60, 308] on p "Log out" at bounding box center [58, 311] width 75 height 8
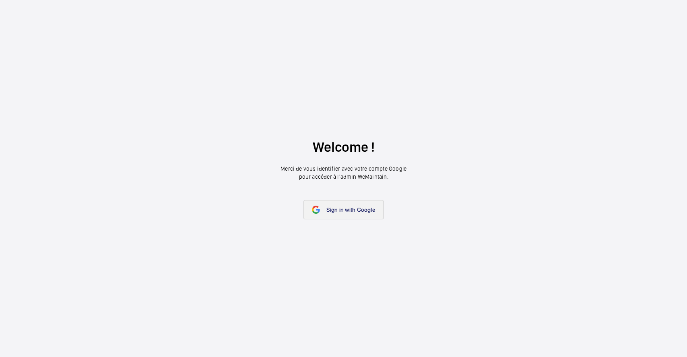
click at [362, 208] on span "Sign in with Google" at bounding box center [350, 210] width 49 height 6
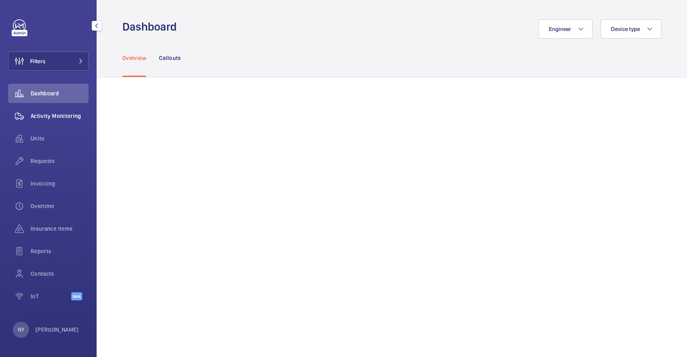
click at [62, 117] on span "Activity Monitoring" at bounding box center [60, 116] width 58 height 8
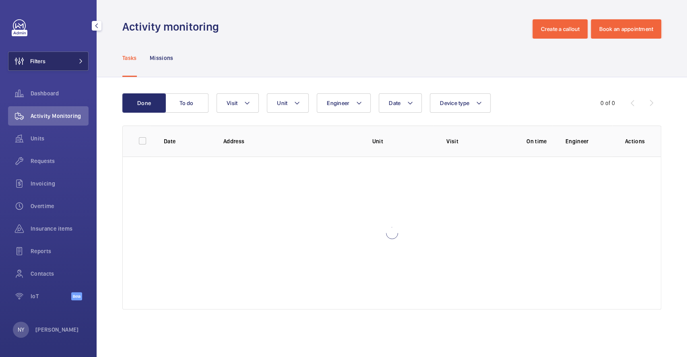
click at [55, 58] on button "Filters" at bounding box center [48, 61] width 81 height 19
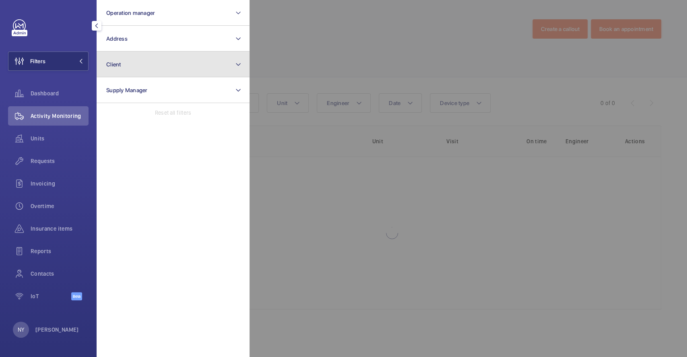
click at [161, 62] on button "Client" at bounding box center [173, 65] width 153 height 26
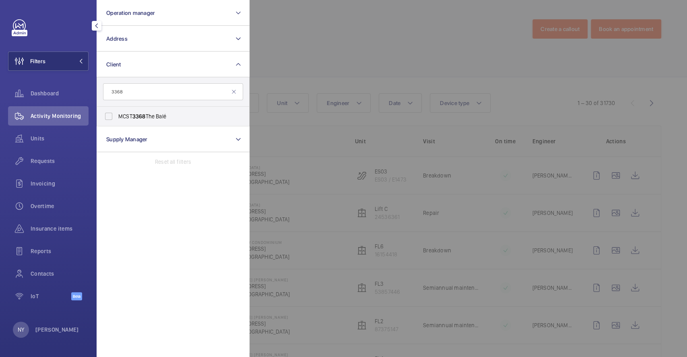
type input "3368"
click at [149, 112] on span "MCST 3368 The Balé" at bounding box center [173, 116] width 111 height 8
click at [117, 112] on input "MCST 3368 The Balé" at bounding box center [109, 116] width 16 height 16
checkbox input "true"
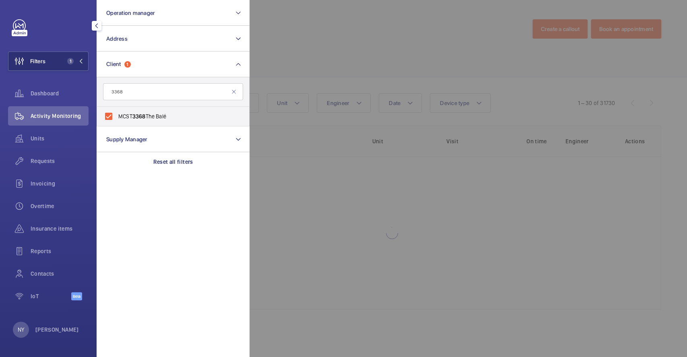
click at [378, 38] on div at bounding box center [593, 178] width 687 height 357
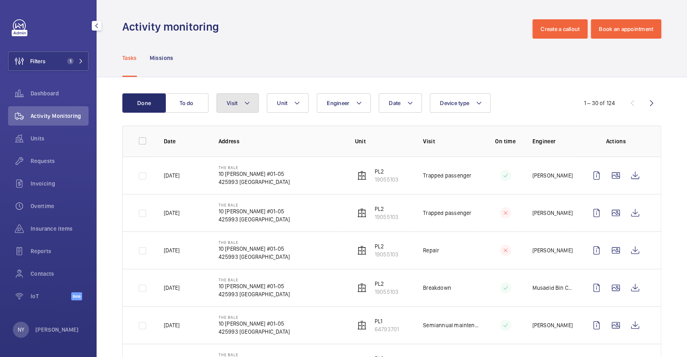
click at [245, 106] on mat-icon at bounding box center [247, 103] width 6 height 10
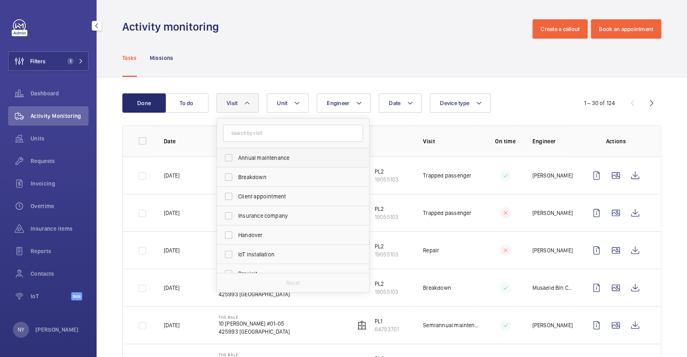
click at [254, 151] on label "Annual maintenance" at bounding box center [287, 157] width 140 height 19
click at [237, 151] on input "Annual maintenance" at bounding box center [229, 158] width 16 height 16
checkbox input "true"
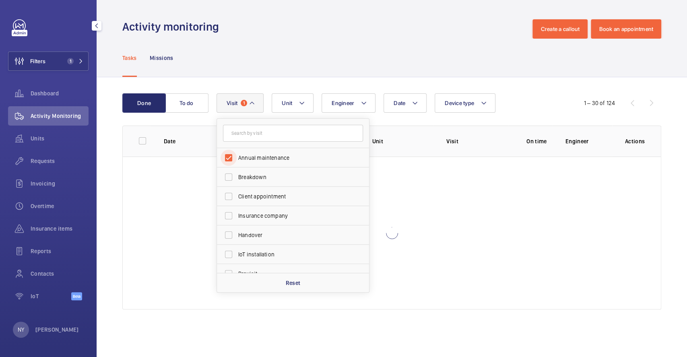
scroll to position [126, 0]
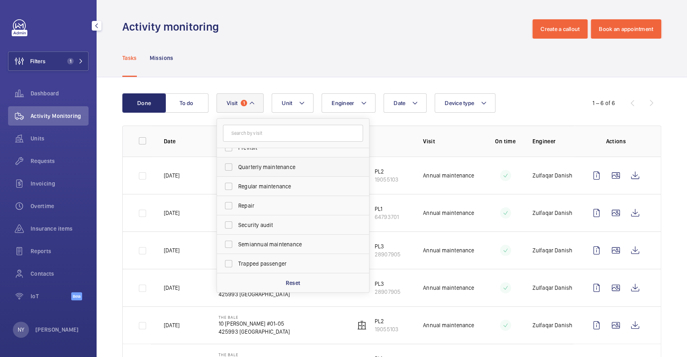
click at [289, 165] on span "Quarterly maintenance" at bounding box center [293, 167] width 111 height 8
click at [237, 165] on input "Quarterly maintenance" at bounding box center [229, 167] width 16 height 16
checkbox input "true"
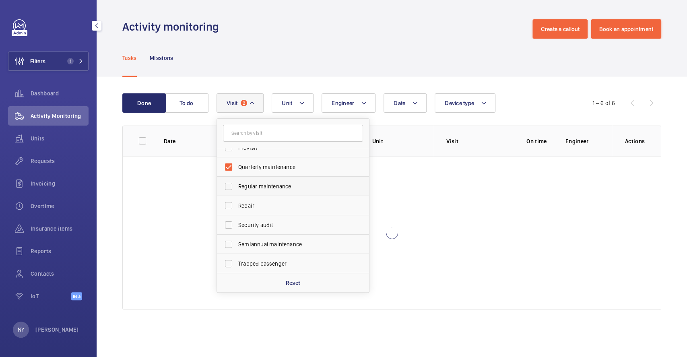
click at [287, 181] on label "Regular maintenance" at bounding box center [287, 186] width 140 height 19
click at [237, 181] on input "Regular maintenance" at bounding box center [229, 186] width 16 height 16
checkbox input "true"
click at [279, 244] on span "Semiannual maintenance" at bounding box center [293, 244] width 111 height 8
click at [237, 244] on input "Semiannual maintenance" at bounding box center [229, 244] width 16 height 16
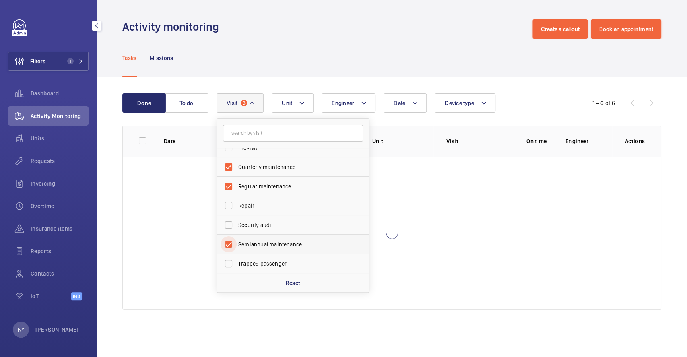
checkbox input "true"
click at [351, 32] on div "Activity monitoring Create a callout Book an appointment" at bounding box center [391, 28] width 539 height 19
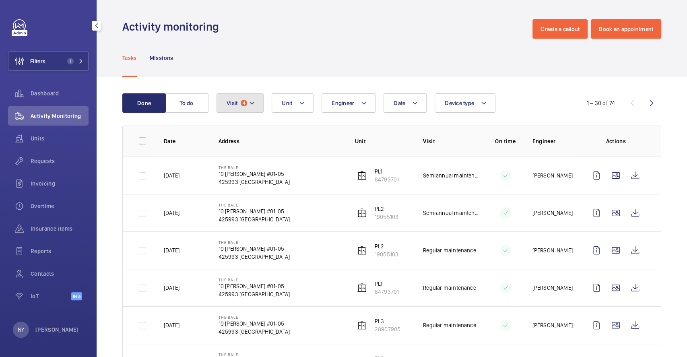
click at [241, 103] on span "4" at bounding box center [244, 103] width 6 height 6
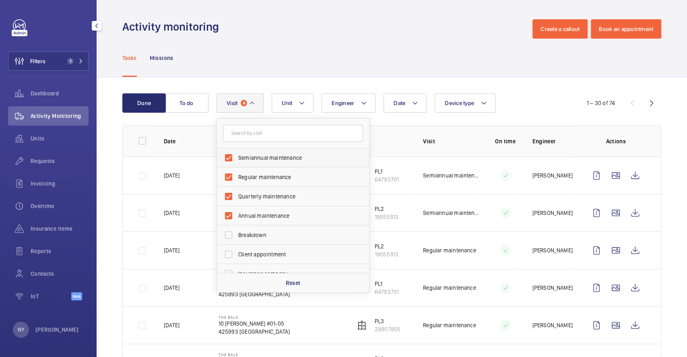
click at [246, 162] on label "Semiannual maintenance" at bounding box center [287, 157] width 140 height 19
click at [237, 162] on input "Semiannual maintenance" at bounding box center [229, 158] width 16 height 16
checkbox input "false"
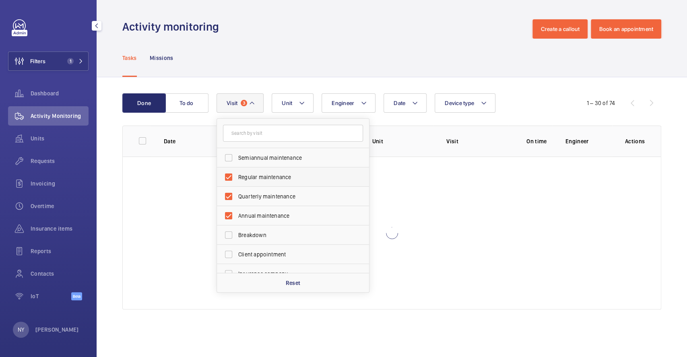
click at [246, 174] on span "Regular maintenance" at bounding box center [293, 177] width 111 height 8
click at [237, 174] on input "Regular maintenance" at bounding box center [229, 177] width 16 height 16
checkbox input "false"
click at [250, 201] on label "Quarterly maintenance" at bounding box center [287, 196] width 140 height 19
click at [237, 201] on input "Quarterly maintenance" at bounding box center [229, 196] width 16 height 16
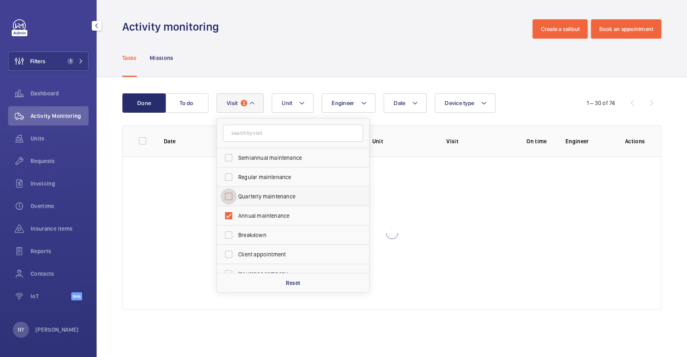
checkbox input "false"
click at [246, 215] on span "Annual maintenance" at bounding box center [293, 216] width 111 height 8
click at [237, 215] on input "Annual maintenance" at bounding box center [229, 216] width 16 height 16
checkbox input "false"
click at [303, 72] on div "Tasks Missions" at bounding box center [391, 58] width 539 height 38
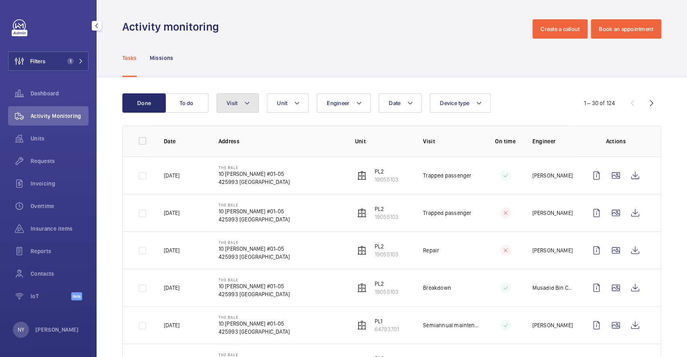
click button "Visit"
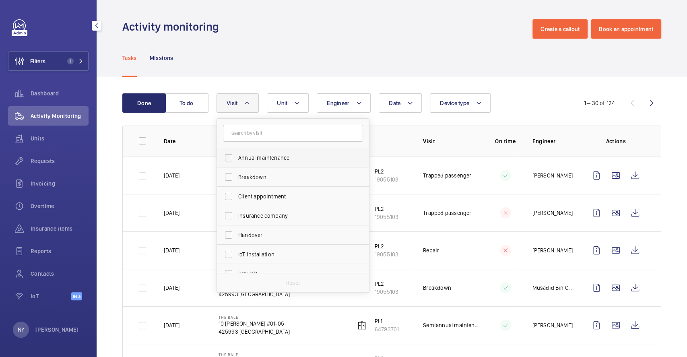
click span "Annual maintenance"
click input "Annual maintenance"
checkbox input "true"
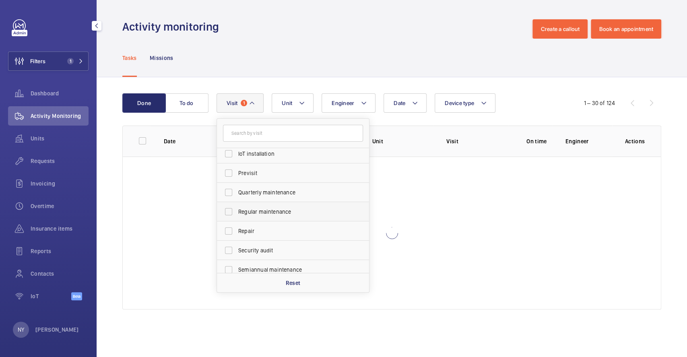
scroll to position [126, 0]
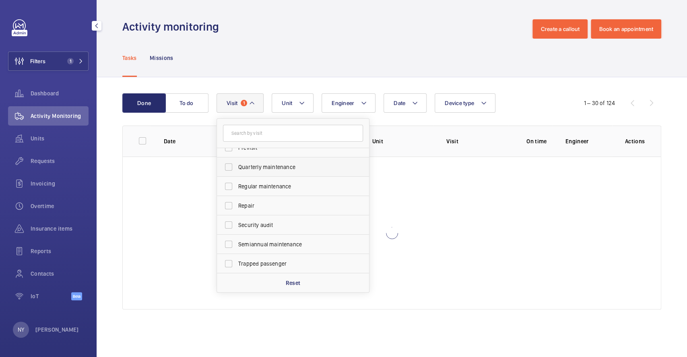
click span "Quarterly maintenance"
click input "Quarterly maintenance"
checkbox input "true"
click label "Regular maintenance"
click input "Regular maintenance"
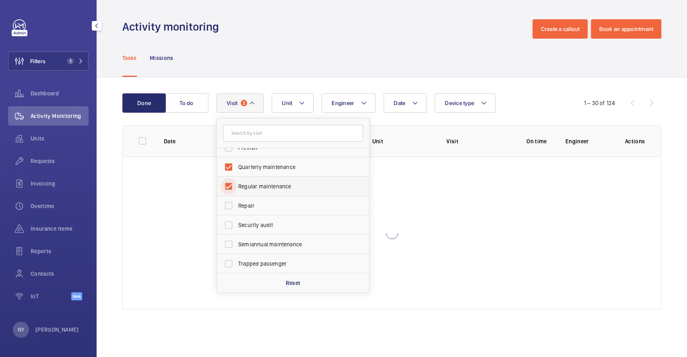
checkbox input "true"
click span "Semiannual maintenance"
click input "Semiannual maintenance"
checkbox input "true"
click wm-front-admin-header "Activity monitoring Create a callout Book an appointment"
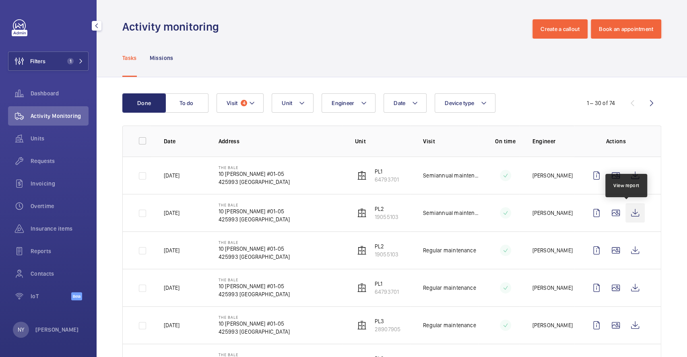
click wm-front-icon-button
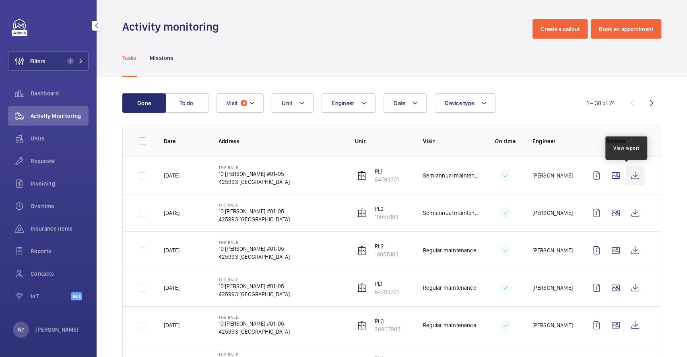
click wm-front-icon-button
click p "[PERSON_NAME]"
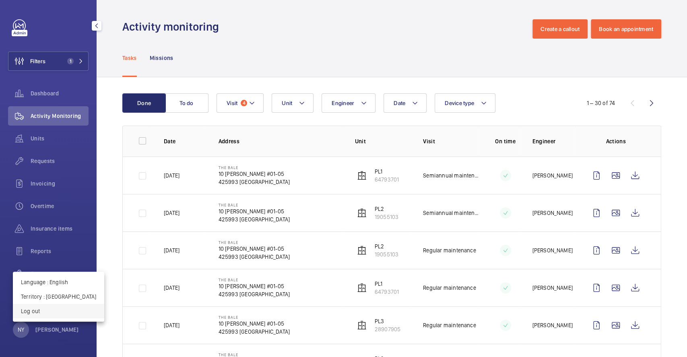
click button "Log out"
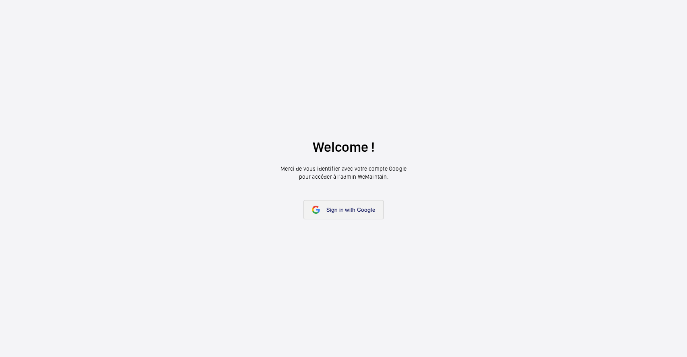
click at [345, 209] on span "Sign in with Google" at bounding box center [350, 210] width 49 height 6
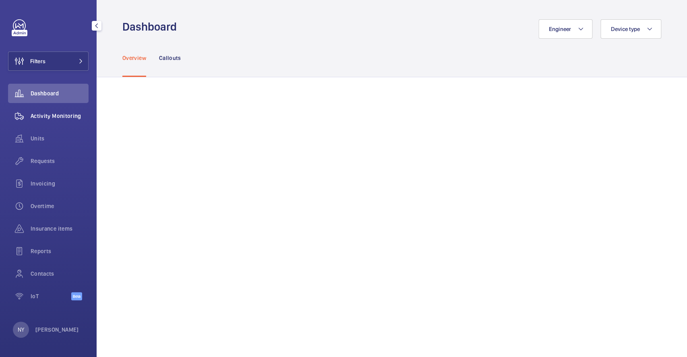
click at [74, 112] on span "Activity Monitoring" at bounding box center [60, 116] width 58 height 8
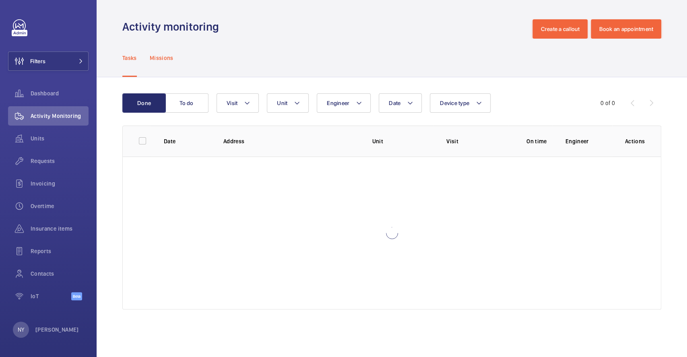
click at [166, 58] on p "Missions" at bounding box center [162, 58] width 24 height 8
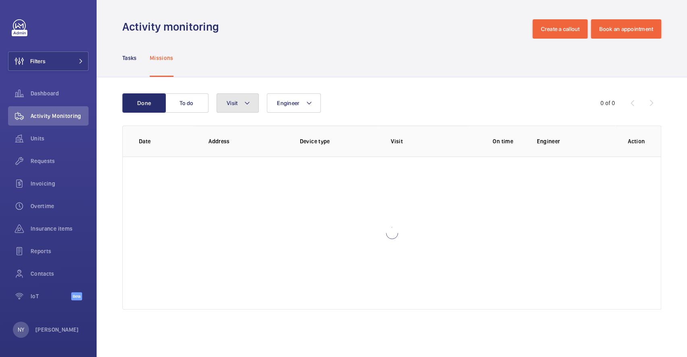
click at [231, 107] on button "Visit" at bounding box center [238, 102] width 42 height 19
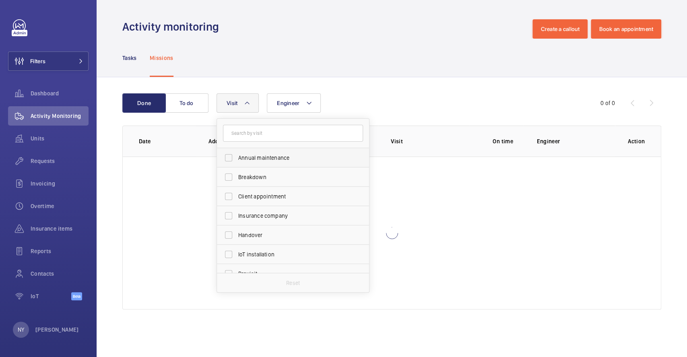
click at [249, 161] on span "Annual maintenance" at bounding box center [293, 158] width 111 height 8
click at [237, 161] on input "Annual maintenance" at bounding box center [229, 158] width 16 height 16
checkbox input "true"
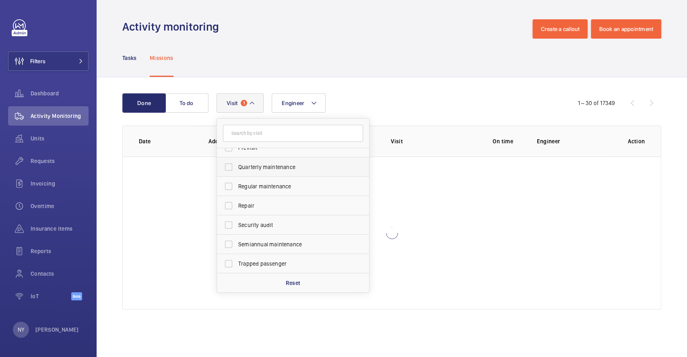
click at [251, 159] on label "Quarterly maintenance" at bounding box center [287, 166] width 140 height 19
click at [237, 159] on input "Quarterly maintenance" at bounding box center [229, 167] width 16 height 16
checkbox input "true"
click at [263, 192] on label "Regular maintenance" at bounding box center [287, 186] width 140 height 19
click at [237, 192] on input "Regular maintenance" at bounding box center [229, 186] width 16 height 16
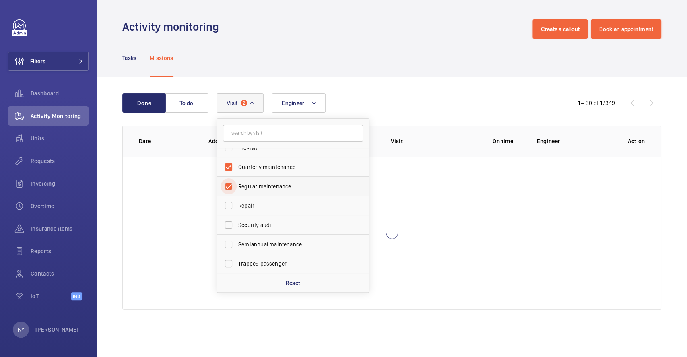
checkbox input "true"
click at [293, 248] on span "Semiannual maintenance" at bounding box center [293, 244] width 111 height 8
click at [237, 248] on input "Semiannual maintenance" at bounding box center [229, 244] width 16 height 16
checkbox input "true"
click at [388, 71] on div "Tasks Missions" at bounding box center [391, 58] width 539 height 38
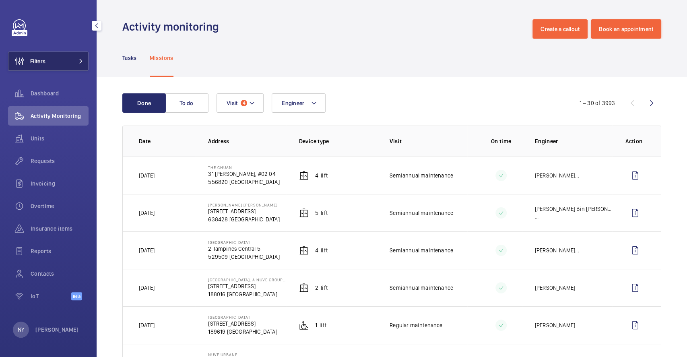
click at [46, 56] on button "Filters" at bounding box center [48, 61] width 81 height 19
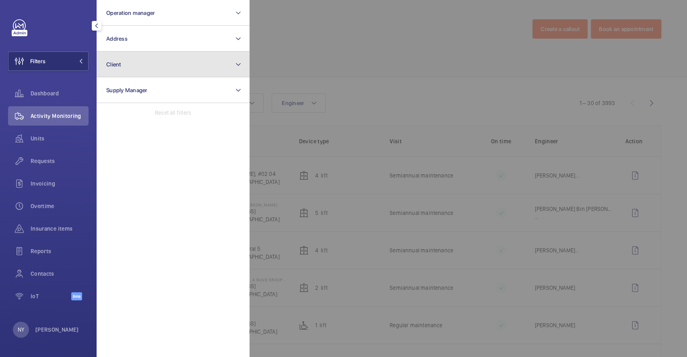
click at [138, 66] on button "Client" at bounding box center [173, 65] width 153 height 26
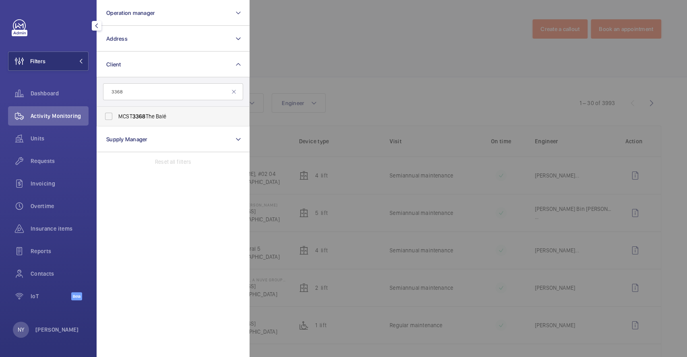
type input "3368"
click at [140, 111] on label "MCST 3368 The Balé" at bounding box center [167, 116] width 140 height 19
click at [117, 111] on input "MCST 3368 The Balé" at bounding box center [109, 116] width 16 height 16
checkbox input "true"
click at [412, 18] on div at bounding box center [593, 178] width 687 height 357
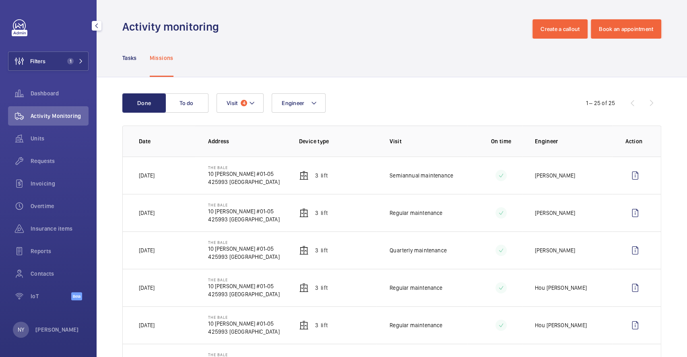
drag, startPoint x: 212, startPoint y: 167, endPoint x: 238, endPoint y: 167, distance: 26.2
click at [238, 167] on p "The Bale" at bounding box center [243, 167] width 71 height 5
click at [192, 183] on td "[DATE]" at bounding box center [159, 175] width 72 height 37
drag, startPoint x: 207, startPoint y: 167, endPoint x: 234, endPoint y: 167, distance: 27.4
click at [234, 167] on p "The Bale" at bounding box center [243, 167] width 71 height 5
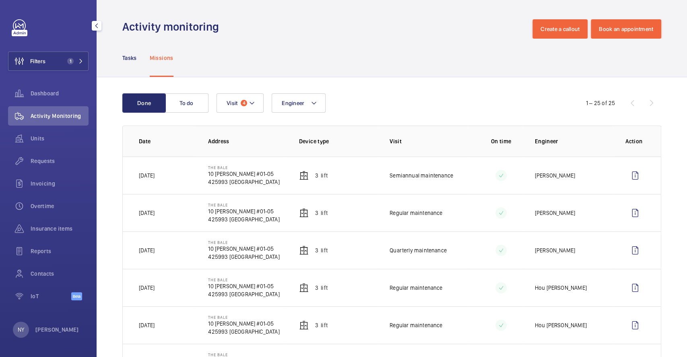
click at [205, 174] on td "The Bale 10 Lorong H Telok Kurau #01-05 425993 SINGAPORE" at bounding box center [240, 175] width 91 height 37
click at [128, 54] on p "Tasks" at bounding box center [129, 58] width 14 height 8
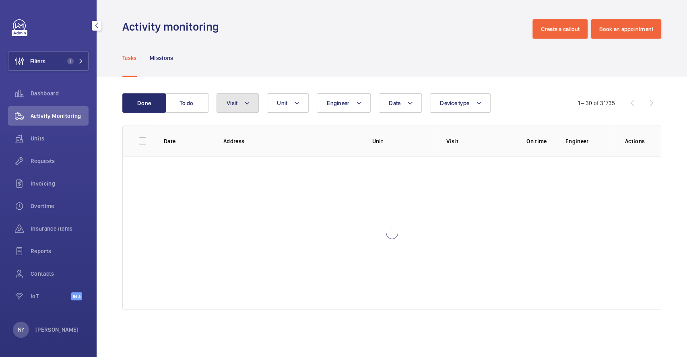
click at [256, 101] on button "Visit" at bounding box center [238, 102] width 42 height 19
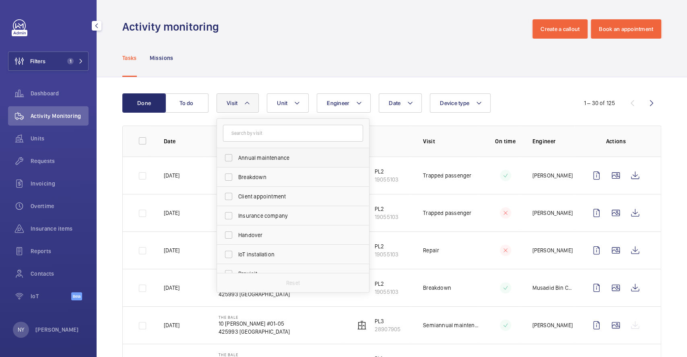
click at [258, 158] on span "Annual maintenance" at bounding box center [293, 158] width 111 height 8
click at [237, 158] on input "Annual maintenance" at bounding box center [229, 158] width 16 height 16
checkbox input "true"
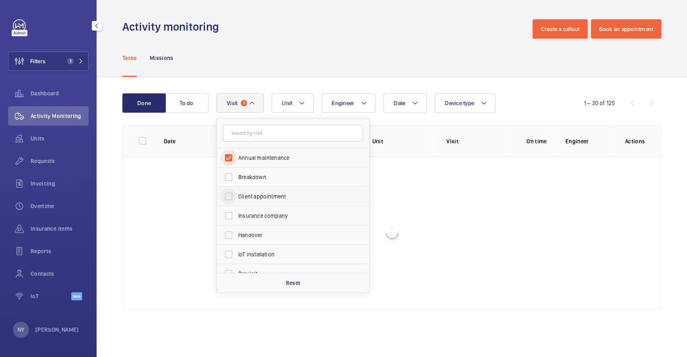
scroll to position [126, 0]
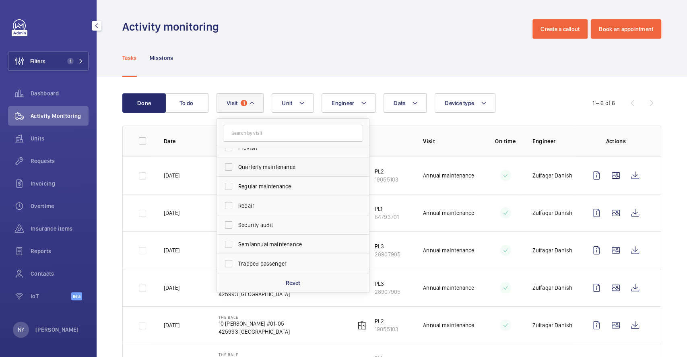
click at [251, 164] on span "Quarterly maintenance" at bounding box center [293, 167] width 111 height 8
click at [237, 164] on input "Quarterly maintenance" at bounding box center [229, 167] width 16 height 16
checkbox input "true"
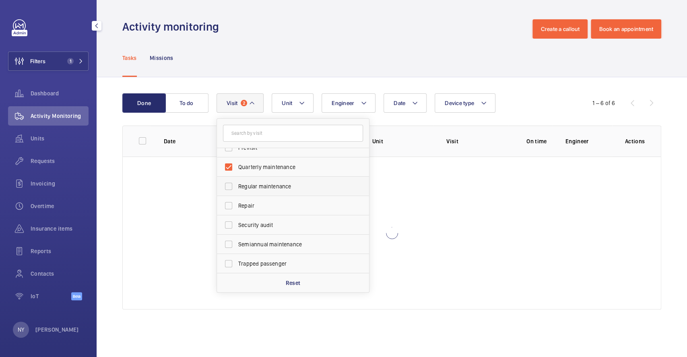
click at [258, 194] on label "Regular maintenance" at bounding box center [287, 186] width 140 height 19
click at [237, 194] on input "Regular maintenance" at bounding box center [229, 186] width 16 height 16
checkbox input "true"
click at [258, 246] on span "Semiannual maintenance" at bounding box center [293, 244] width 111 height 8
click at [237, 246] on input "Semiannual maintenance" at bounding box center [229, 244] width 16 height 16
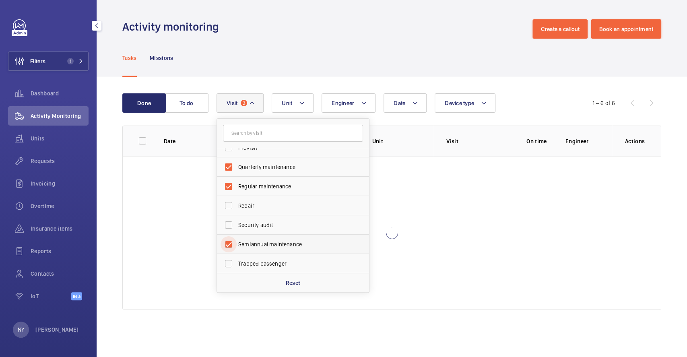
checkbox input "true"
click at [316, 61] on div "Tasks Missions" at bounding box center [391, 58] width 539 height 38
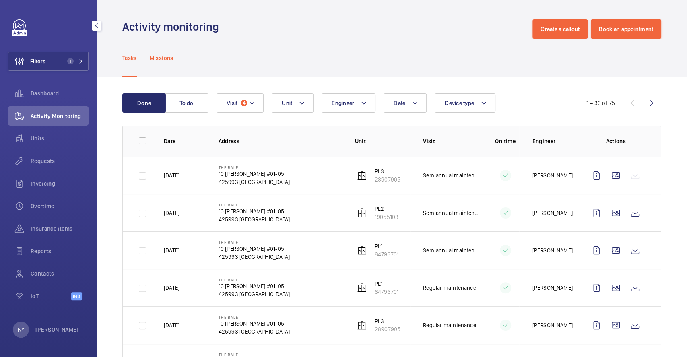
click at [162, 60] on p "Missions" at bounding box center [162, 58] width 24 height 8
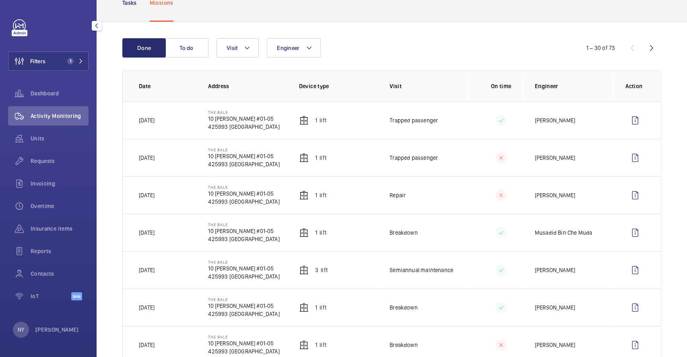
scroll to position [107, 0]
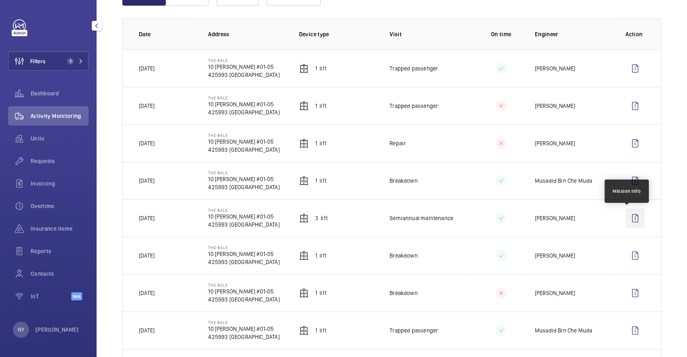
click at [632, 221] on wm-front-icon-button at bounding box center [635, 218] width 19 height 19
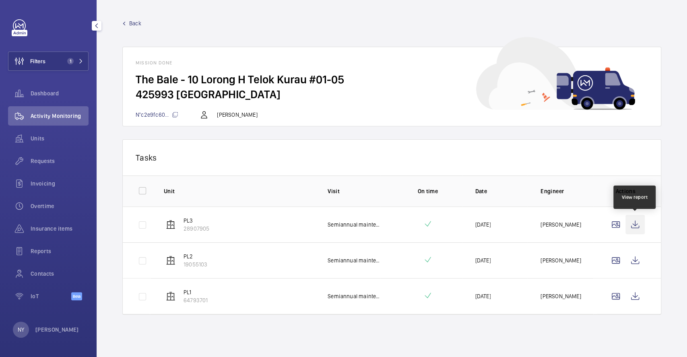
click at [636, 221] on wm-front-icon-button at bounding box center [635, 224] width 19 height 19
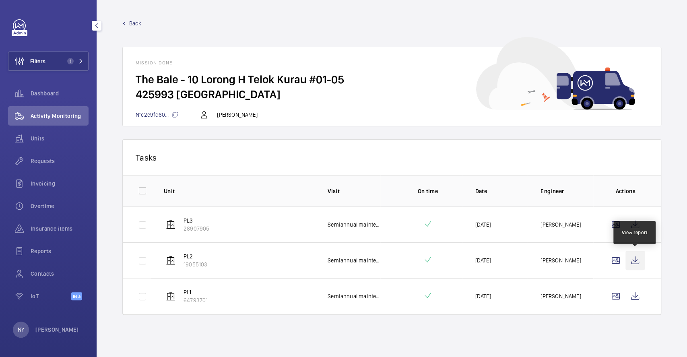
click at [641, 257] on wm-front-icon-button at bounding box center [635, 260] width 19 height 19
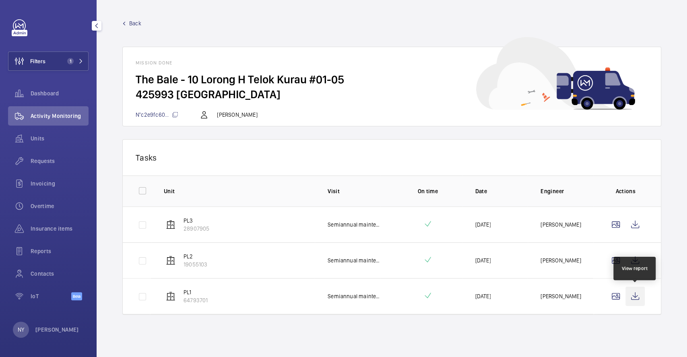
click at [633, 305] on wm-front-icon-button at bounding box center [635, 296] width 19 height 19
click at [144, 182] on div at bounding box center [142, 190] width 19 height 19
checkbox input "true"
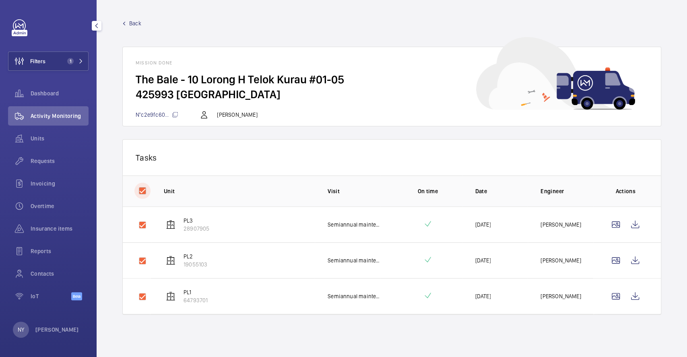
checkbox input "true"
click at [603, 156] on button "Download 3 reports" at bounding box center [614, 157] width 67 height 19
click at [133, 27] on span "Back" at bounding box center [135, 23] width 12 height 8
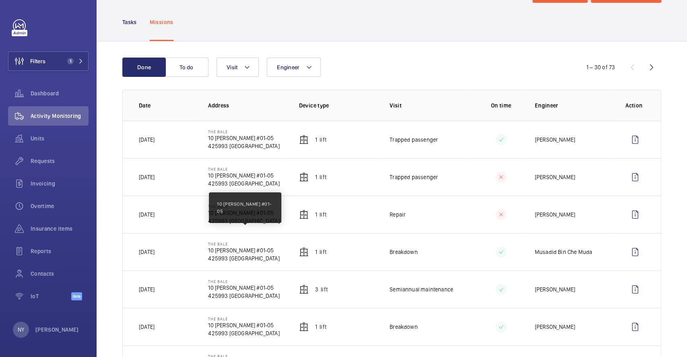
scroll to position [54, 0]
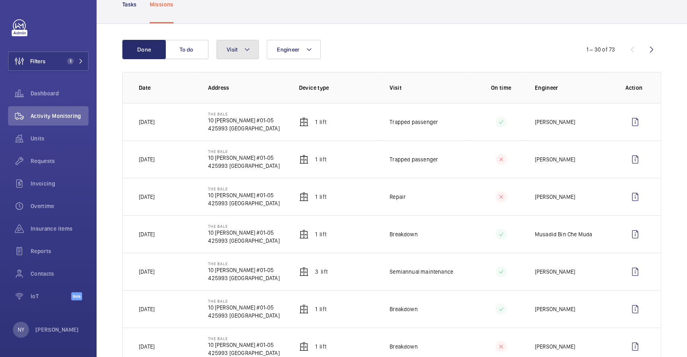
click at [237, 44] on button "Visit" at bounding box center [238, 49] width 42 height 19
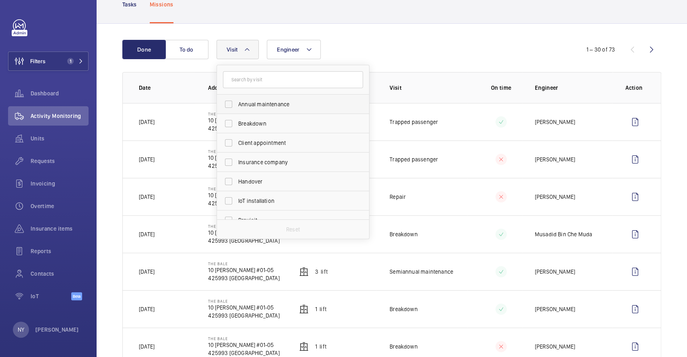
click at [261, 105] on span "Annual maintenance" at bounding box center [293, 104] width 111 height 8
click at [237, 105] on input "Annual maintenance" at bounding box center [229, 104] width 16 height 16
checkbox input "true"
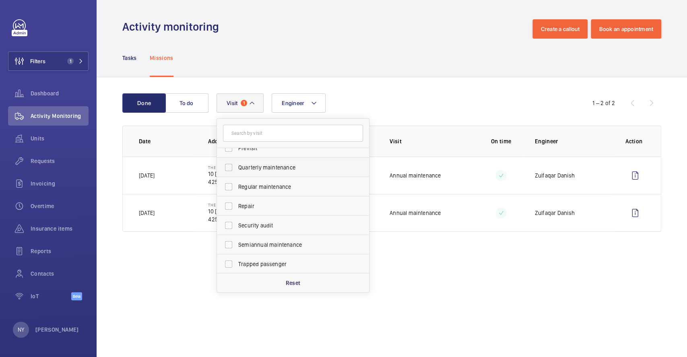
scroll to position [126, 0]
drag, startPoint x: 269, startPoint y: 162, endPoint x: 269, endPoint y: 172, distance: 10.1
click at [269, 162] on label "Quarterly maintenance" at bounding box center [287, 166] width 140 height 19
click at [237, 162] on input "Quarterly maintenance" at bounding box center [229, 167] width 16 height 16
checkbox input "true"
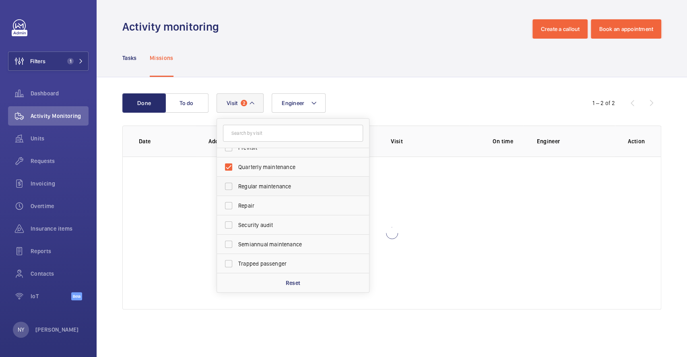
click at [269, 186] on span "Regular maintenance" at bounding box center [293, 186] width 111 height 8
click at [237, 186] on input "Regular maintenance" at bounding box center [229, 186] width 16 height 16
checkbox input "true"
drag, startPoint x: 264, startPoint y: 245, endPoint x: 268, endPoint y: 238, distance: 8.5
click at [266, 244] on span "Semiannual maintenance" at bounding box center [293, 244] width 111 height 8
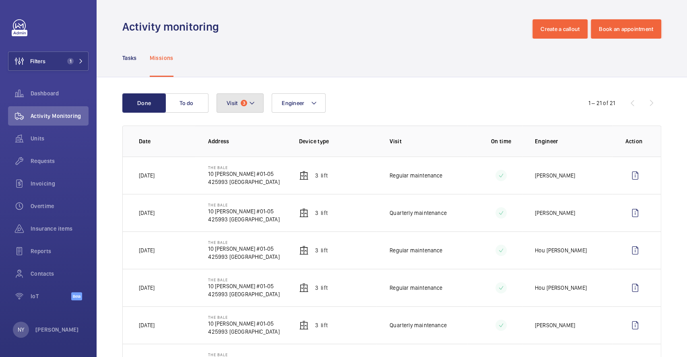
click at [232, 104] on span "Visit" at bounding box center [232, 103] width 11 height 6
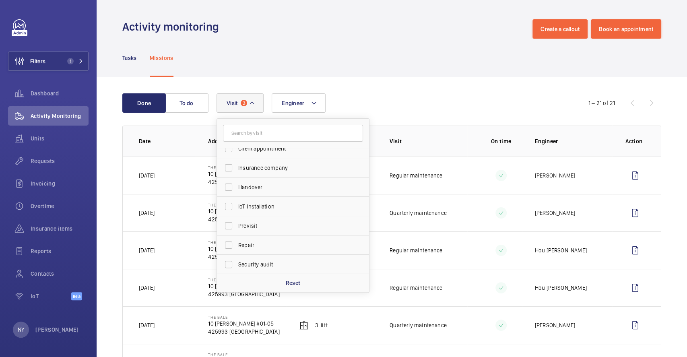
scroll to position [107, 0]
click at [262, 258] on label "Semiannual maintenance" at bounding box center [287, 263] width 140 height 19
click at [237, 258] on input "Semiannual maintenance" at bounding box center [229, 263] width 16 height 16
checkbox input "true"
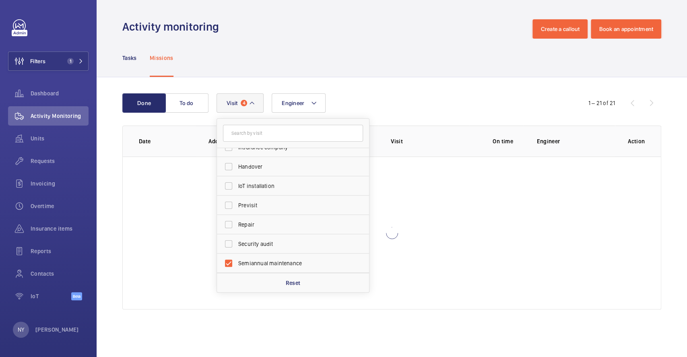
click at [374, 50] on div "Tasks Missions" at bounding box center [391, 58] width 539 height 38
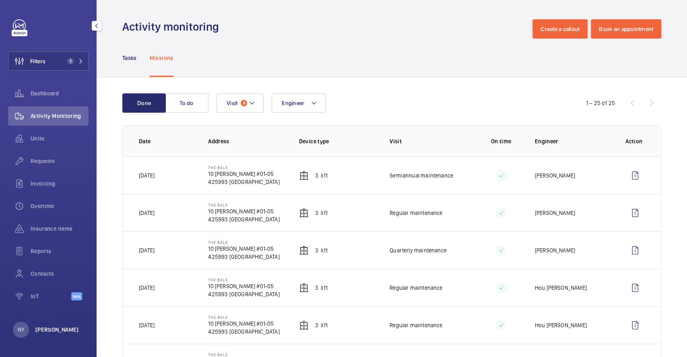
click at [44, 326] on p "[PERSON_NAME]" at bounding box center [56, 330] width 43 height 8
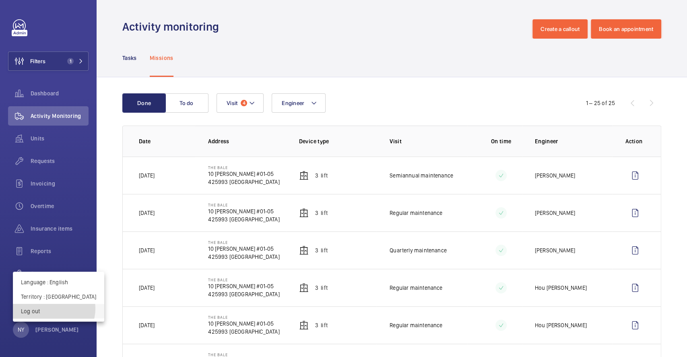
click at [54, 309] on p "Log out" at bounding box center [58, 311] width 75 height 8
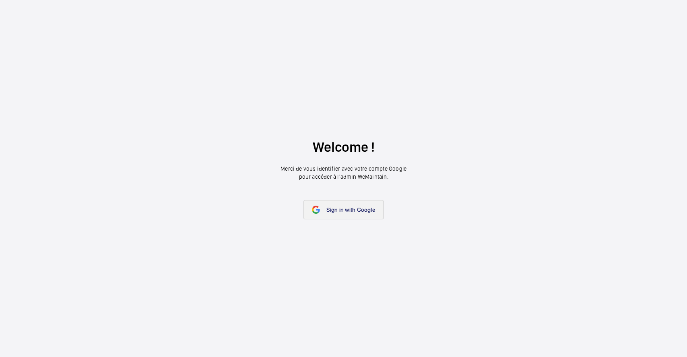
click at [328, 213] on span "Sign in with Google" at bounding box center [350, 210] width 49 height 6
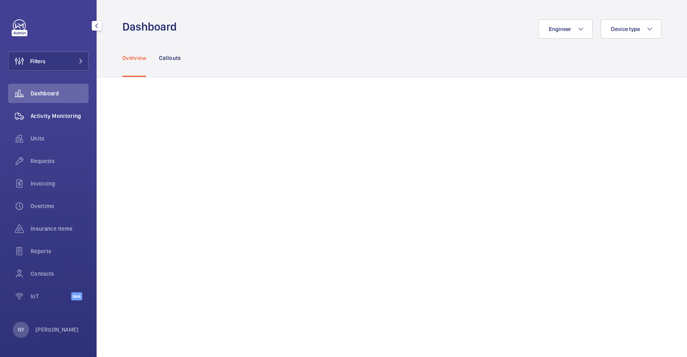
click at [63, 114] on span "Activity Monitoring" at bounding box center [60, 116] width 58 height 8
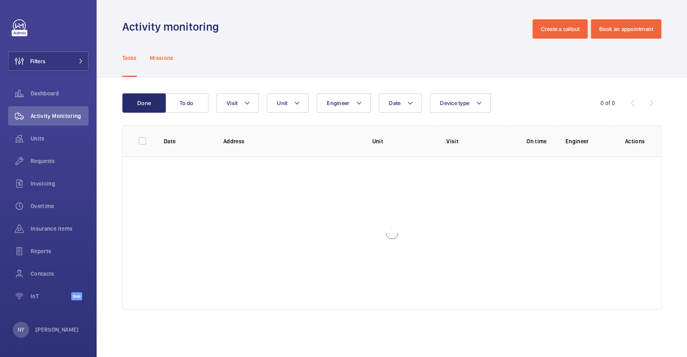
click at [169, 59] on p "Missions" at bounding box center [162, 58] width 24 height 8
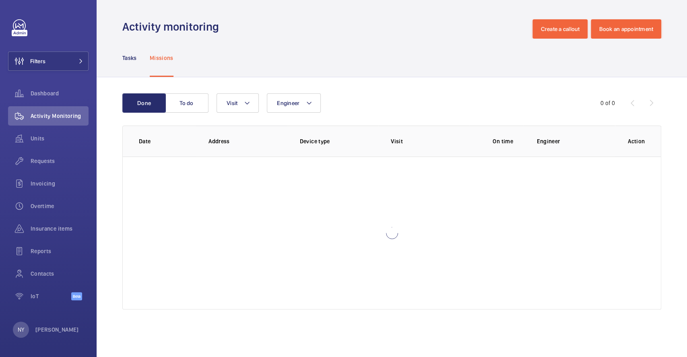
click at [225, 115] on wm-front-table "Done To do Engineer Visit 0 of 0 Date Address Device type Visit On time Enginee…" at bounding box center [391, 201] width 539 height 216
click at [244, 92] on div "Done To do Engineer Visit 0 of 0 Date Address Device type Visit On time Enginee…" at bounding box center [392, 203] width 591 height 252
click at [242, 105] on button "Visit" at bounding box center [238, 102] width 42 height 19
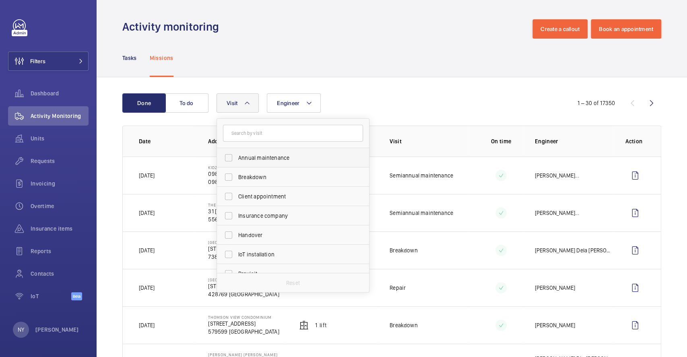
click at [273, 165] on label "Annual maintenance" at bounding box center [287, 157] width 140 height 19
click at [237, 165] on input "Annual maintenance" at bounding box center [229, 158] width 16 height 16
checkbox input "true"
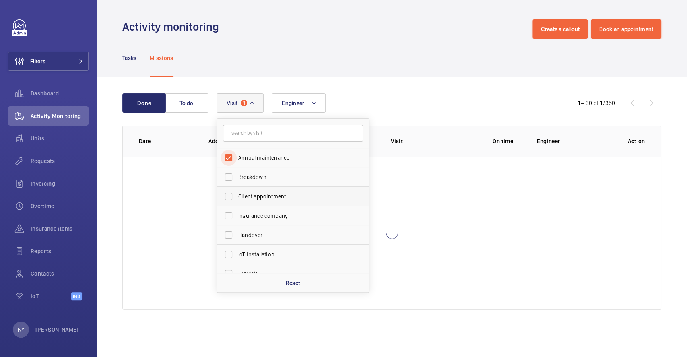
scroll to position [126, 0]
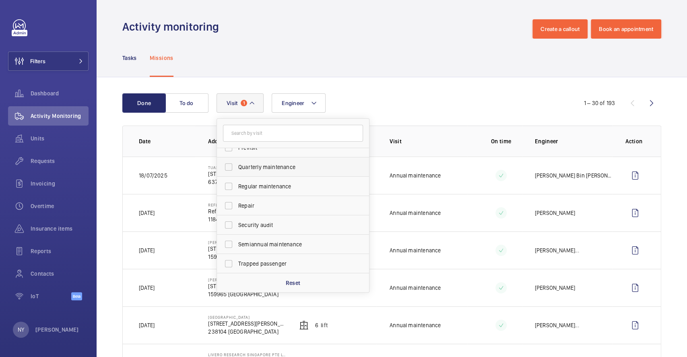
click at [278, 169] on span "Quarterly maintenance" at bounding box center [293, 167] width 111 height 8
click at [237, 169] on input "Quarterly maintenance" at bounding box center [229, 167] width 16 height 16
checkbox input "true"
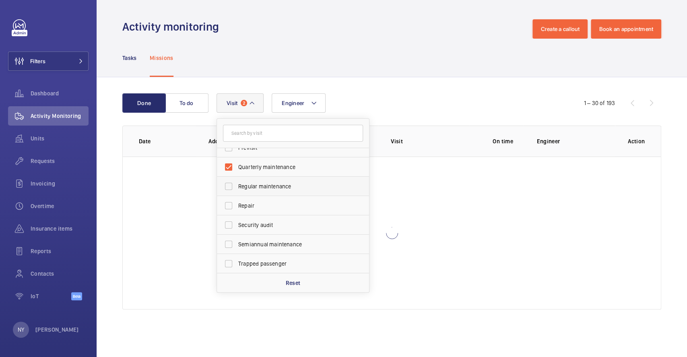
click at [276, 183] on span "Regular maintenance" at bounding box center [293, 186] width 111 height 8
click at [237, 183] on input "Regular maintenance" at bounding box center [229, 186] width 16 height 16
checkbox input "true"
click at [256, 242] on span "Semiannual maintenance" at bounding box center [293, 244] width 111 height 8
click at [237, 242] on input "Semiannual maintenance" at bounding box center [229, 244] width 16 height 16
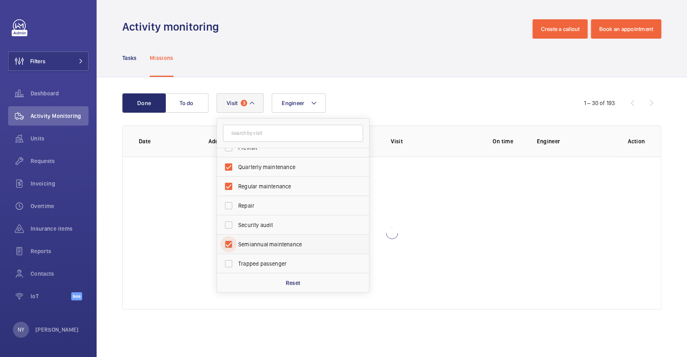
checkbox input "true"
click at [36, 62] on span "Filters" at bounding box center [37, 61] width 15 height 8
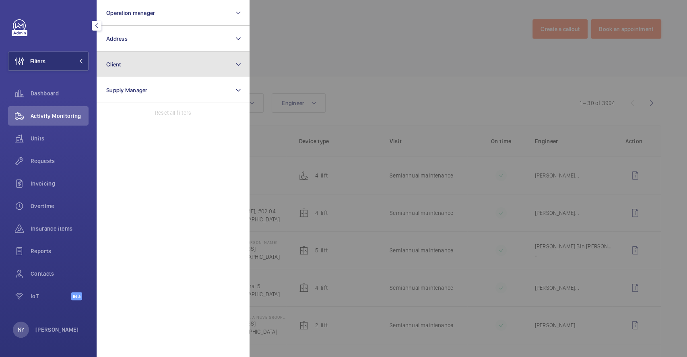
click at [180, 61] on button "Client" at bounding box center [173, 65] width 153 height 26
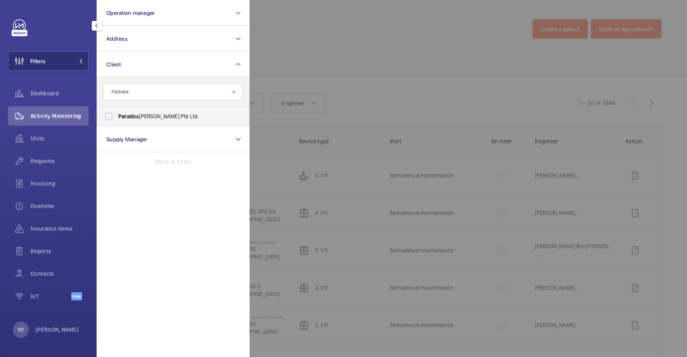
type input "Paradox"
click at [147, 113] on span "Paradox [PERSON_NAME] Pte Ltd" at bounding box center [173, 116] width 111 height 8
click at [117, 113] on input "Paradox [PERSON_NAME] Pte Ltd" at bounding box center [109, 116] width 16 height 16
checkbox input "true"
click at [409, 83] on div at bounding box center [593, 178] width 687 height 357
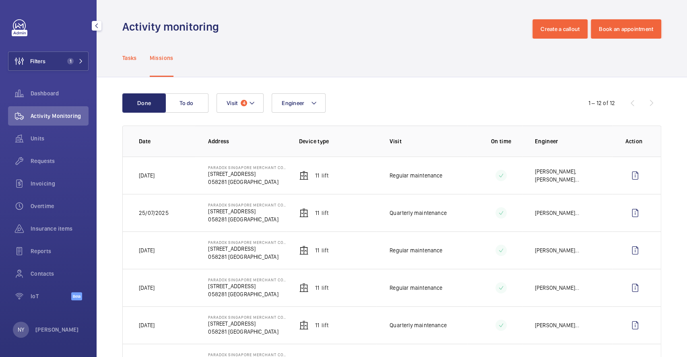
click at [127, 54] on p "Tasks" at bounding box center [129, 58] width 14 height 8
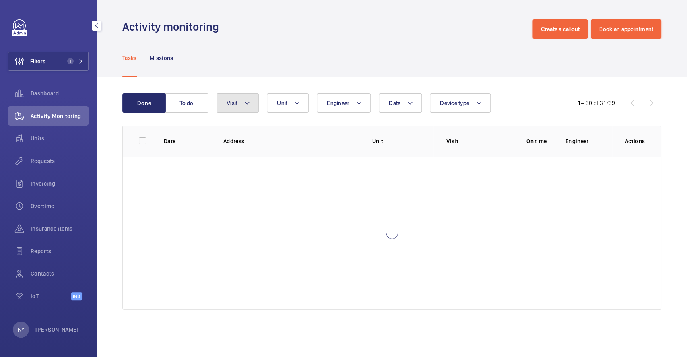
click at [237, 104] on span "Visit" at bounding box center [232, 103] width 11 height 6
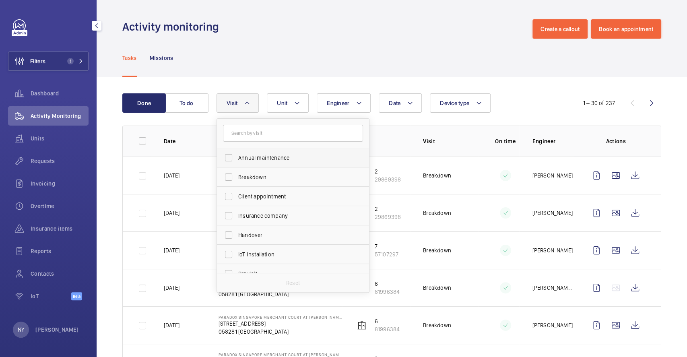
click at [271, 159] on span "Annual maintenance" at bounding box center [293, 158] width 111 height 8
click at [237, 159] on input "Annual maintenance" at bounding box center [229, 158] width 16 height 16
checkbox input "true"
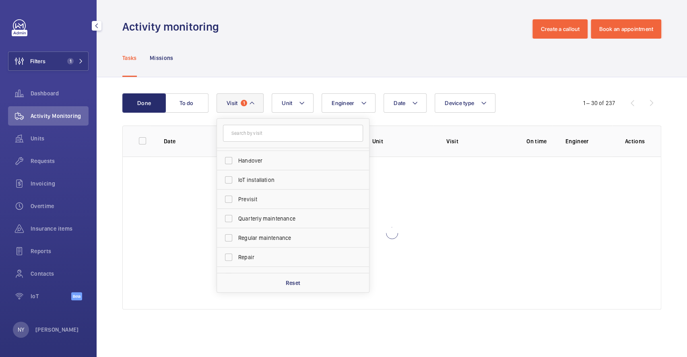
scroll to position [126, 0]
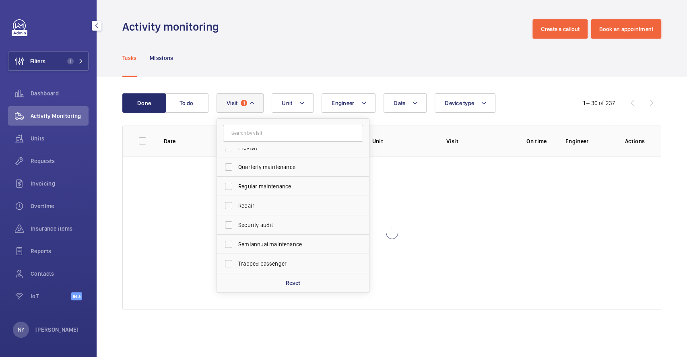
click at [266, 174] on label "Quarterly maintenance" at bounding box center [287, 166] width 140 height 19
click at [237, 174] on input "Quarterly maintenance" at bounding box center [229, 167] width 16 height 16
checkbox input "true"
click at [266, 186] on span "Regular maintenance" at bounding box center [293, 186] width 111 height 8
click at [237, 186] on input "Regular maintenance" at bounding box center [229, 186] width 16 height 16
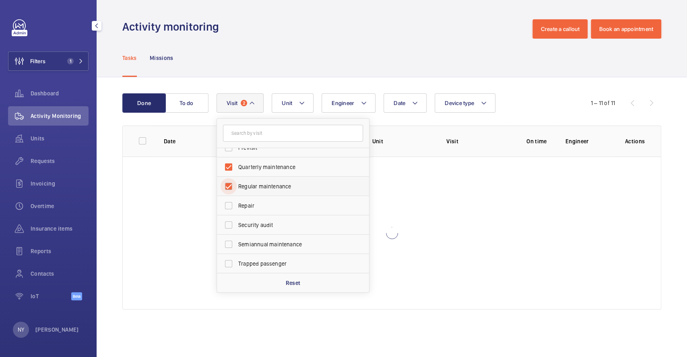
checkbox input "true"
click at [266, 240] on span "Semiannual maintenance" at bounding box center [293, 244] width 111 height 8
click input "Semiannual maintenance"
checkbox input "true"
click div "Tasks Missions"
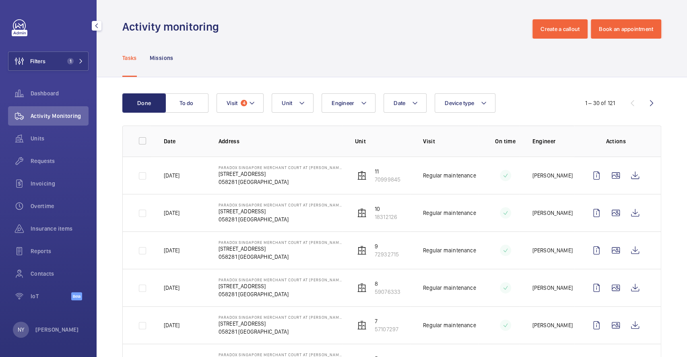
click wm-front-avatar "NY [PERSON_NAME]"
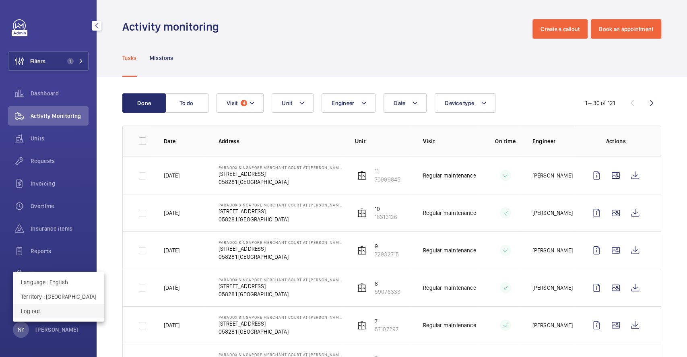
click p "Log out"
